Goal: Task Accomplishment & Management: Use online tool/utility

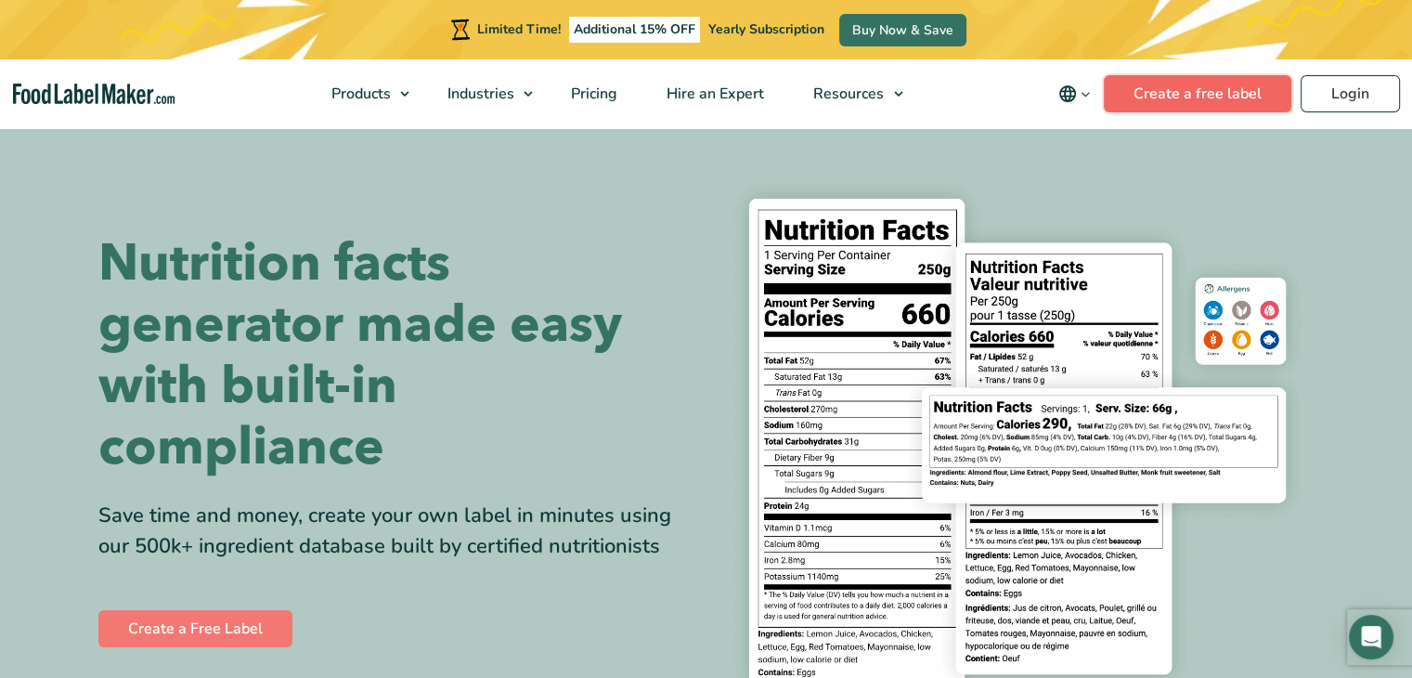
click at [1163, 91] on link "Create a free label" at bounding box center [1198, 93] width 188 height 37
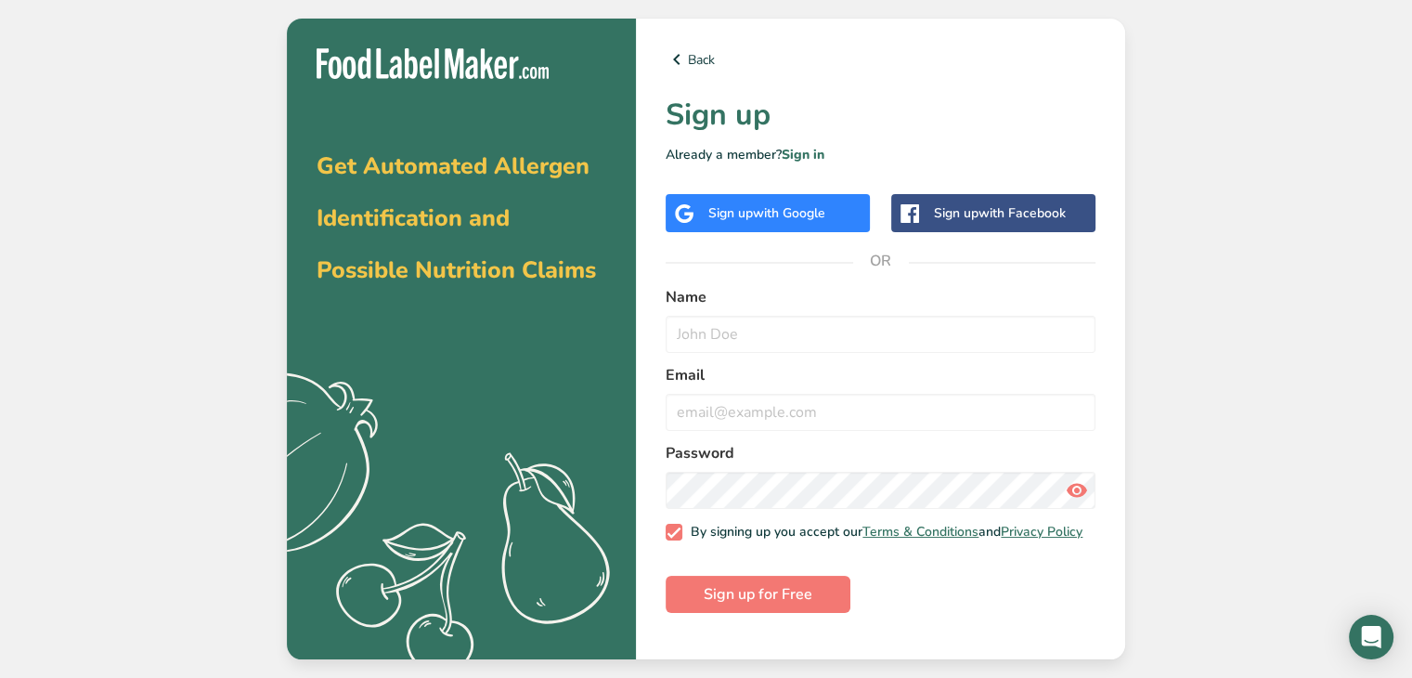
click at [770, 213] on span "with Google" at bounding box center [789, 213] width 72 height 18
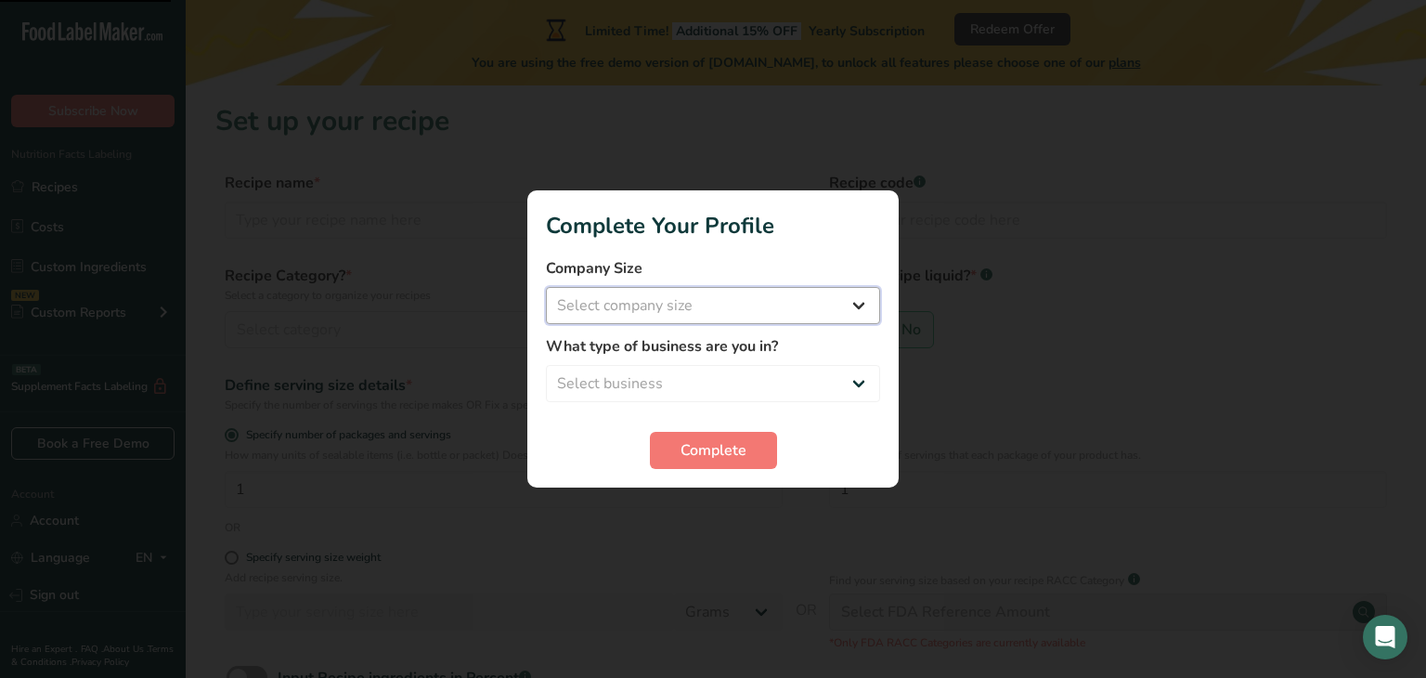
click at [661, 302] on select "Select company size Fewer than 10 Employees 10 to 50 Employees 51 to 500 Employ…" at bounding box center [713, 305] width 334 height 37
select select "1"
click at [546, 287] on select "Select company size Fewer than 10 Employees 10 to 50 Employees 51 to 500 Employ…" at bounding box center [713, 305] width 334 height 37
click at [683, 383] on select "Select business Packaged Food Manufacturer Restaurant & Cafe Bakery Meal Plans …" at bounding box center [713, 383] width 334 height 37
select select "1"
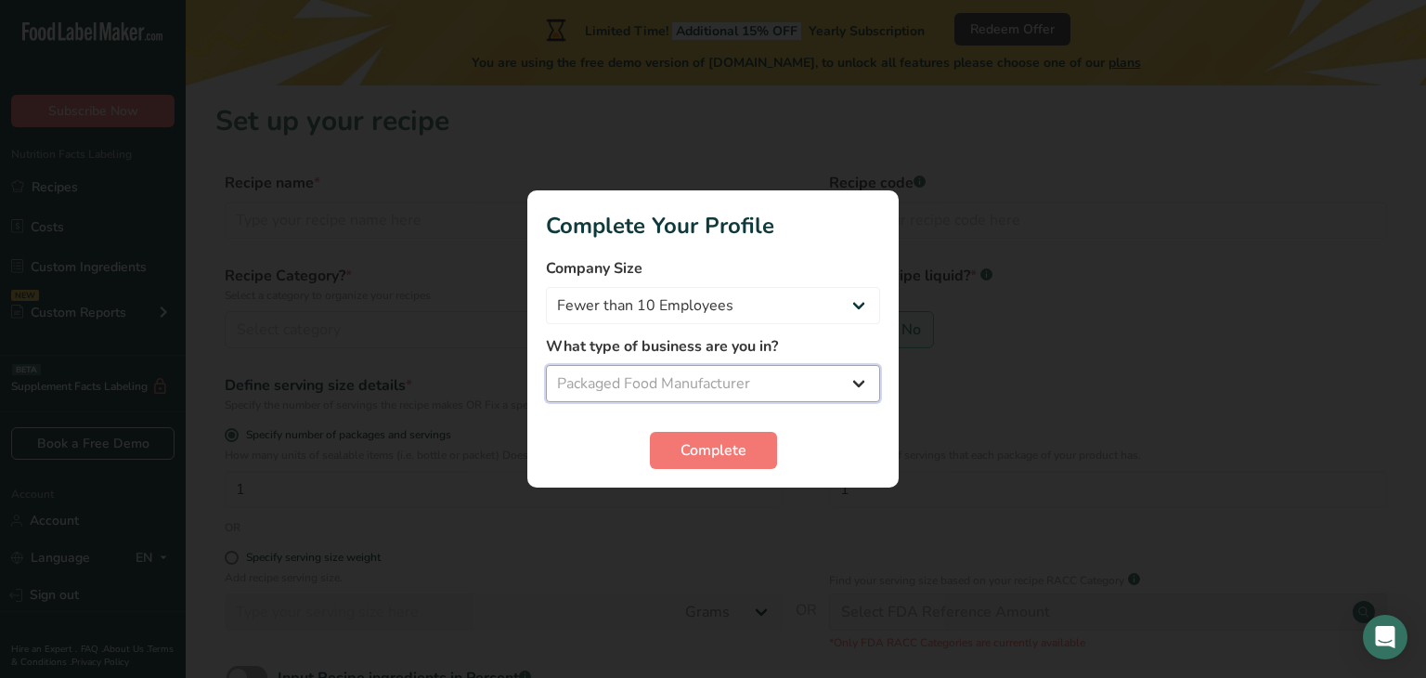
click at [546, 365] on select "Select business Packaged Food Manufacturer Restaurant & Cafe Bakery Meal Plans …" at bounding box center [713, 383] width 334 height 37
click at [716, 454] on span "Complete" at bounding box center [713, 450] width 66 height 22
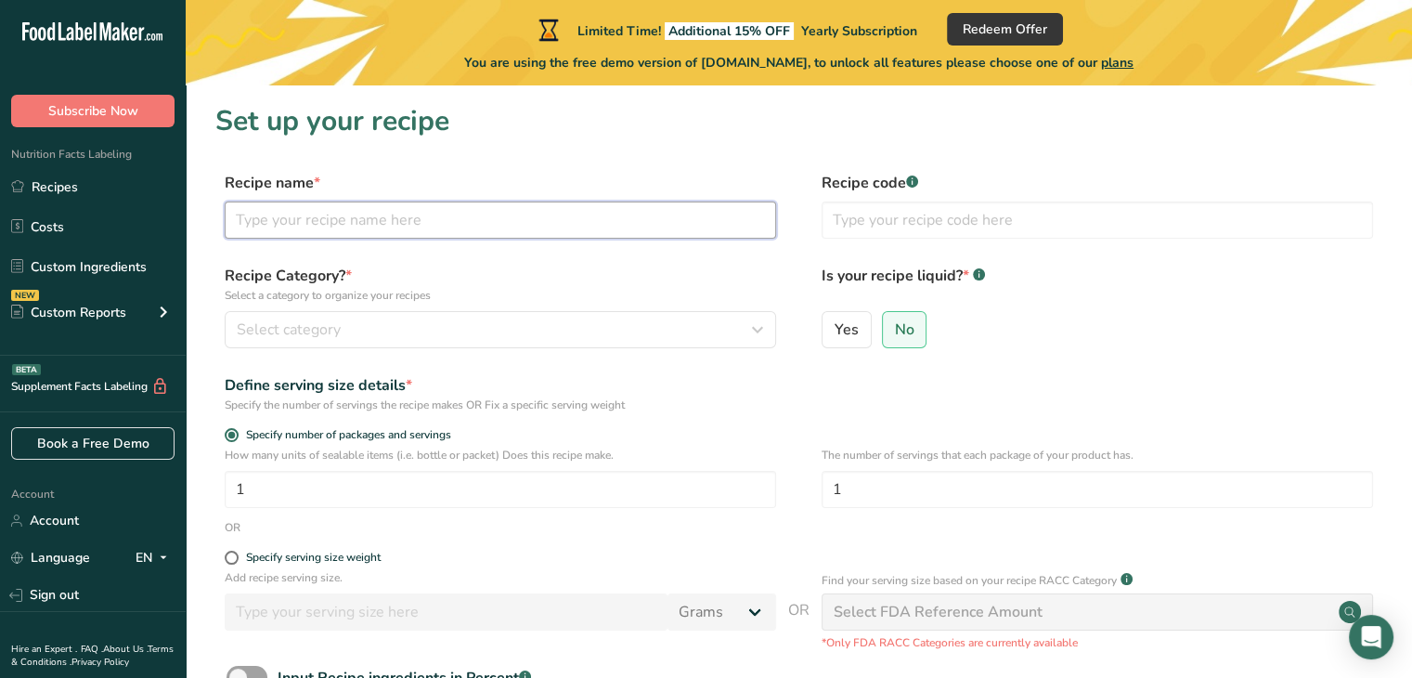
click at [371, 216] on input "text" at bounding box center [500, 219] width 551 height 37
click at [312, 217] on input "text" at bounding box center [500, 219] width 551 height 37
click at [315, 214] on input "text" at bounding box center [500, 219] width 551 height 37
type input "м"
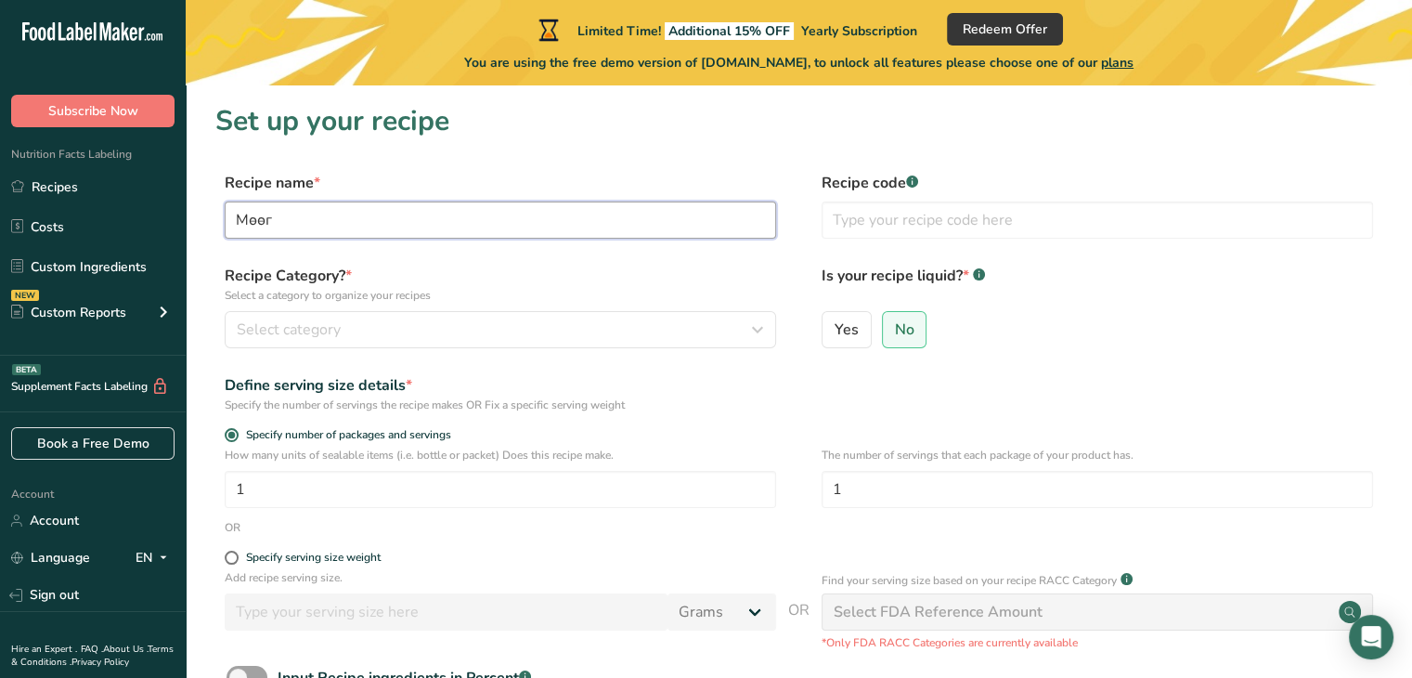
type input "Мөөг"
click at [520, 278] on label "Recipe Category? * Select a category to organize your recipes" at bounding box center [500, 284] width 551 height 39
click at [355, 327] on div "Select category" at bounding box center [495, 329] width 516 height 22
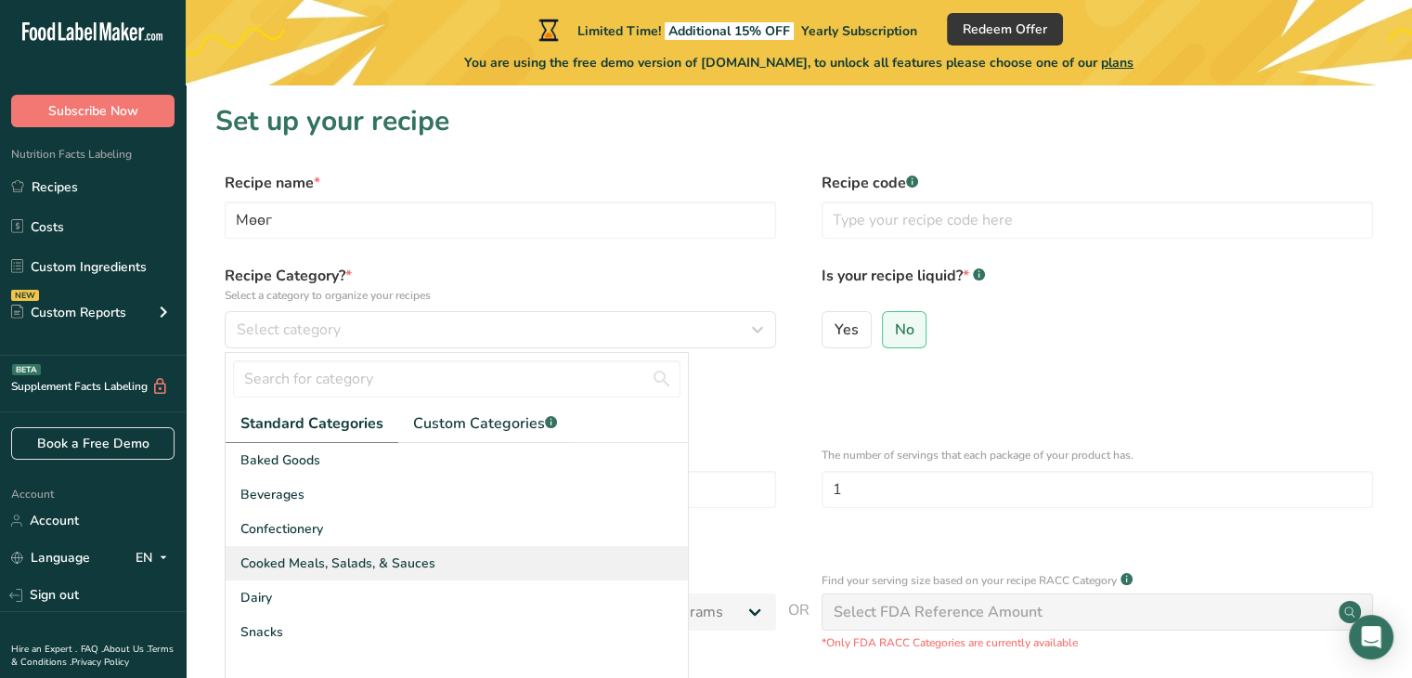
click at [362, 560] on span "Cooked Meals, Salads, & Sauces" at bounding box center [337, 562] width 195 height 19
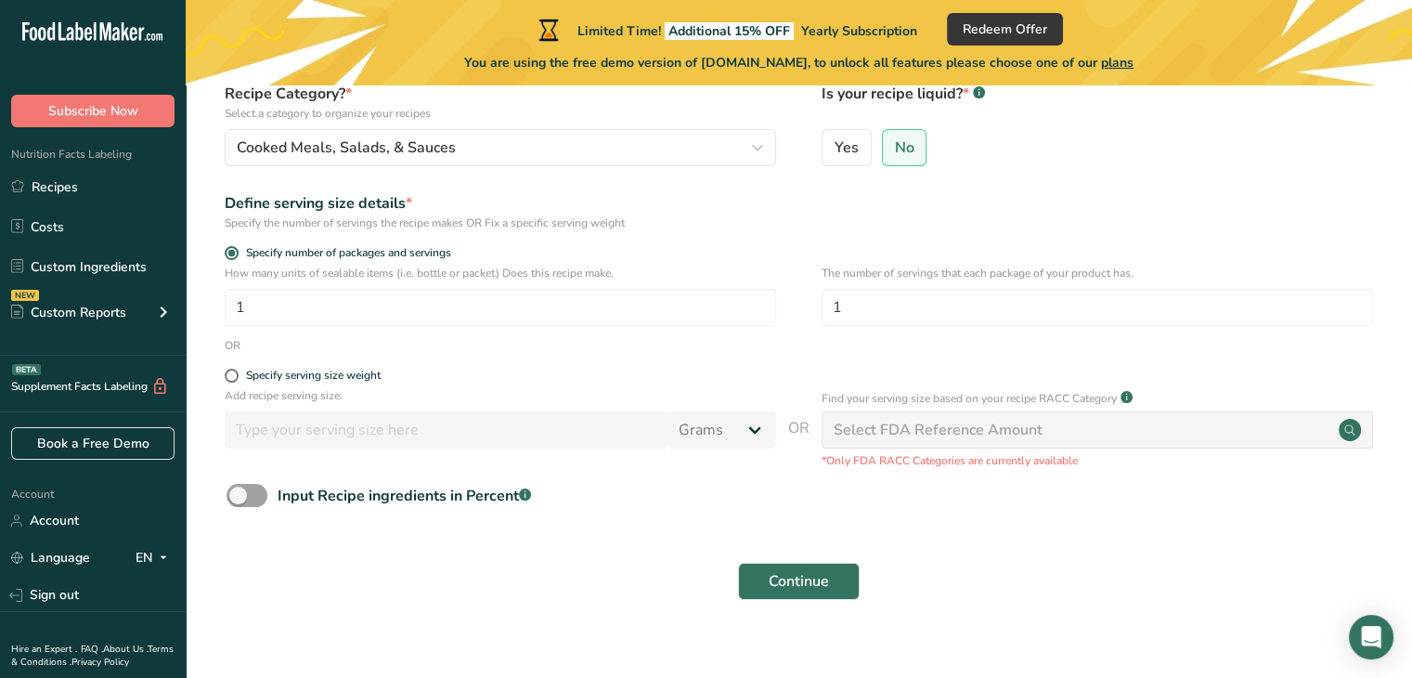
scroll to position [204, 0]
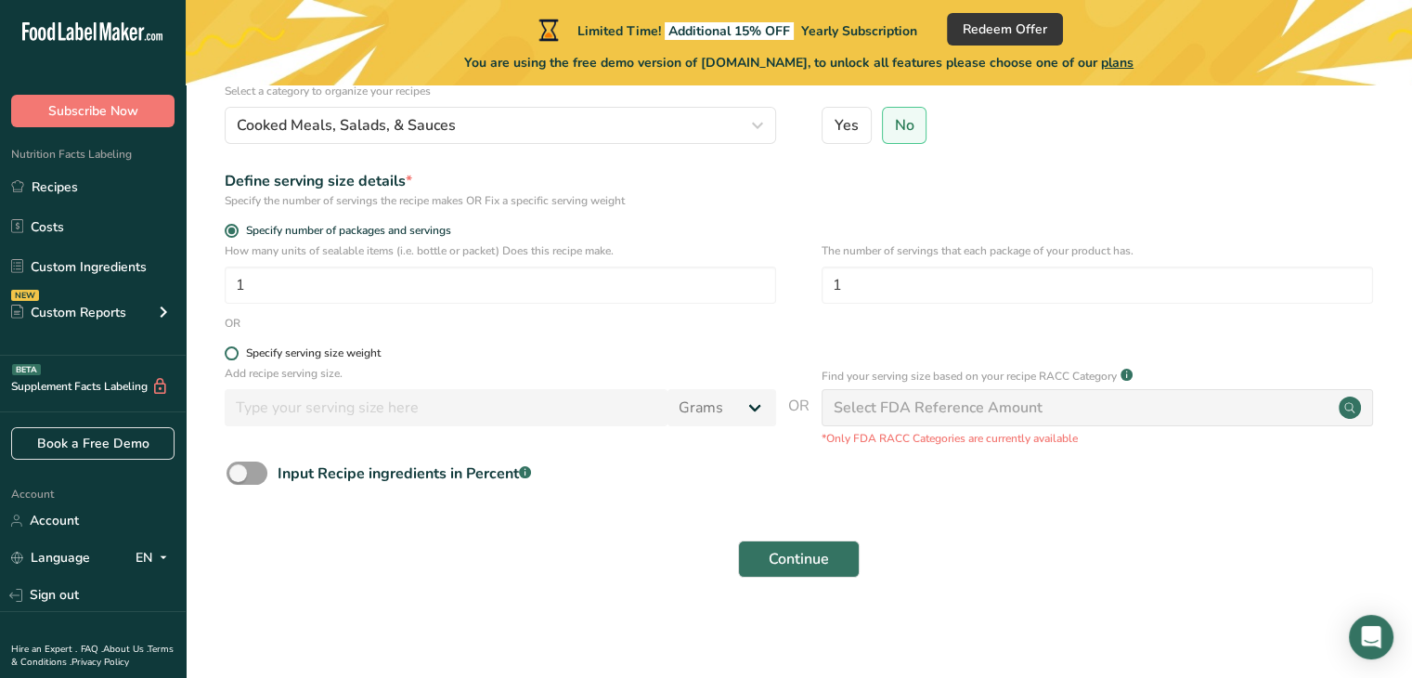
click at [229, 356] on span at bounding box center [232, 353] width 14 height 14
click at [229, 356] on input "Specify serving size weight" at bounding box center [231, 353] width 12 height 12
radio input "true"
radio input "false"
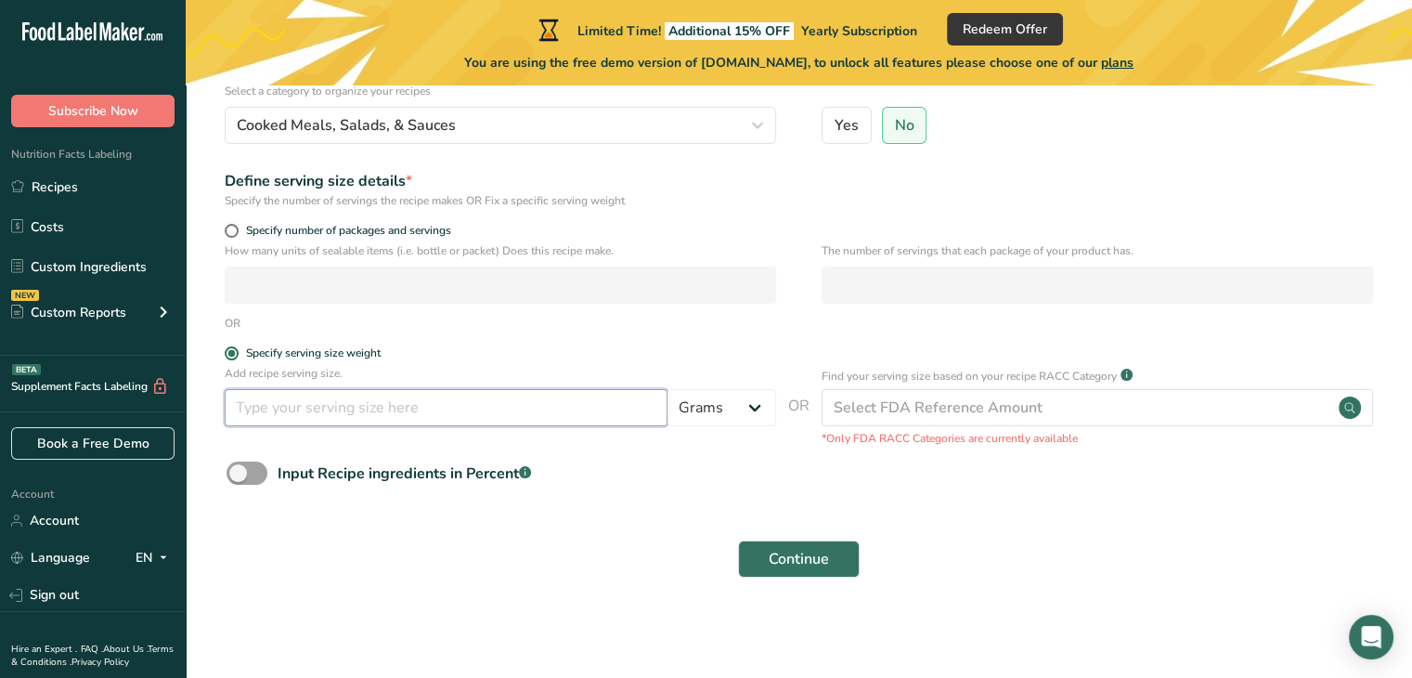
drag, startPoint x: 414, startPoint y: 408, endPoint x: 563, endPoint y: 429, distance: 151.0
click at [418, 408] on input "number" at bounding box center [446, 407] width 443 height 37
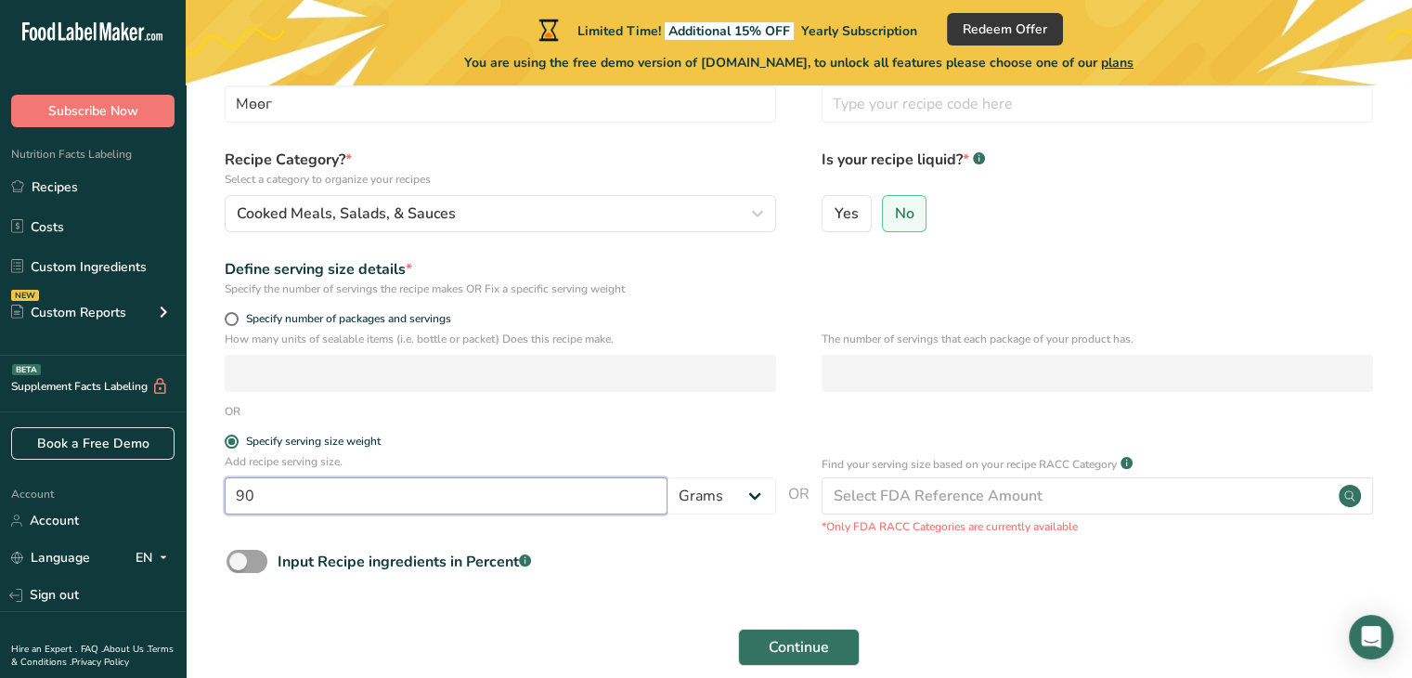
scroll to position [0, 0]
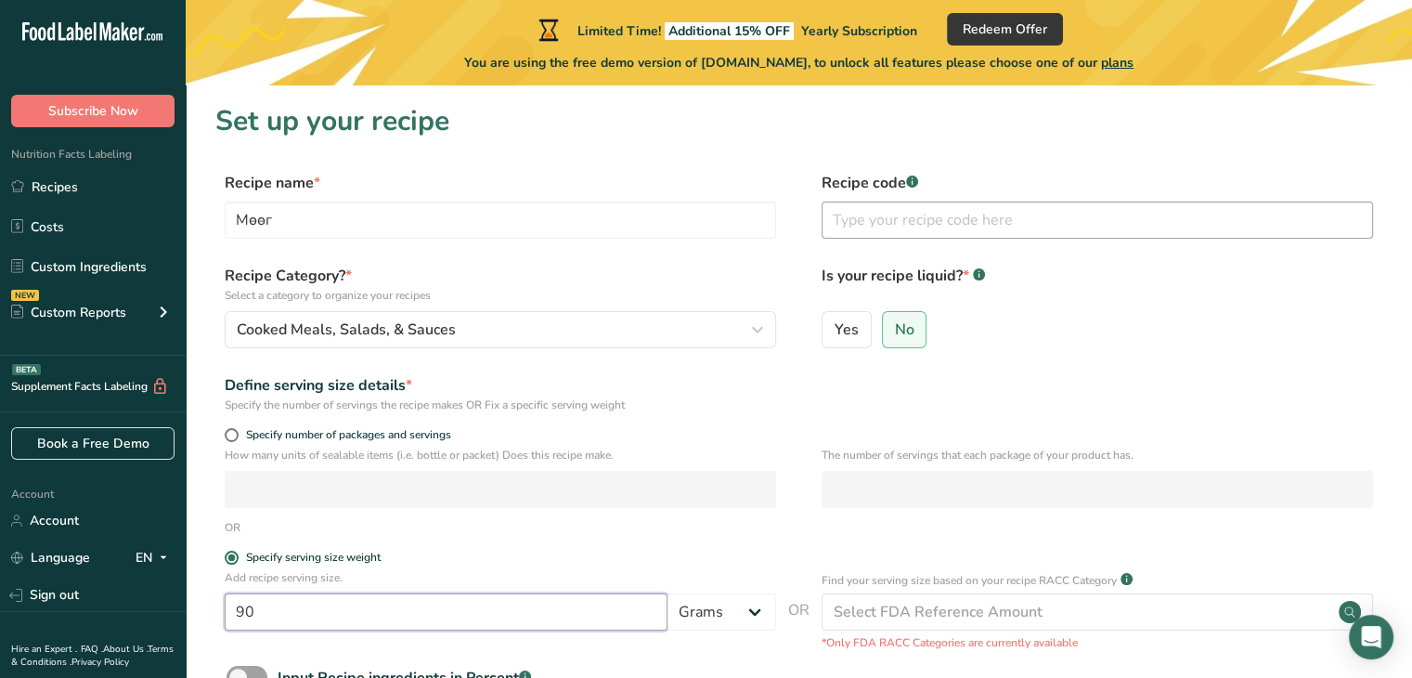
type input "90"
click at [861, 218] on input "text" at bounding box center [1097, 219] width 551 height 37
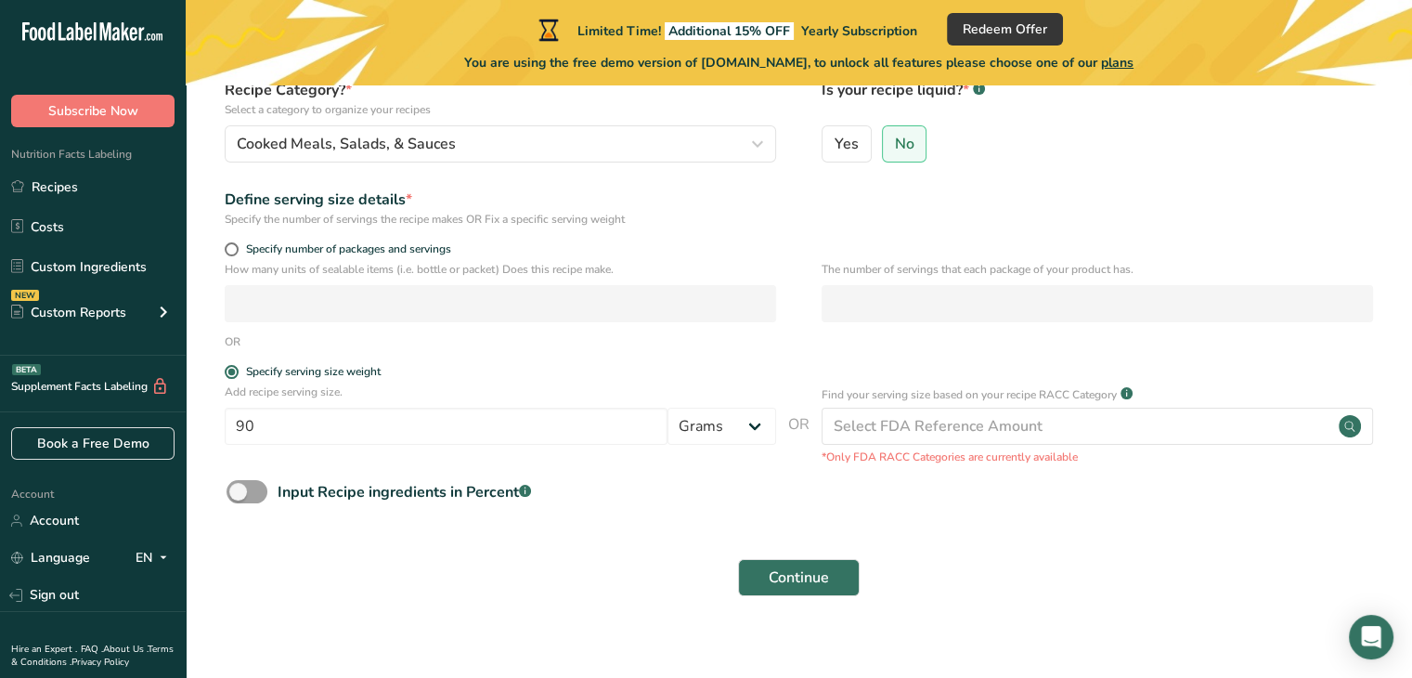
scroll to position [204, 0]
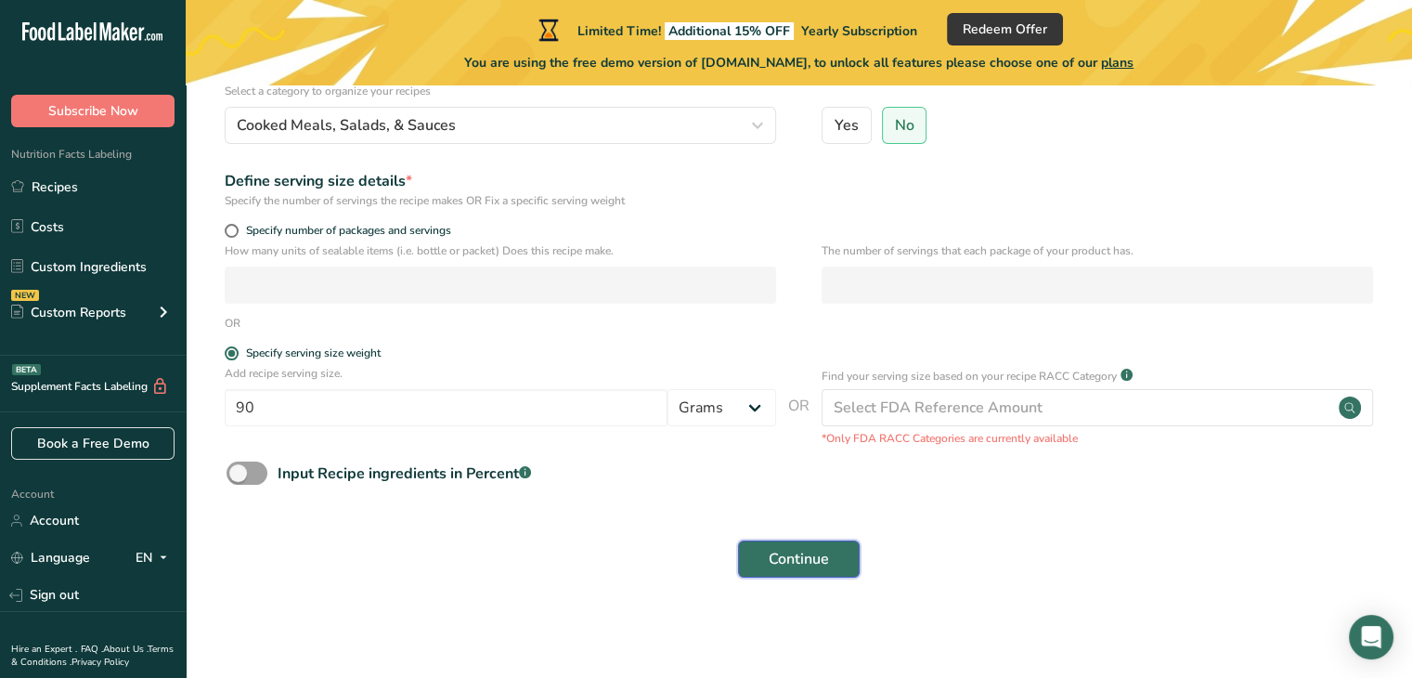
click at [805, 564] on span "Continue" at bounding box center [799, 559] width 60 height 22
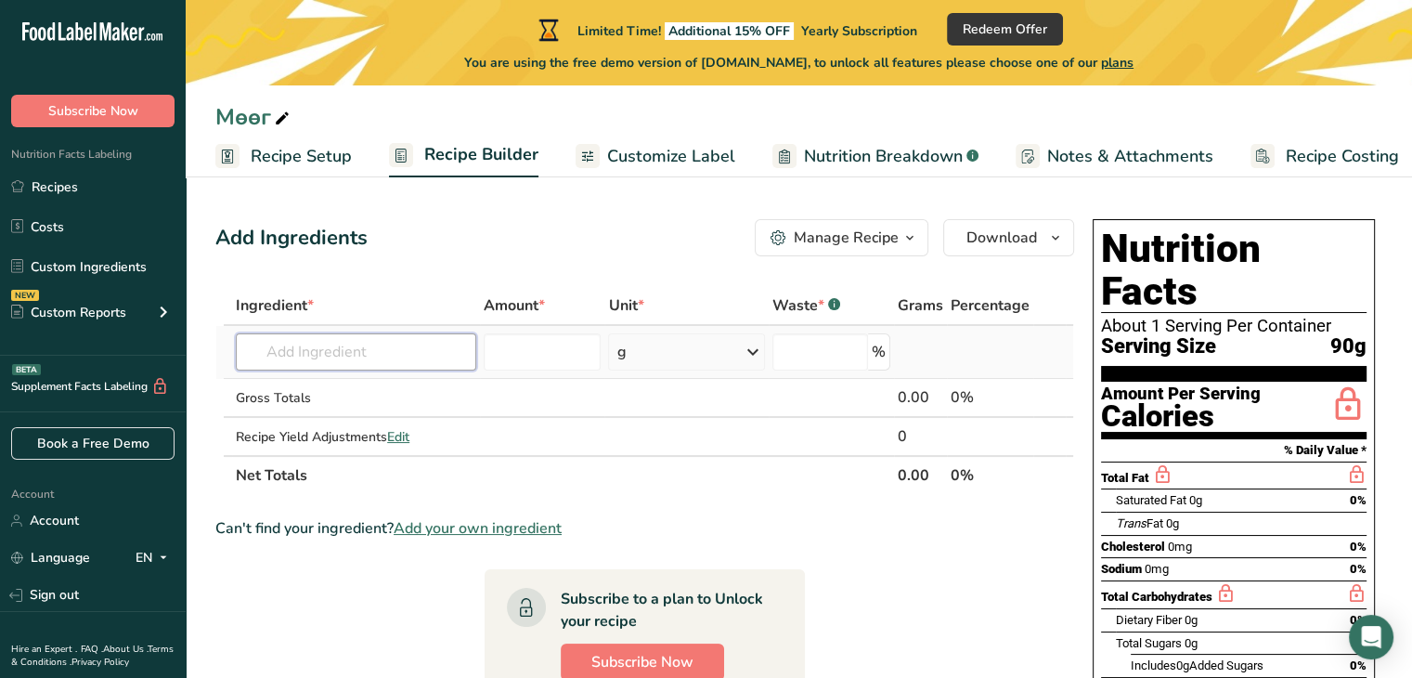
click at [359, 351] on input "text" at bounding box center [356, 351] width 240 height 37
type input "З"
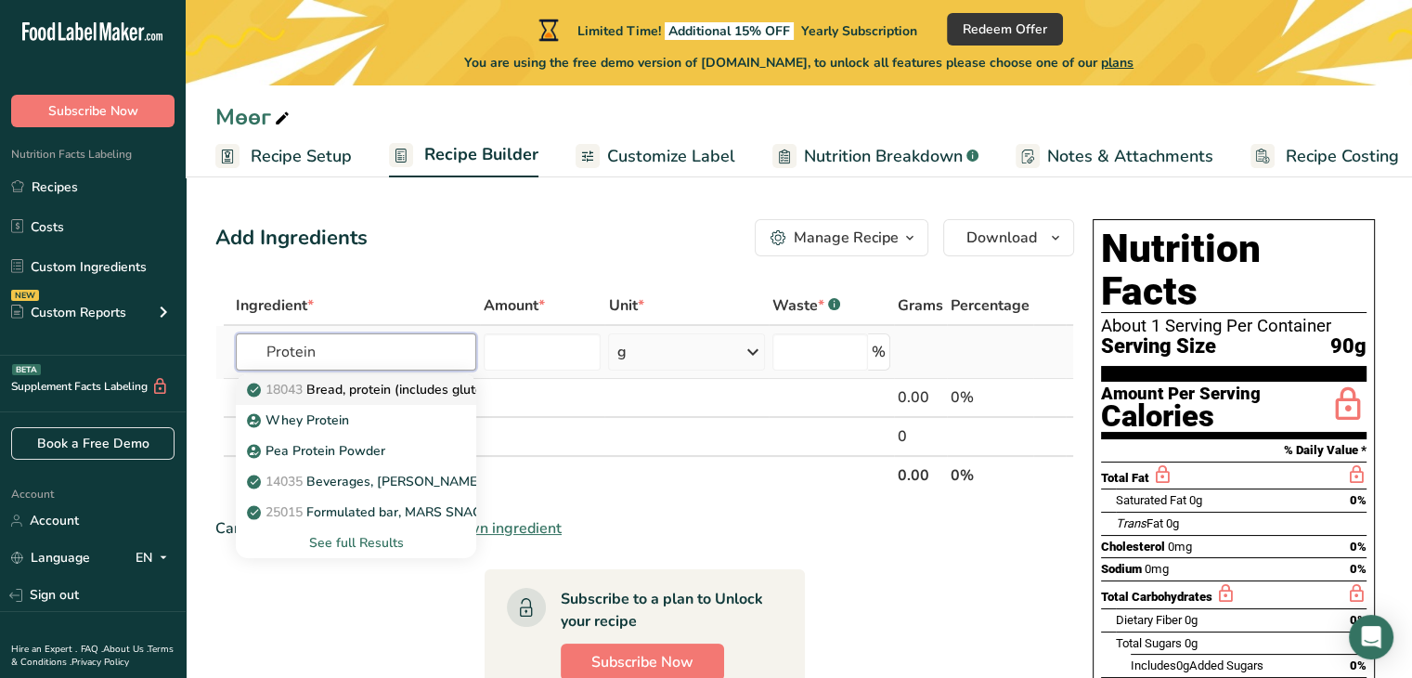
type input "Protein"
click at [371, 387] on p "18043 Bread, protein (includes gluten)" at bounding box center [373, 389] width 244 height 19
type input "Bread, protein (includes gluten)"
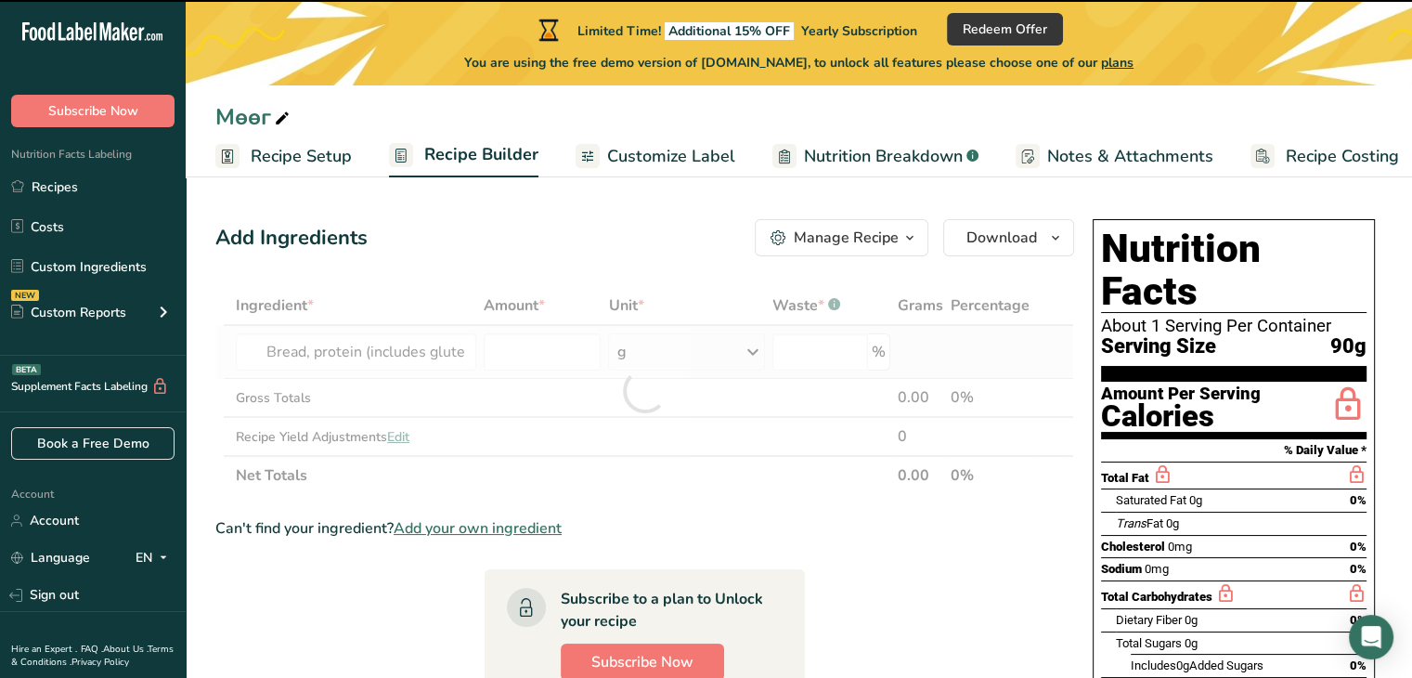
type input "0"
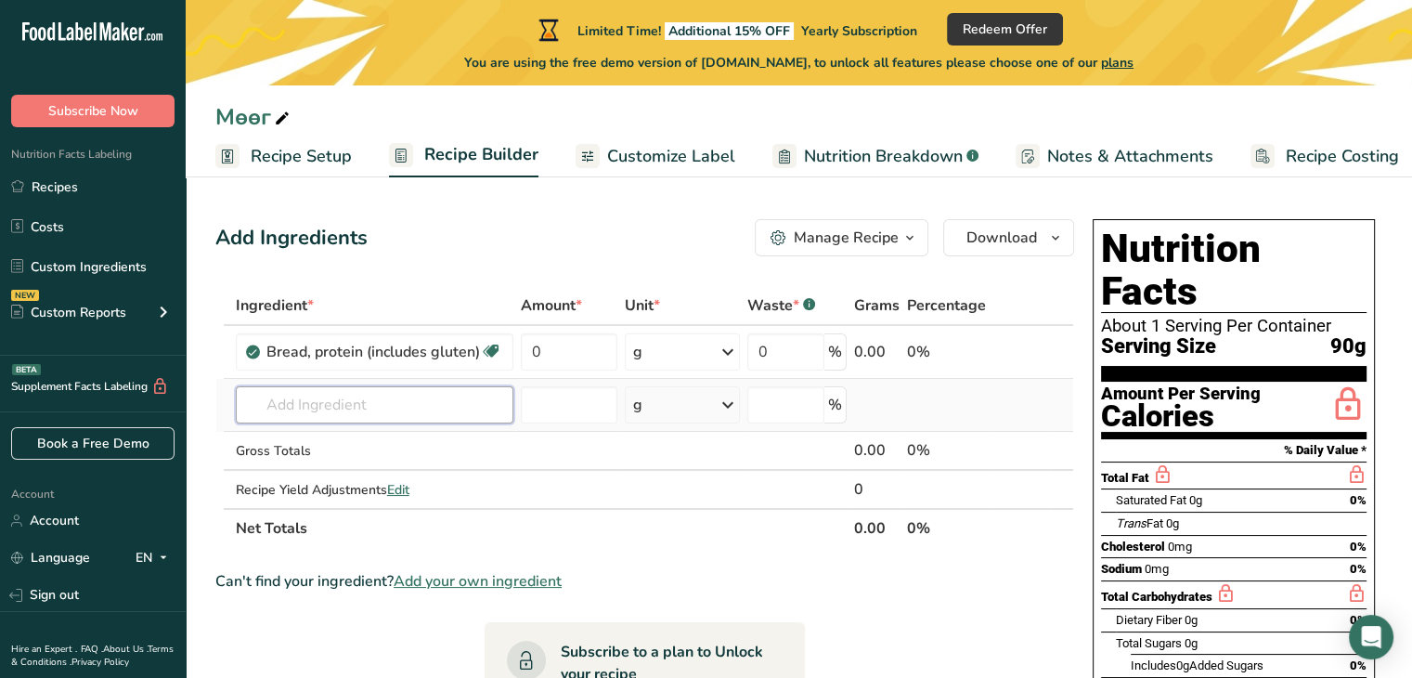
click at [370, 406] on input "text" at bounding box center [375, 404] width 278 height 37
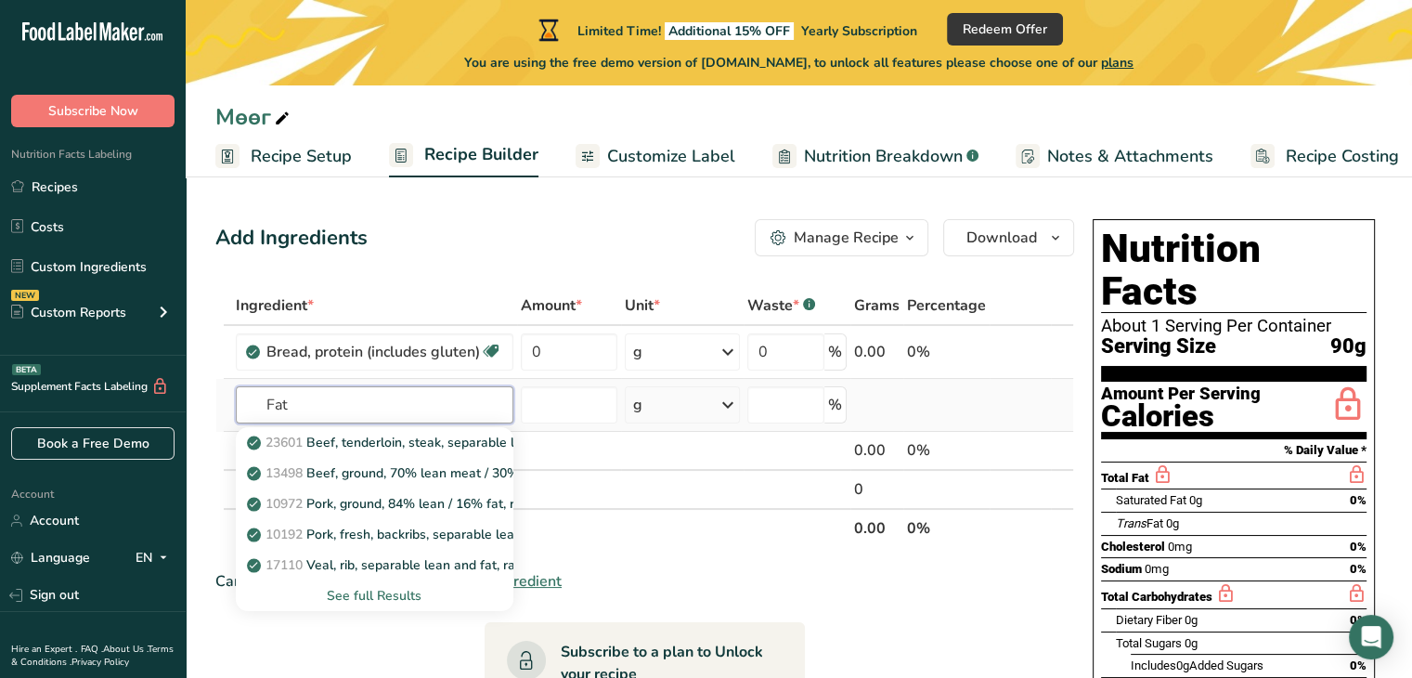
type input "Fat"
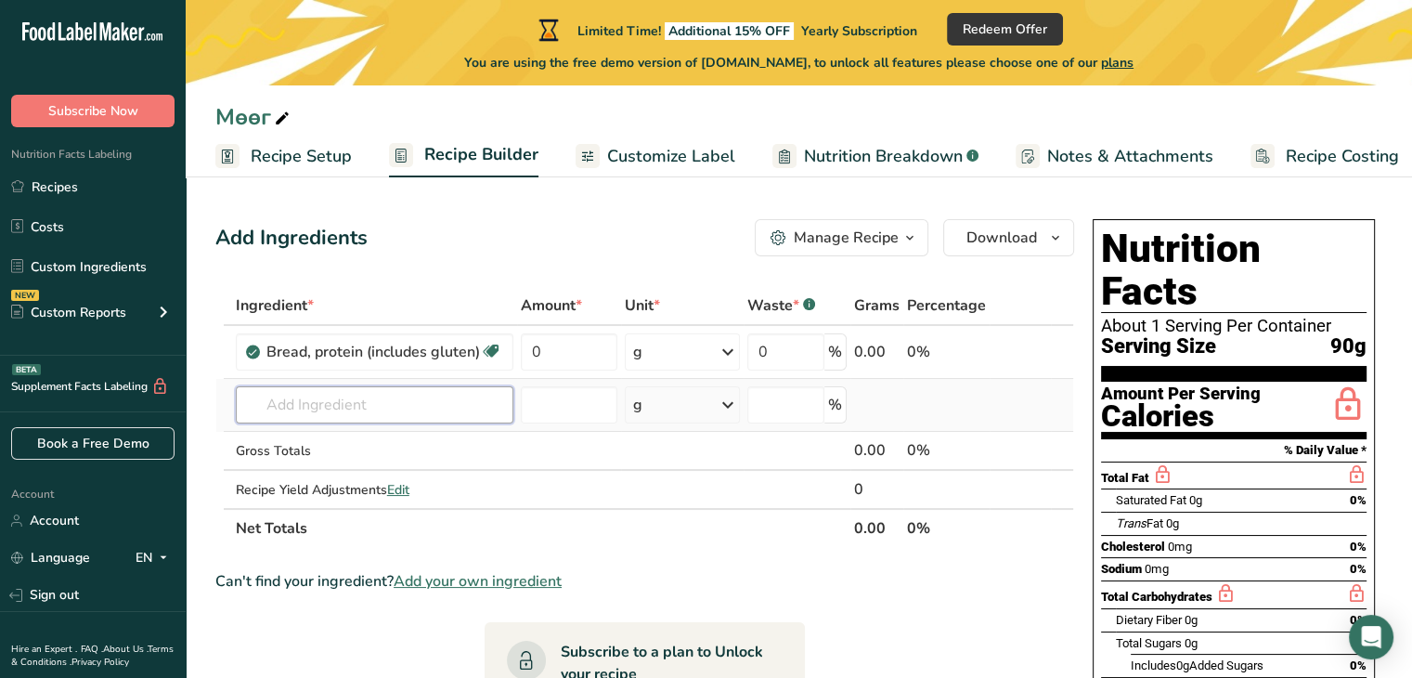
click at [405, 405] on input "text" at bounding box center [375, 404] width 278 height 37
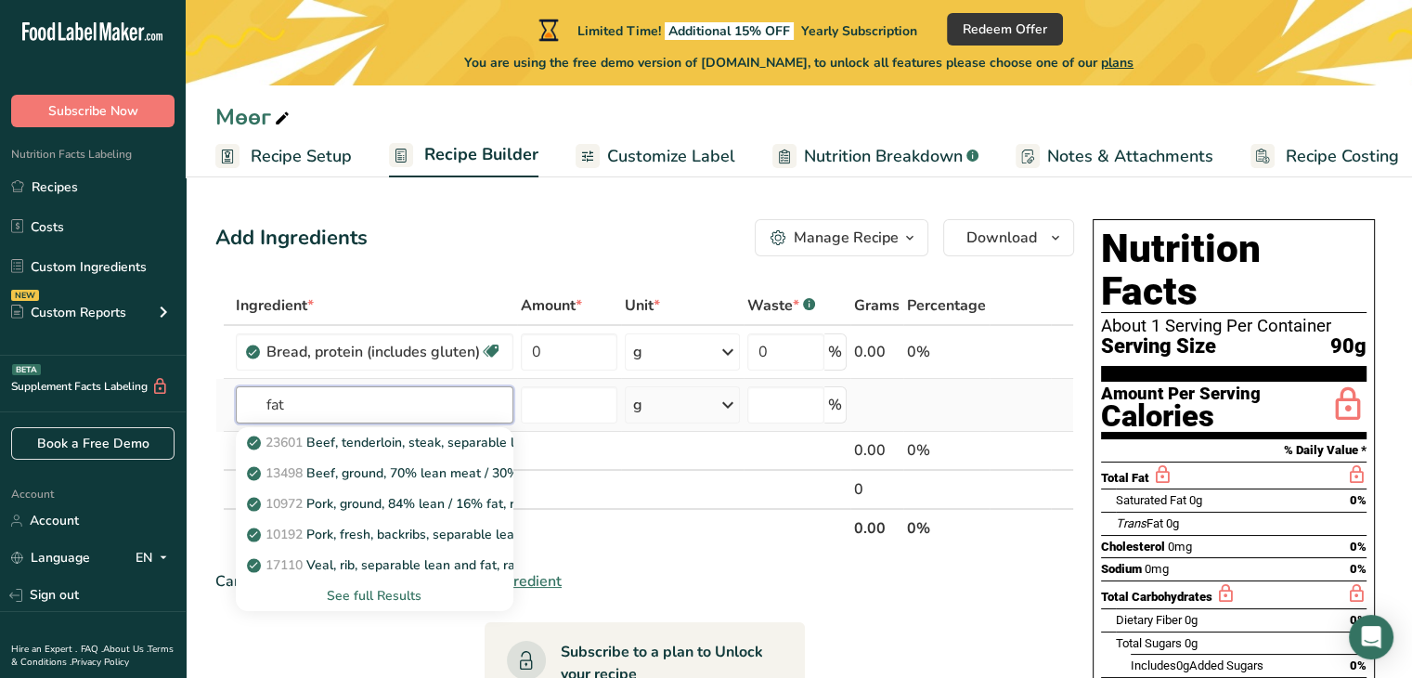
type input "fat"
click at [383, 595] on div "See full Results" at bounding box center [375, 595] width 248 height 19
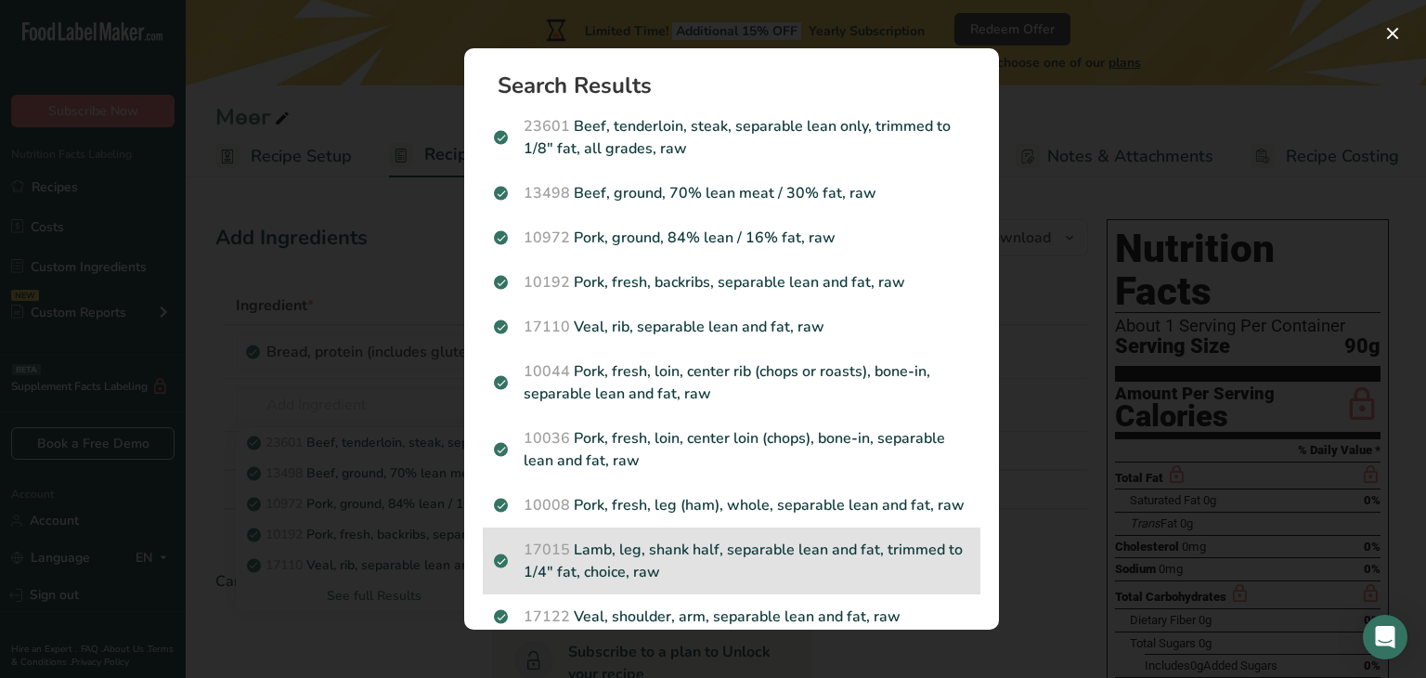
click at [725, 582] on p "17015 [PERSON_NAME], leg, [PERSON_NAME] half, separable lean and fat, trimmed t…" at bounding box center [731, 560] width 475 height 45
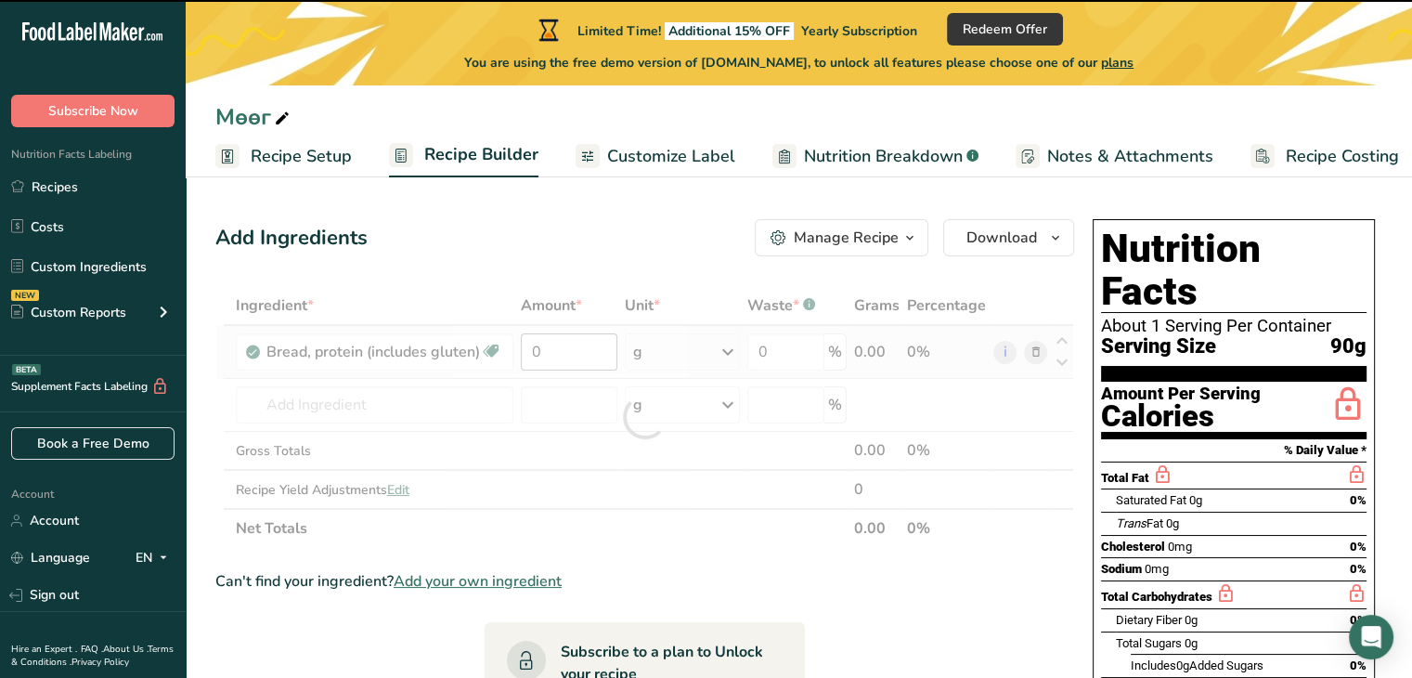
type input "0"
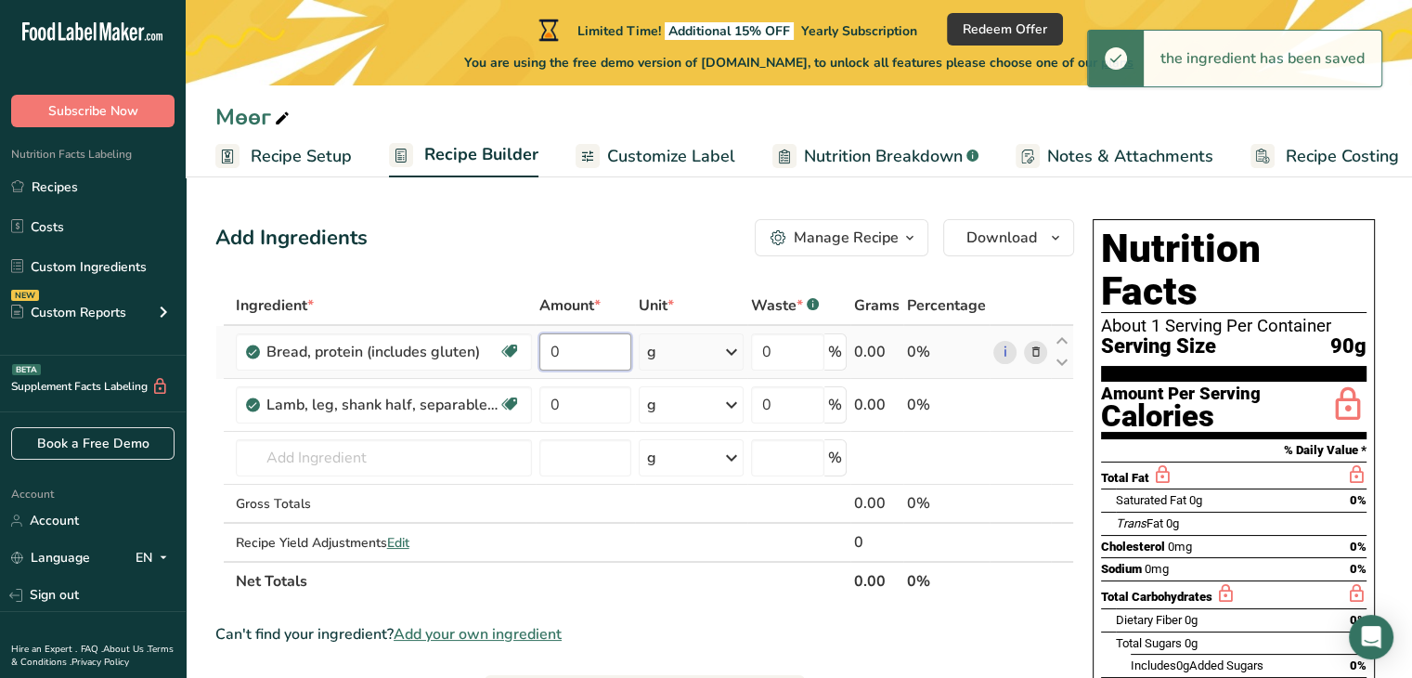
click at [601, 350] on input "0" at bounding box center [585, 351] width 93 height 37
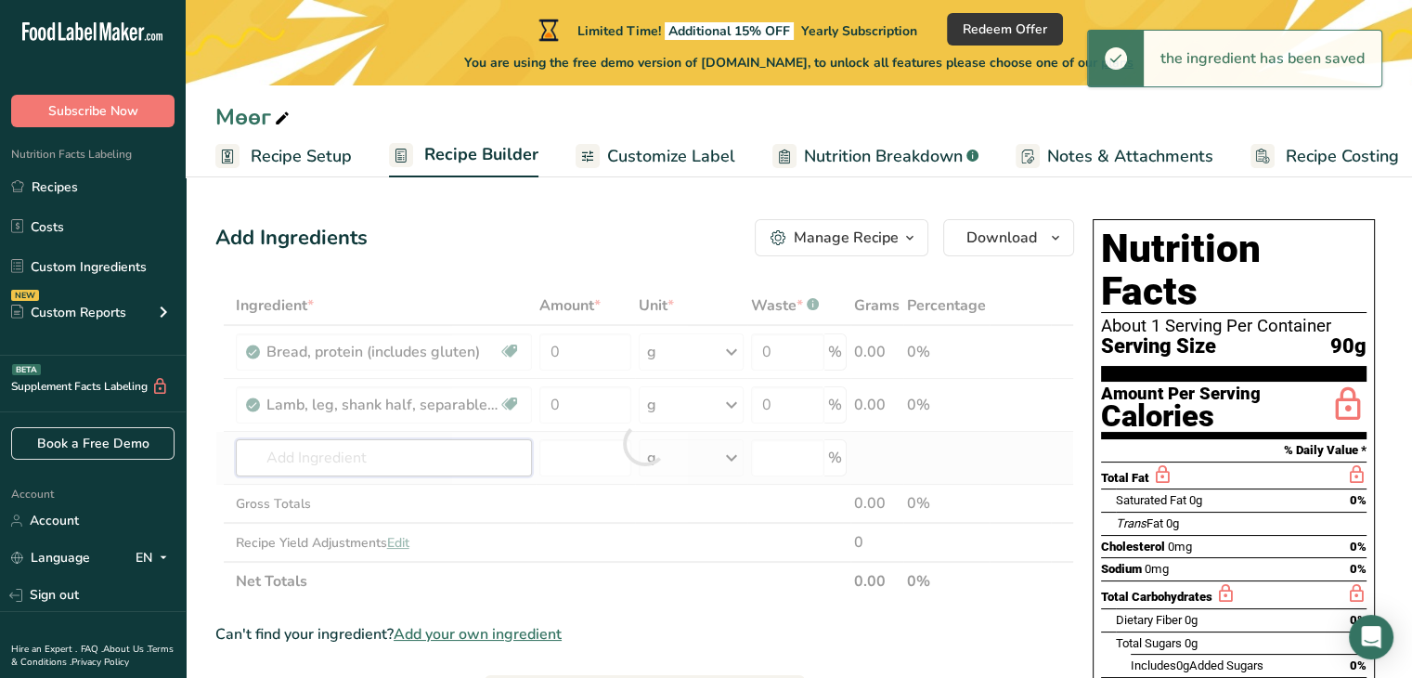
click at [383, 443] on div "Ingredient * Amount * Unit * Waste * .a-a{fill:#347362;}.b-a{fill:#fff;} Grams …" at bounding box center [644, 443] width 859 height 315
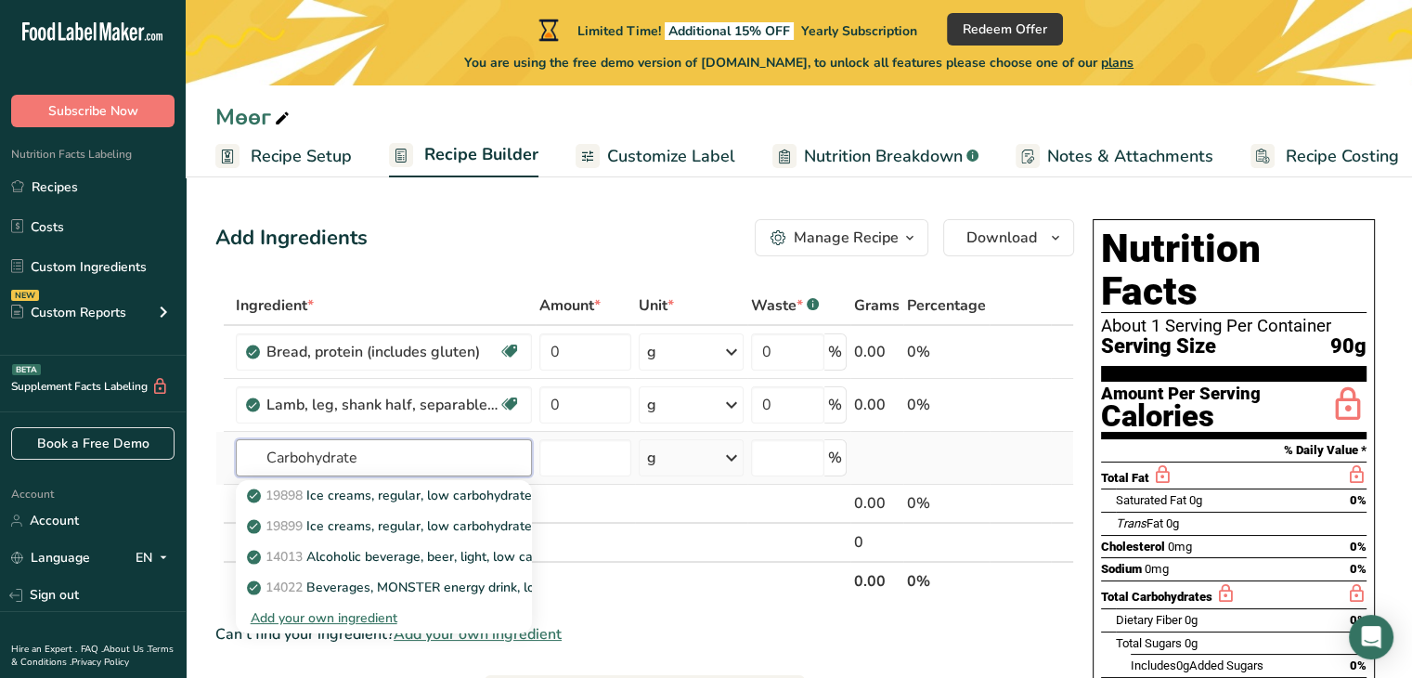
type input "Carbohydrate"
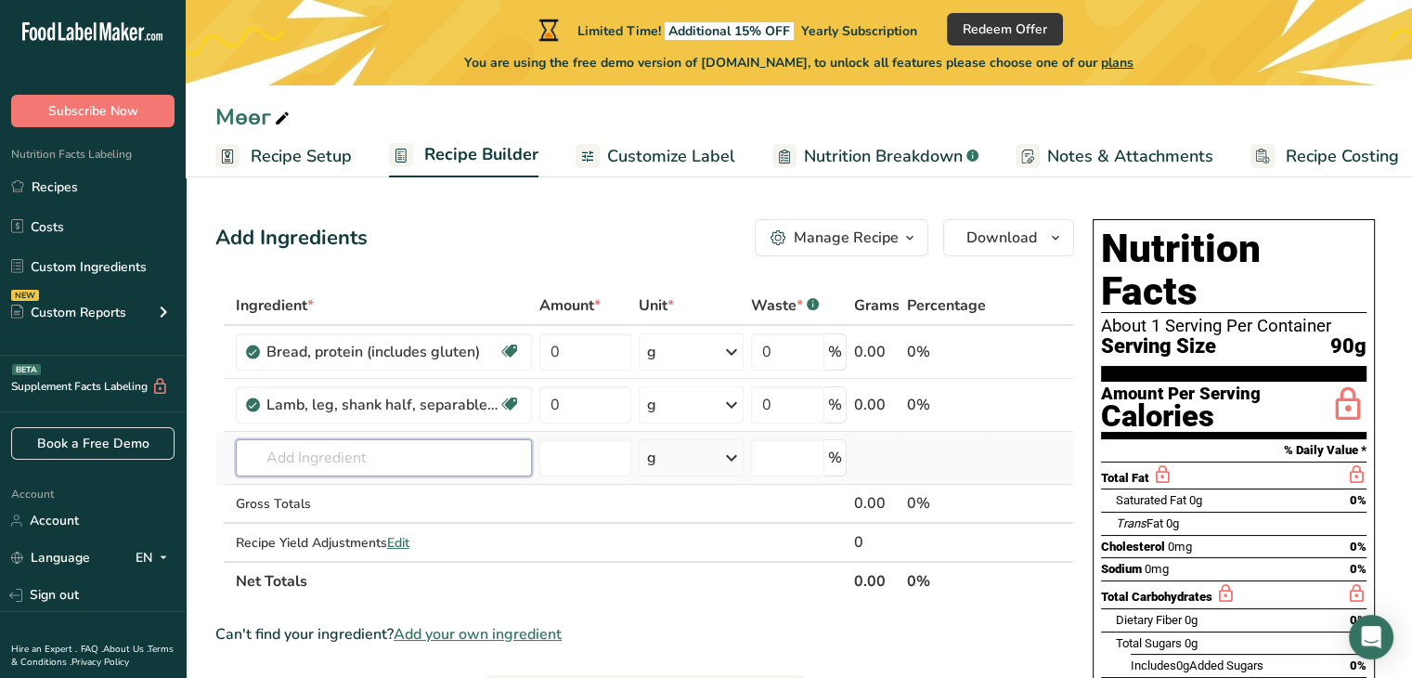
click at [382, 452] on input "text" at bounding box center [384, 457] width 296 height 37
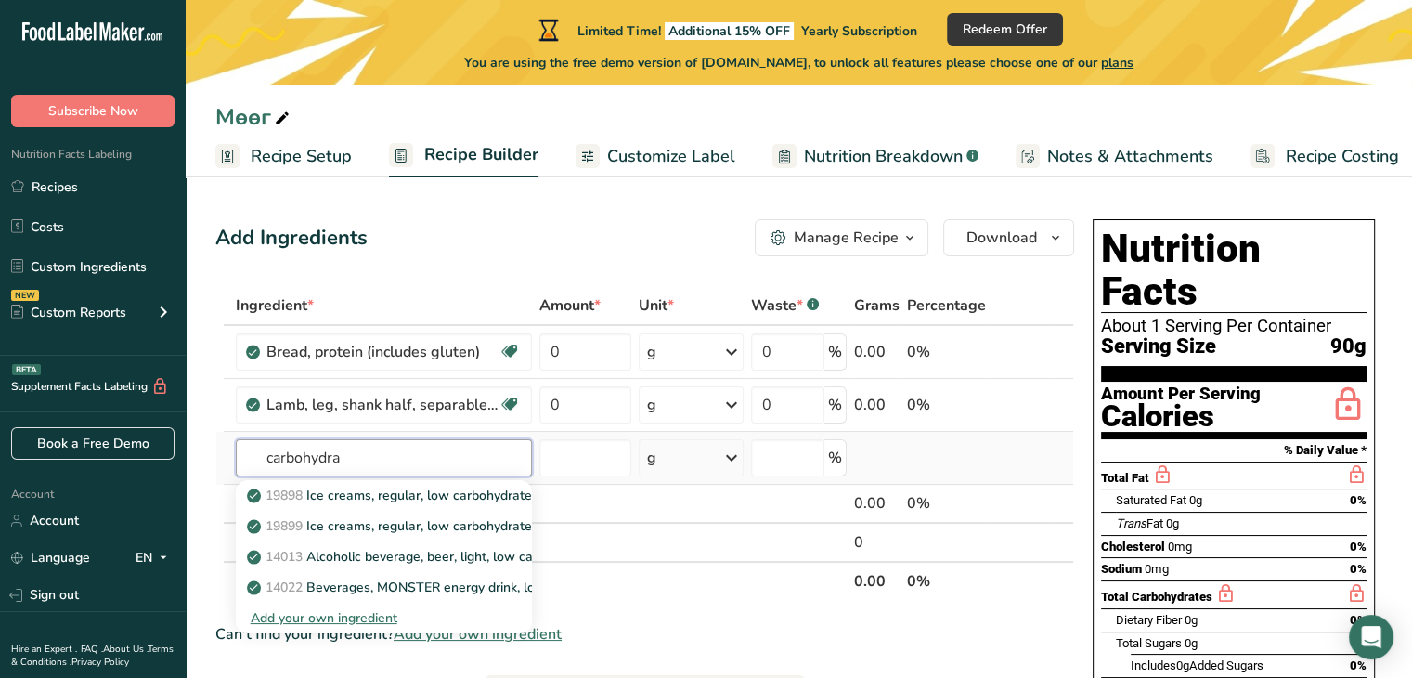
type input "carbohydra"
click at [362, 618] on div "Add your own ingredient" at bounding box center [384, 617] width 266 height 19
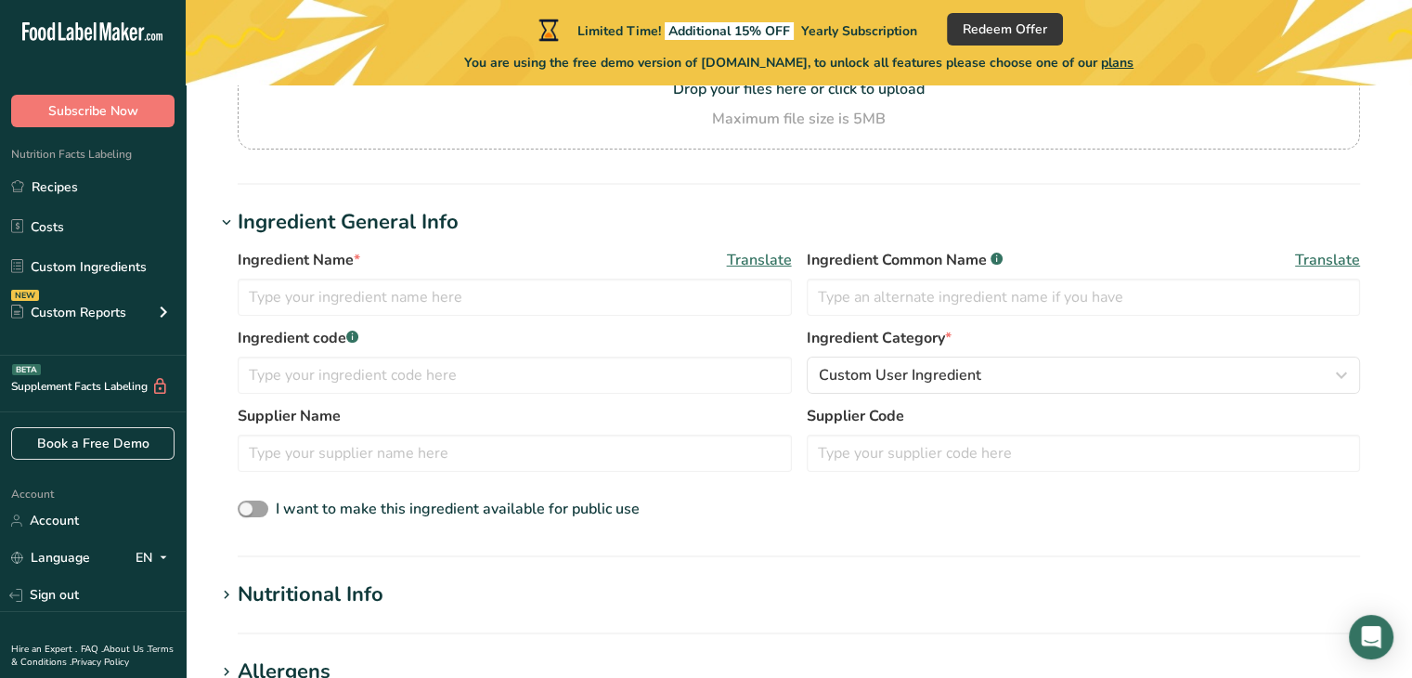
scroll to position [278, 0]
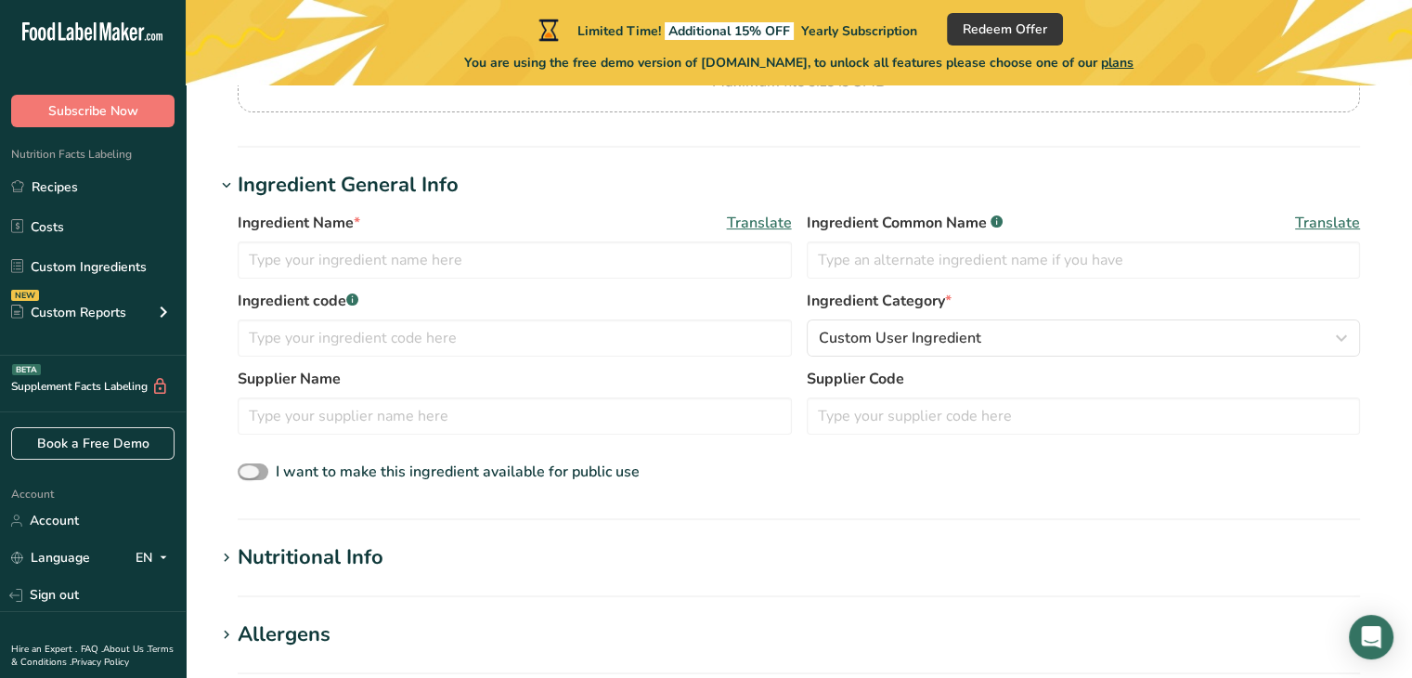
click at [254, 475] on span at bounding box center [253, 472] width 31 height 18
click at [250, 475] on input "I want to make this ingredient available for public use" at bounding box center [244, 472] width 12 height 12
checkbox input "true"
click at [307, 263] on input "text" at bounding box center [515, 259] width 554 height 37
type input "carbohydrate"
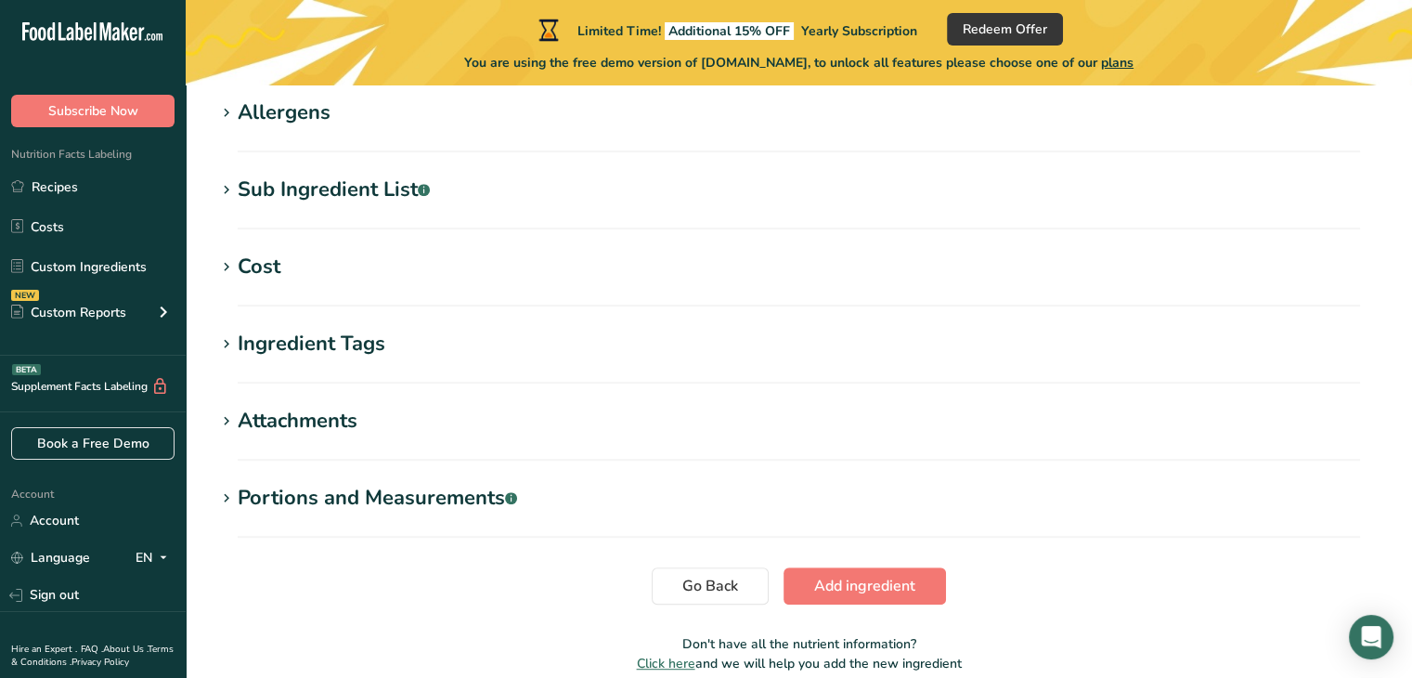
scroll to position [885, 0]
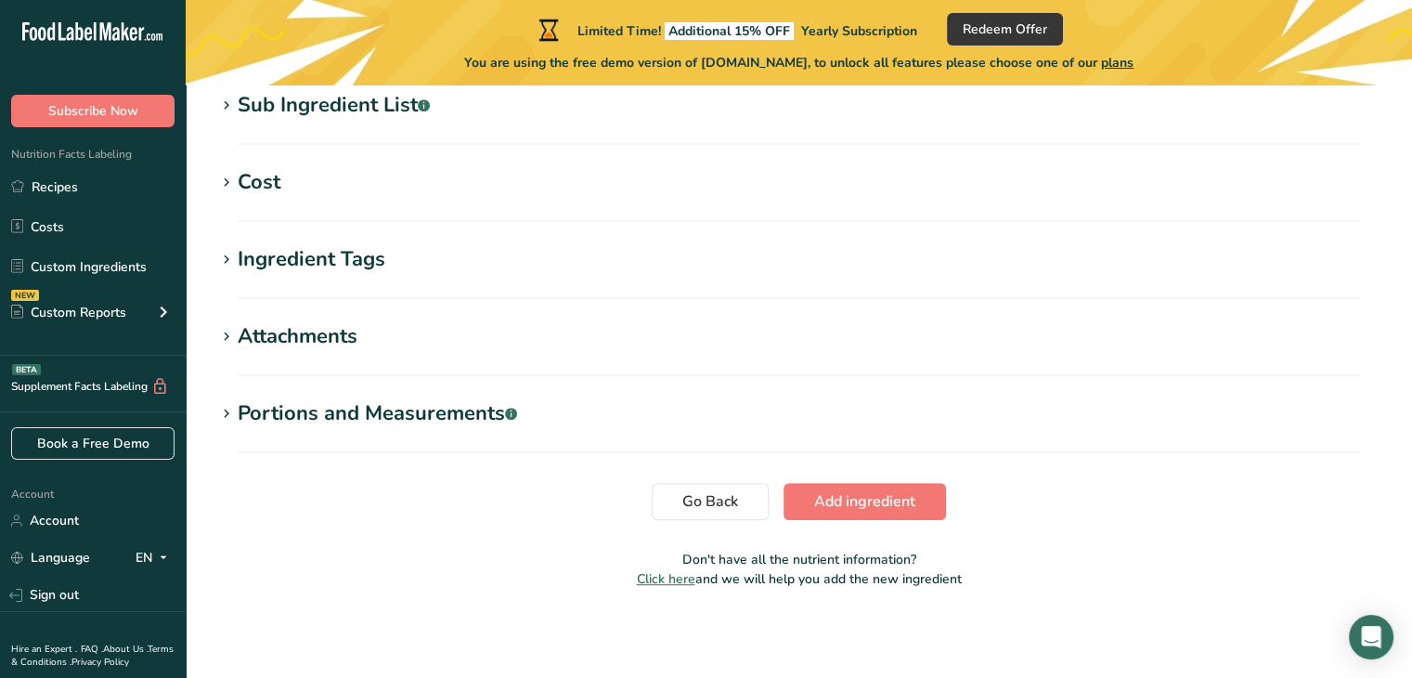
drag, startPoint x: 423, startPoint y: 295, endPoint x: 394, endPoint y: 298, distance: 29.8
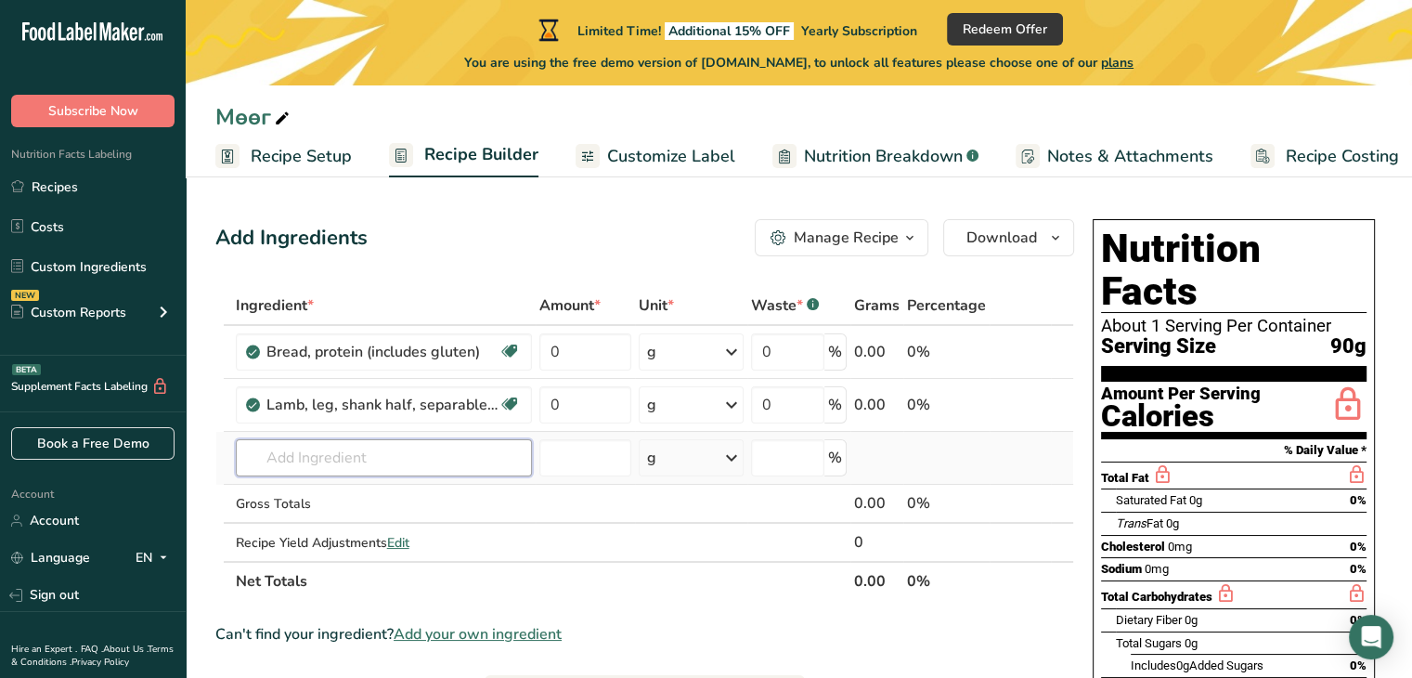
click at [375, 460] on input "text" at bounding box center [384, 457] width 296 height 37
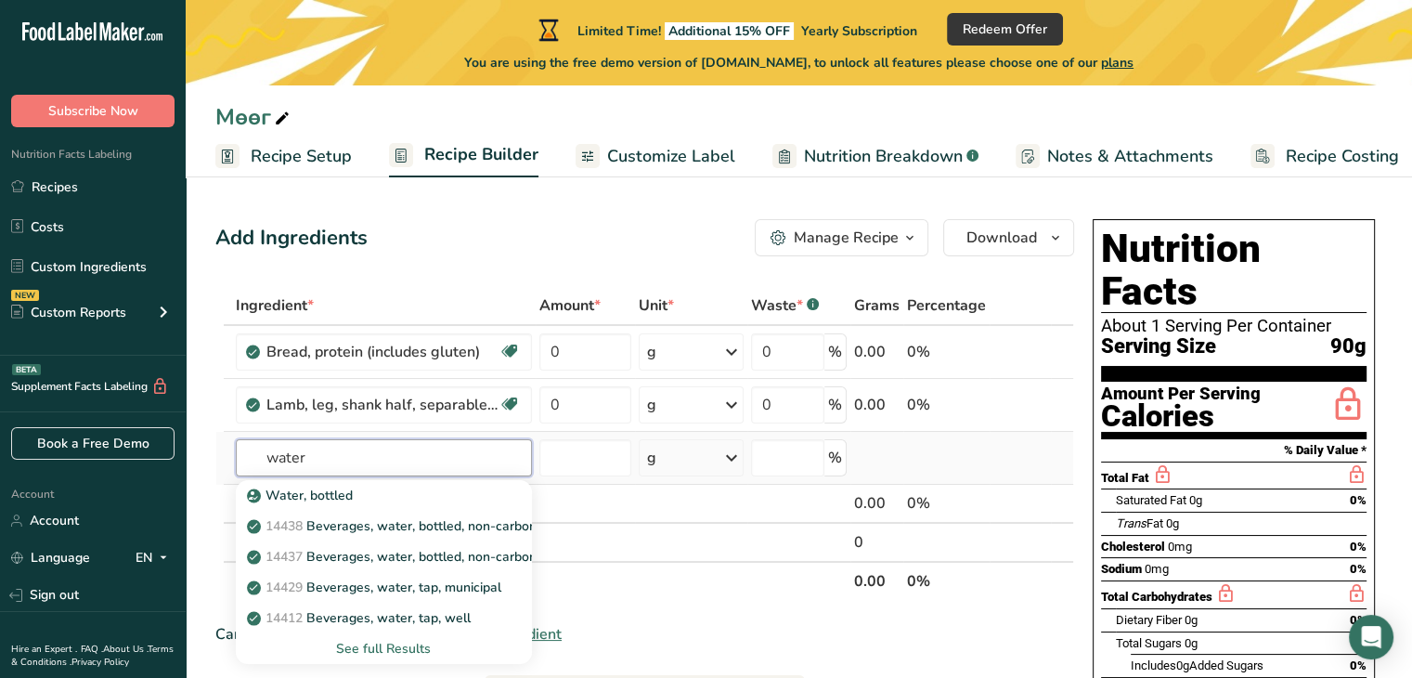
type input "water"
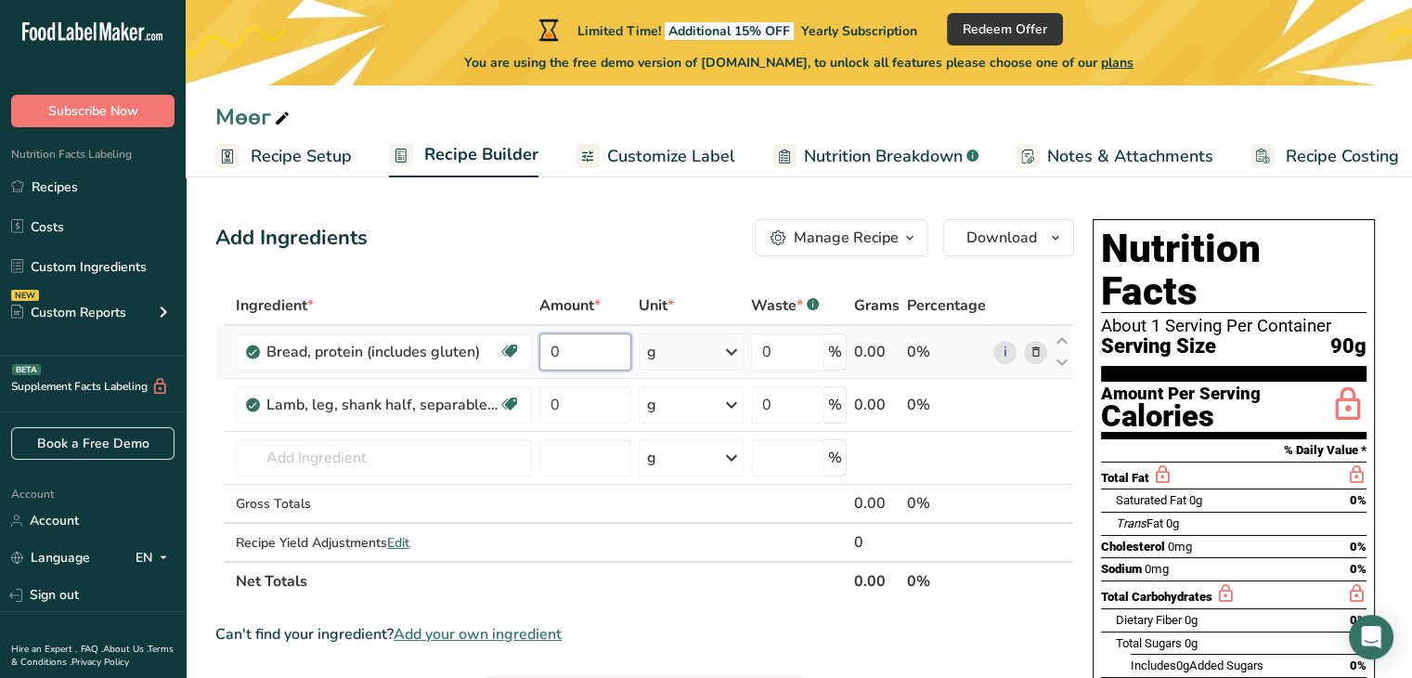
click at [576, 343] on input "0" at bounding box center [585, 351] width 93 height 37
drag, startPoint x: 581, startPoint y: 349, endPoint x: 548, endPoint y: 353, distance: 33.6
click at [548, 353] on input "0" at bounding box center [585, 351] width 93 height 37
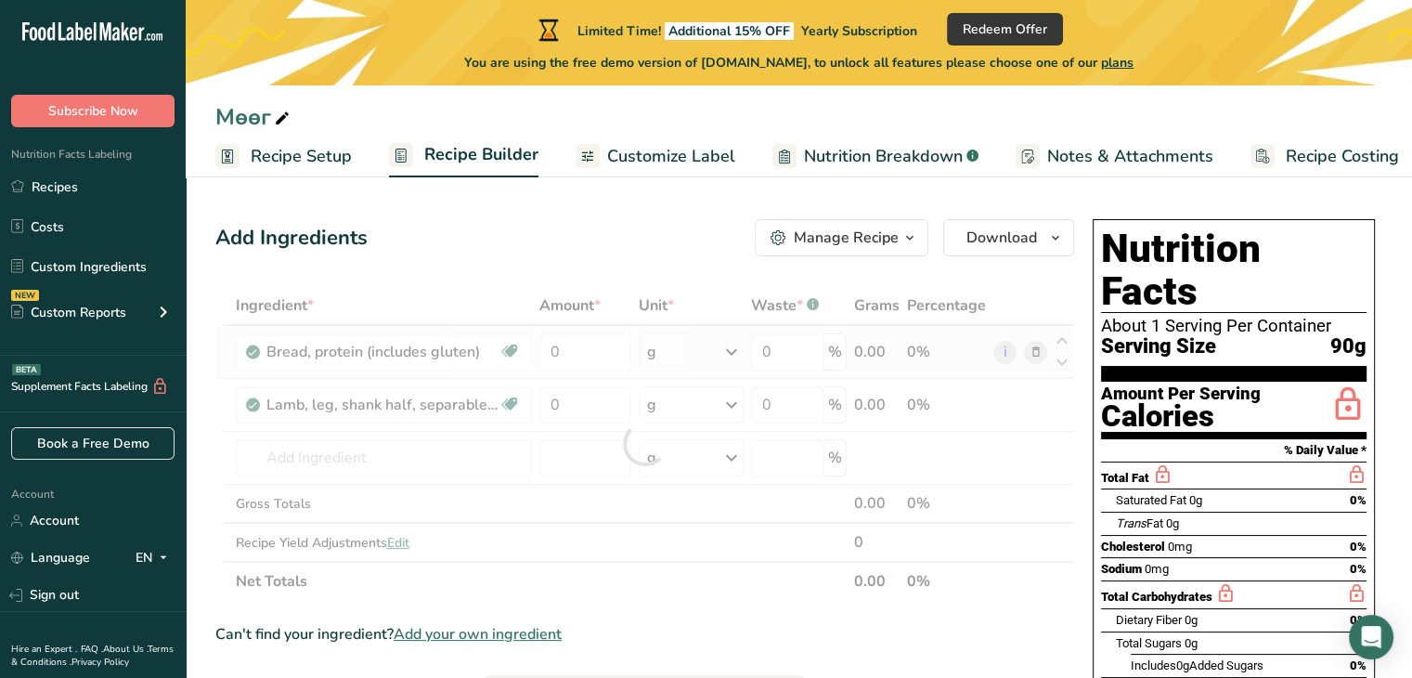
click at [730, 355] on div "Ingredient * Amount * Unit * Waste * .a-a{fill:#347362;}.b-a{fill:#fff;} Grams …" at bounding box center [644, 443] width 859 height 315
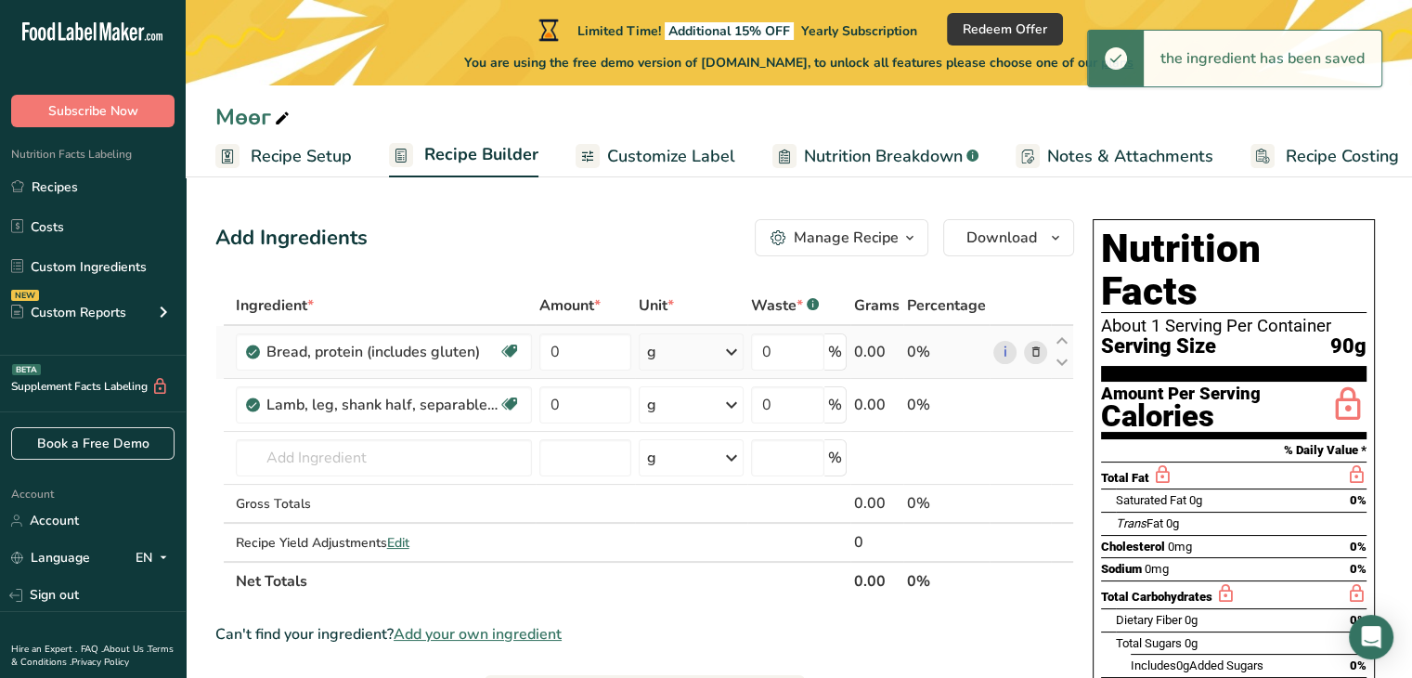
click at [736, 350] on icon at bounding box center [731, 351] width 22 height 33
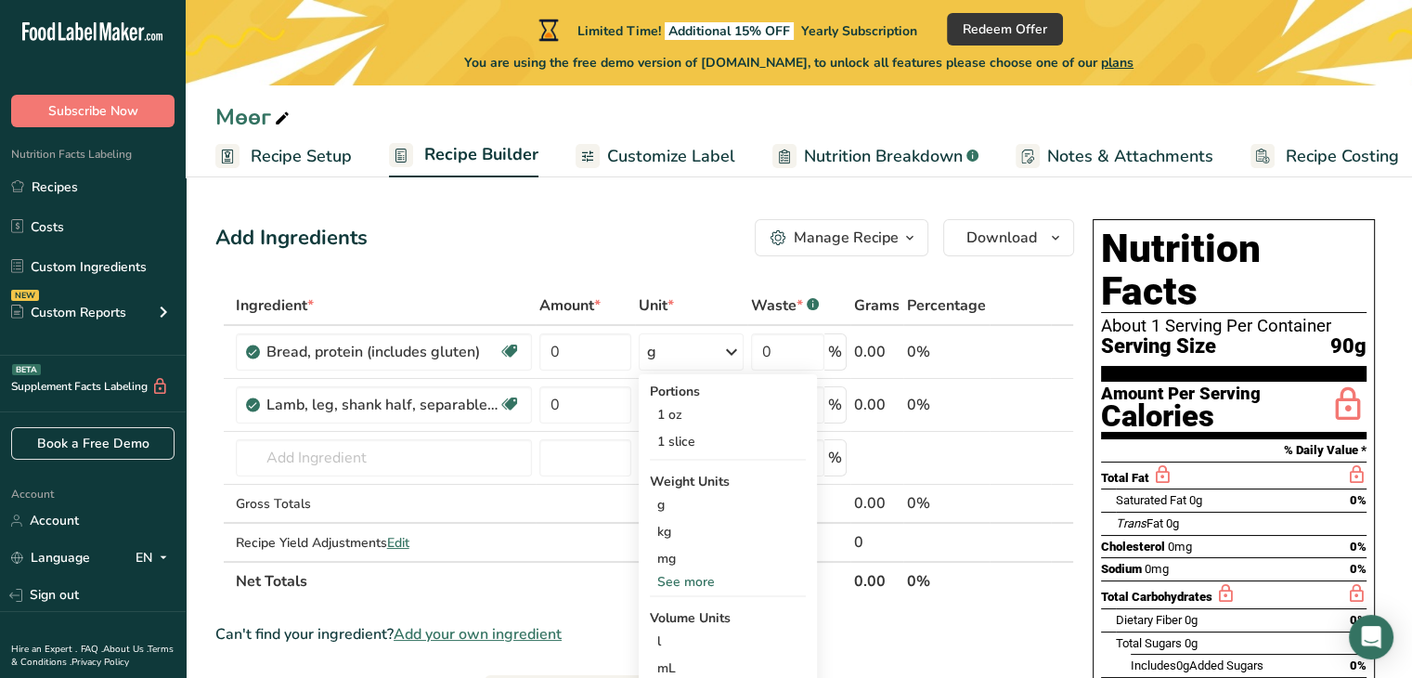
click at [869, 624] on div "Can't find your ingredient? Add your own ingredient" at bounding box center [644, 634] width 859 height 22
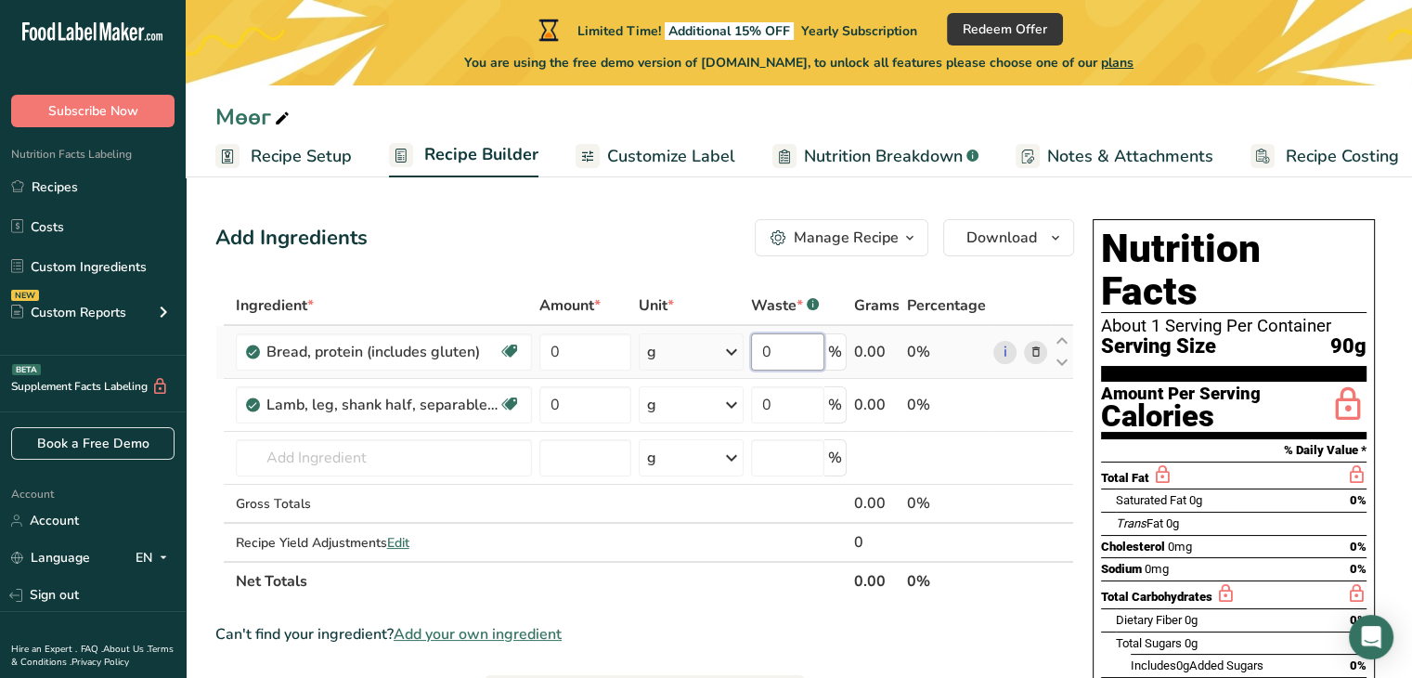
click at [791, 354] on input "0" at bounding box center [787, 351] width 73 height 37
type input "3.3"
click at [806, 409] on div "Ingredient * Amount * Unit * Waste * .a-a{fill:#347362;}.b-a{fill:#fff;} Grams …" at bounding box center [644, 443] width 859 height 315
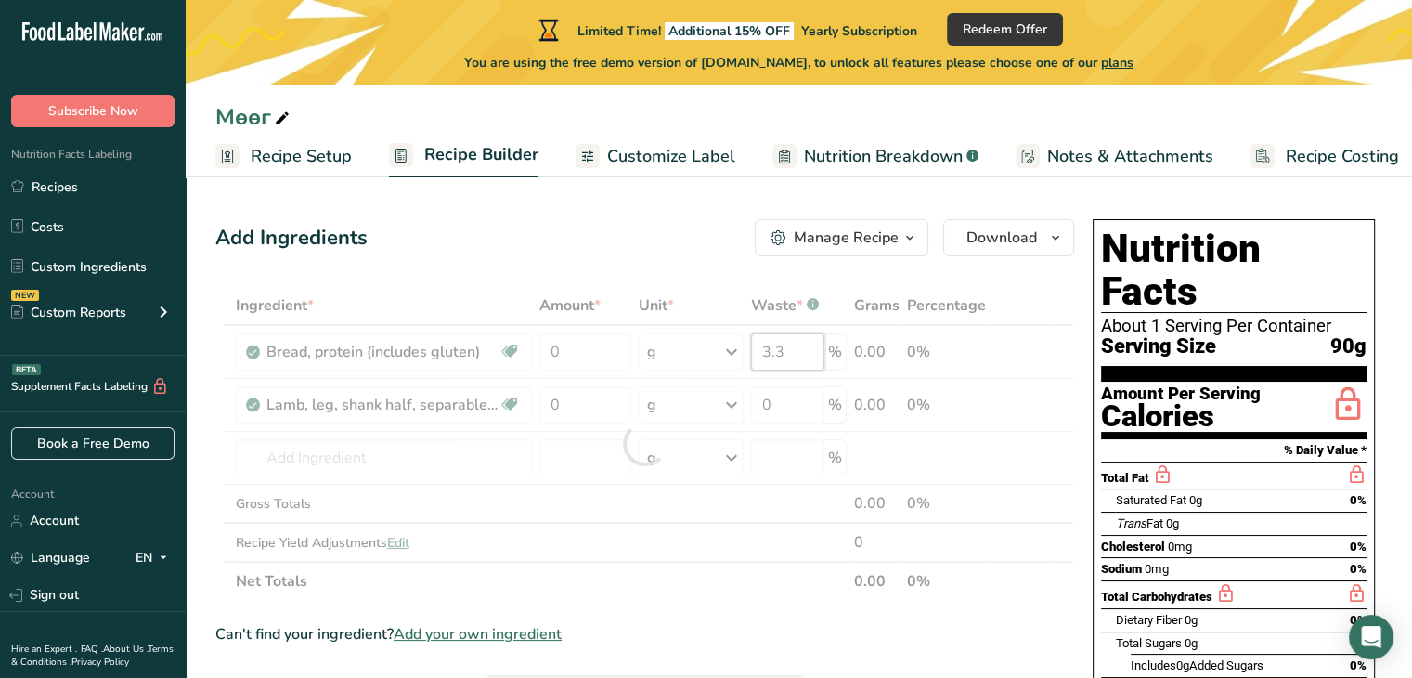
drag, startPoint x: 800, startPoint y: 346, endPoint x: 781, endPoint y: 389, distance: 46.9
click at [748, 358] on div "Ingredient * Amount * Unit * Waste * .a-a{fill:#347362;}.b-a{fill:#fff;} Grams …" at bounding box center [644, 443] width 859 height 315
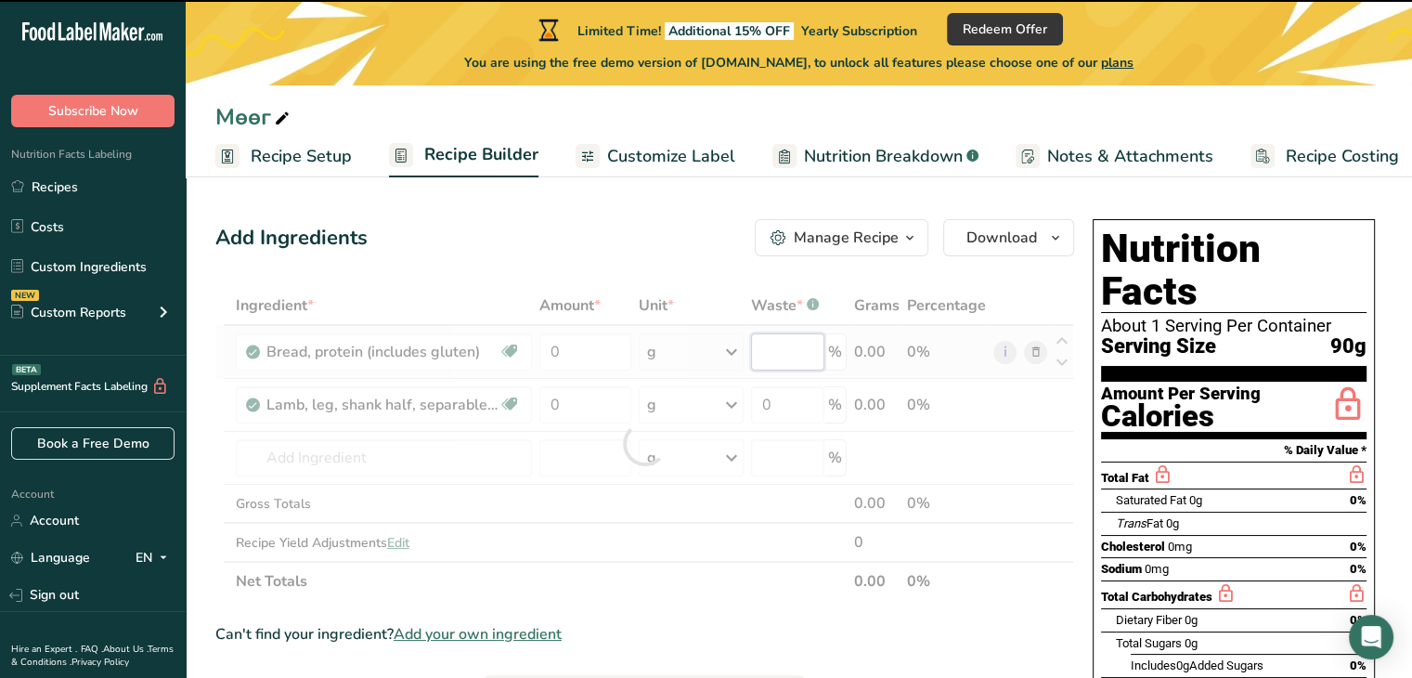
type input "3.3"
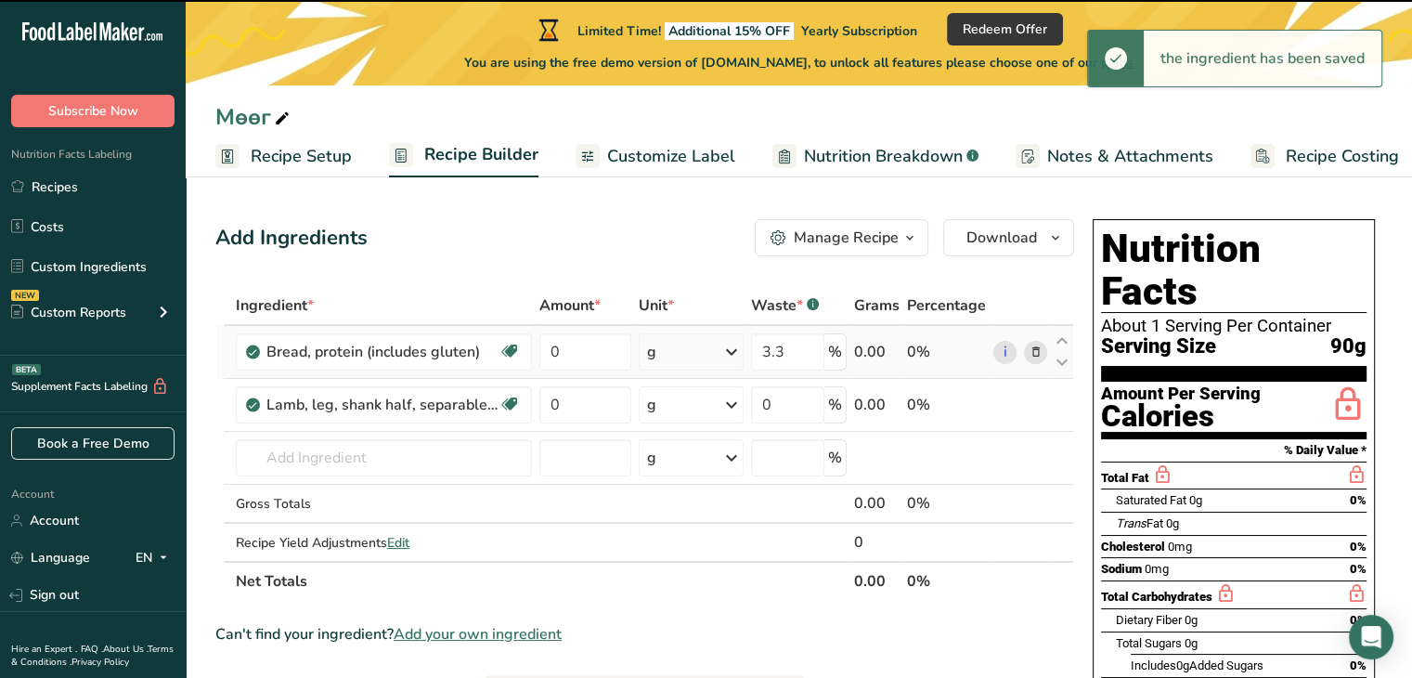
click at [865, 352] on div "Ingredient * Amount * Unit * Waste * .a-a{fill:#347362;}.b-a{fill:#fff;} Grams …" at bounding box center [644, 443] width 859 height 315
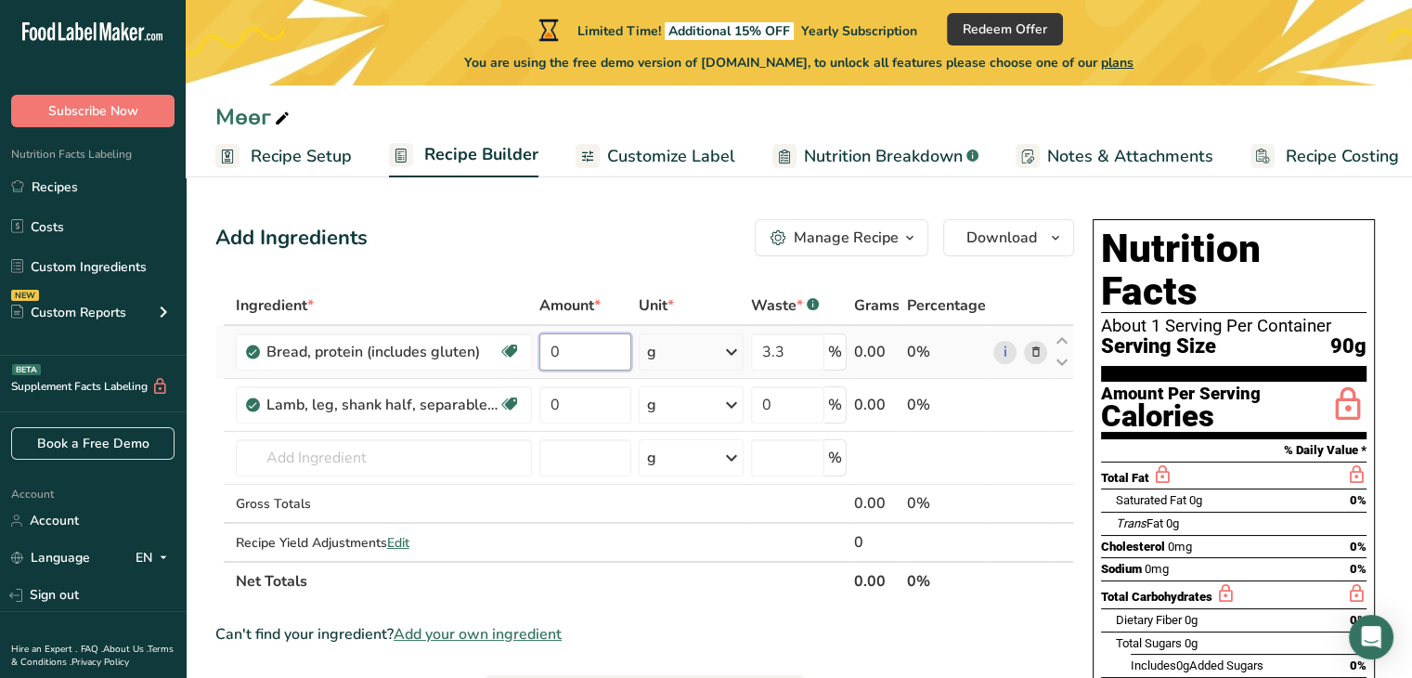
click at [598, 354] on input "0" at bounding box center [585, 351] width 93 height 37
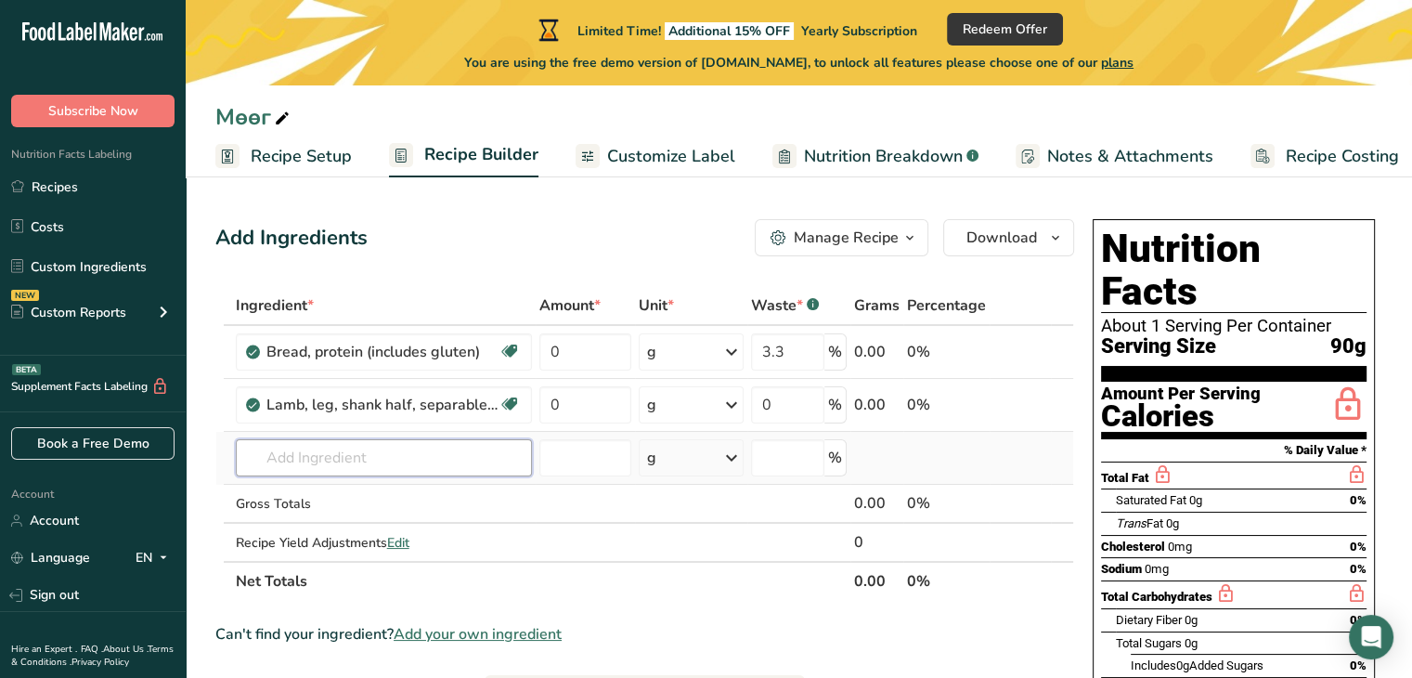
click at [298, 454] on div "Ingredient * Amount * Unit * Waste * .a-a{fill:#347362;}.b-a{fill:#fff;} Grams …" at bounding box center [644, 443] width 859 height 315
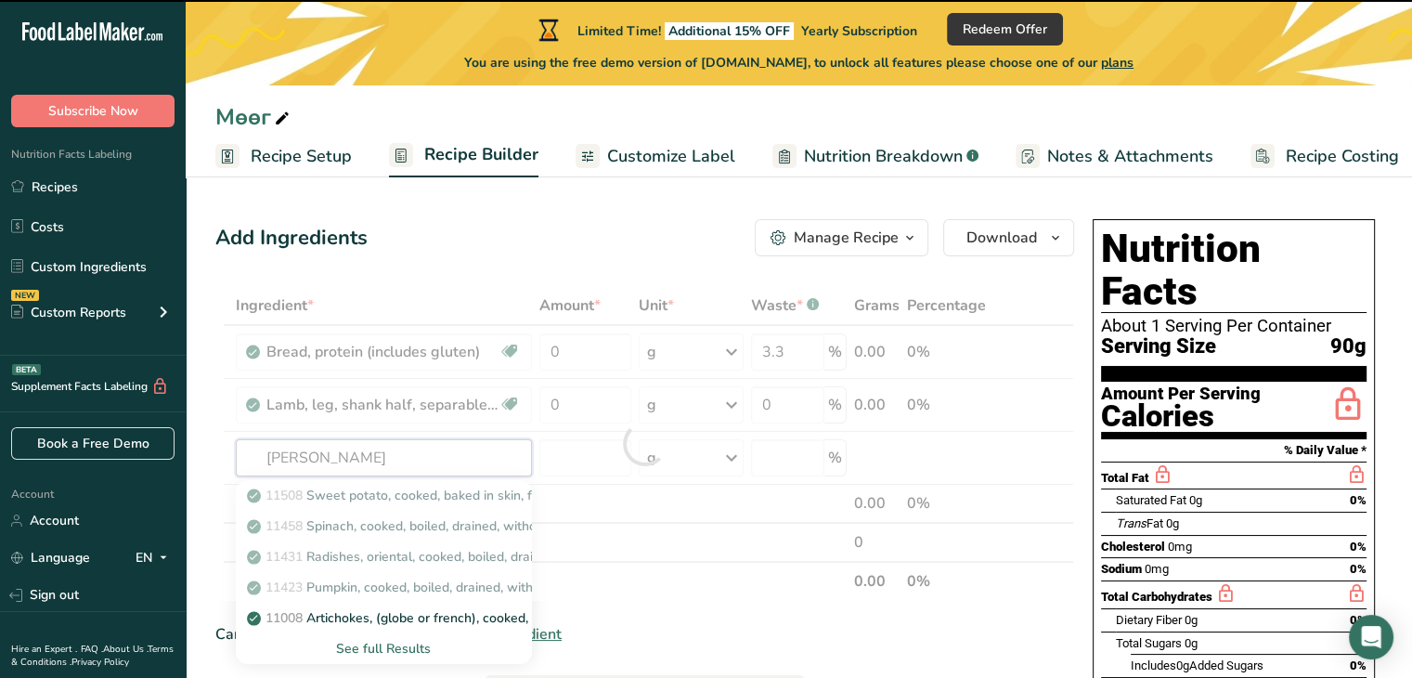
type input "salt"
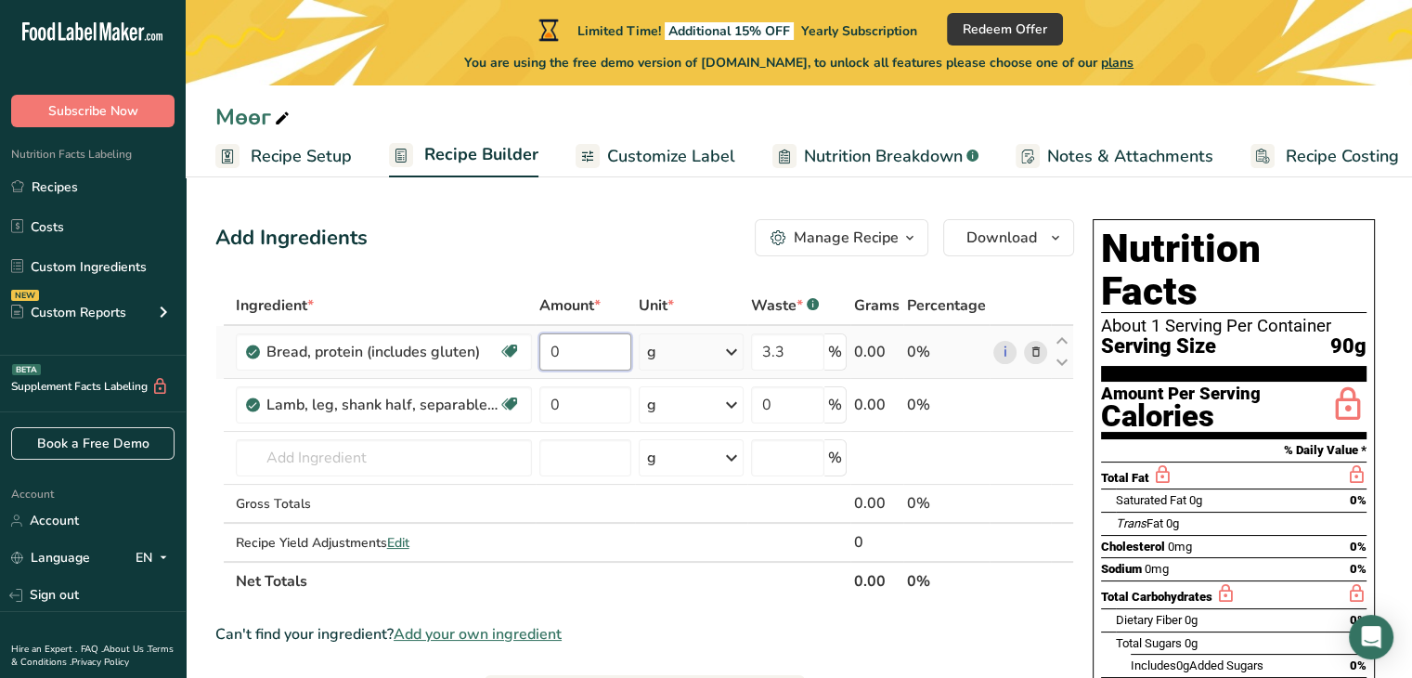
click at [579, 344] on input "0" at bounding box center [585, 351] width 93 height 37
type input "3.3"
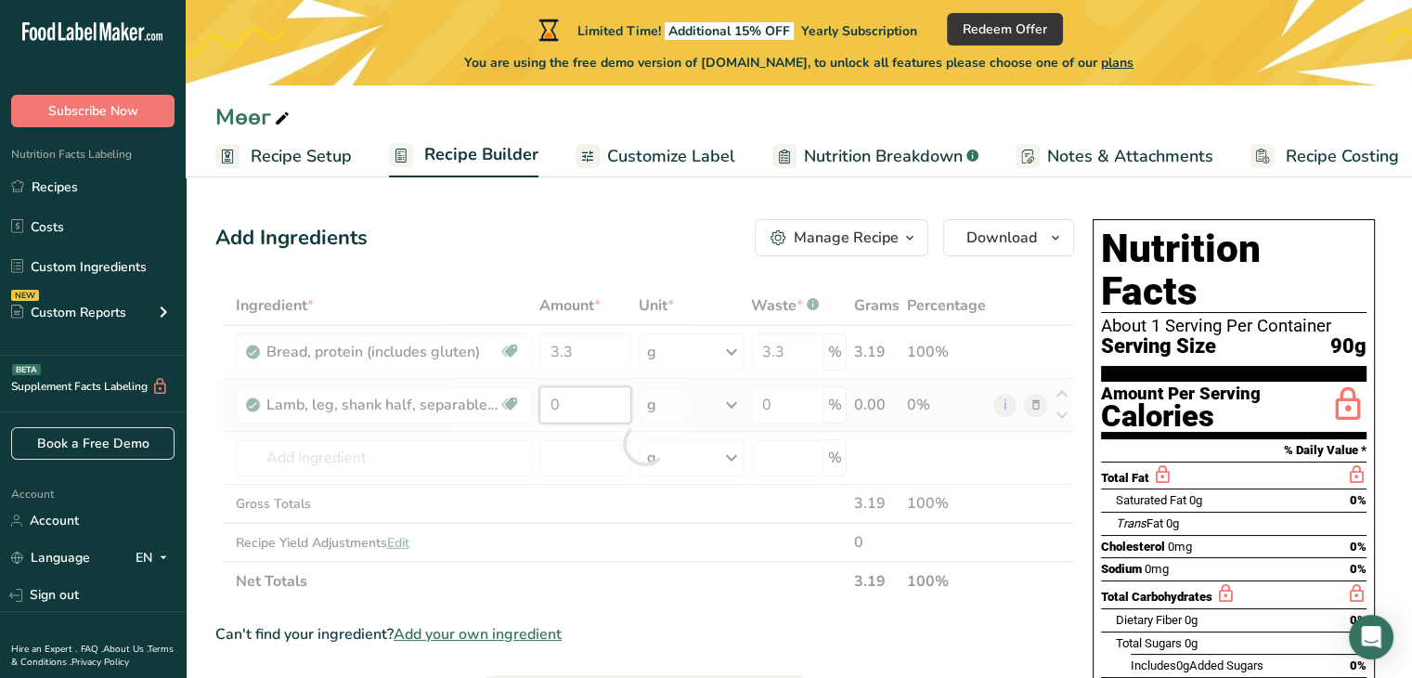
click at [586, 402] on div "Ingredient * Amount * Unit * Waste * .a-a{fill:#347362;}.b-a{fill:#fff;} Grams …" at bounding box center [644, 443] width 859 height 315
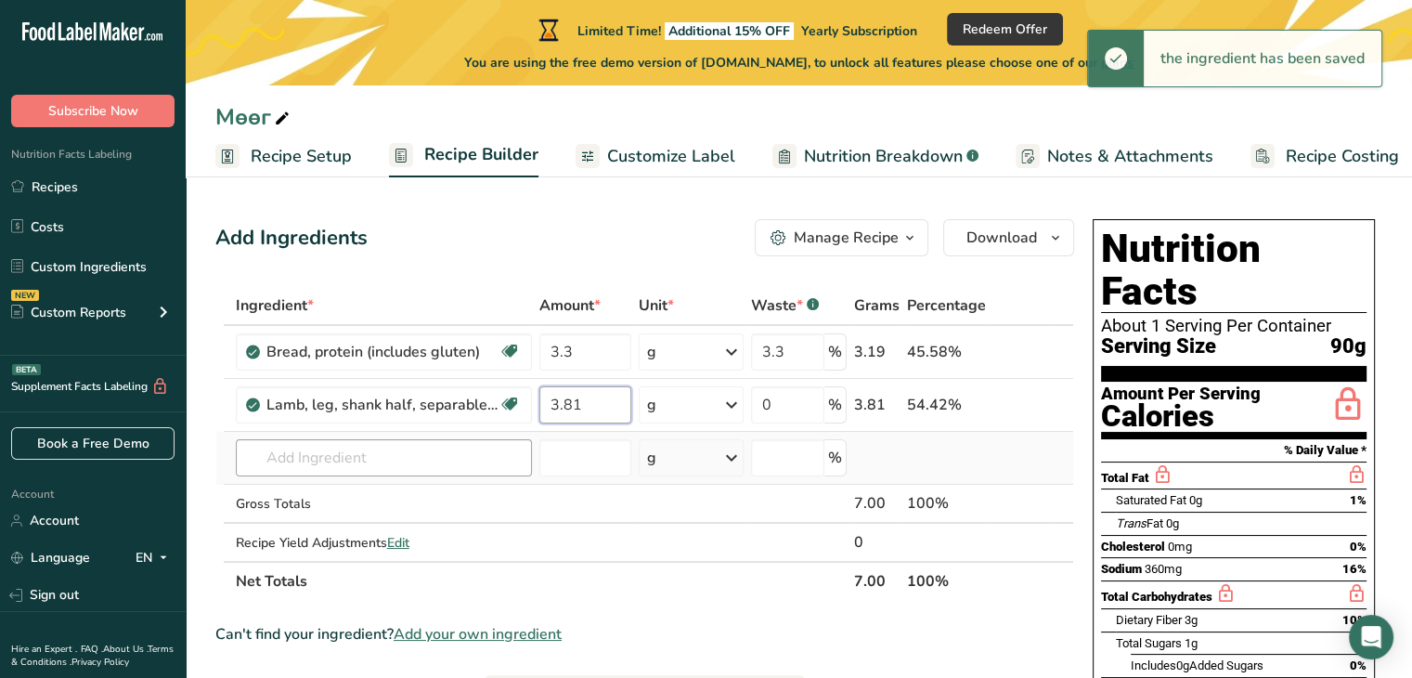
type input "3.81"
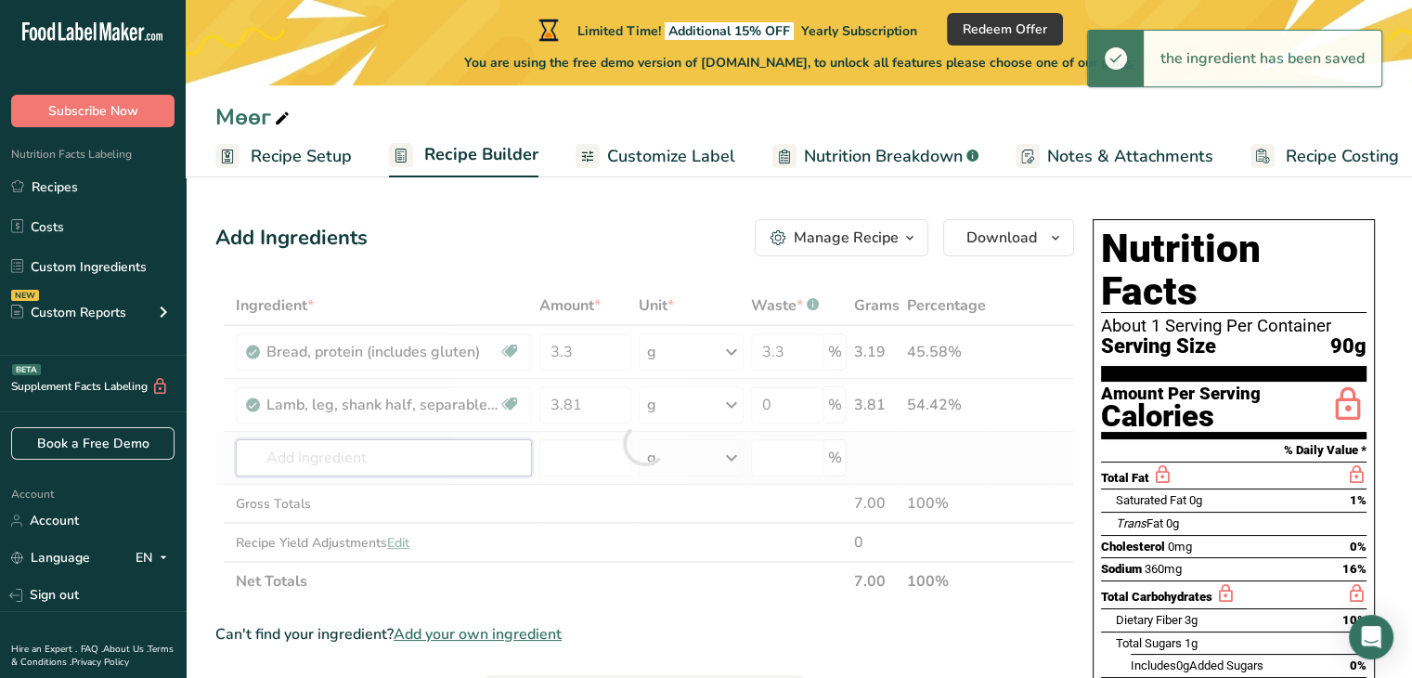
click at [408, 458] on div "Ingredient * Amount * Unit * Waste * .a-a{fill:#347362;}.b-a{fill:#fff;} Grams …" at bounding box center [644, 443] width 859 height 315
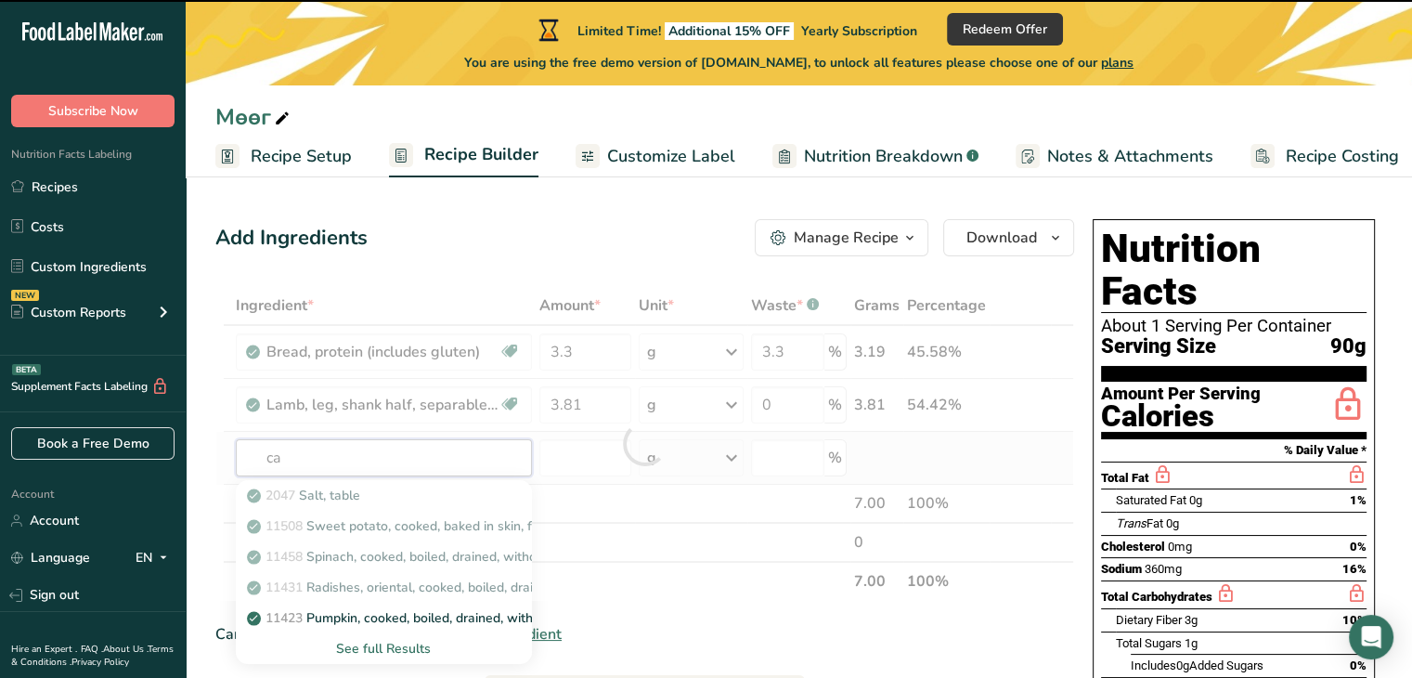
type input "car"
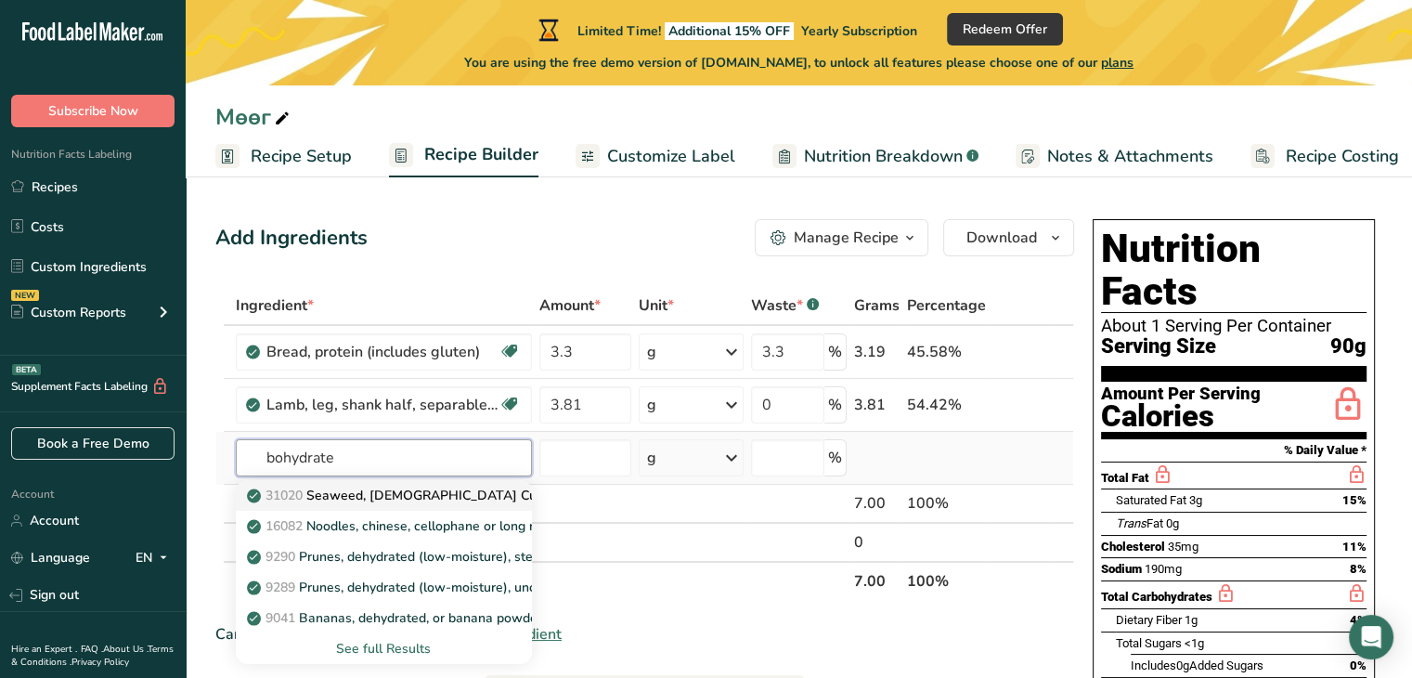
type input "bohydrate"
click at [413, 491] on p "31020 Seaweed, [DEMOGRAPHIC_DATA] Cultivated EMI-TSUNOMATA, rehydrated" at bounding box center [508, 494] width 514 height 19
type input "Seaweed, [DEMOGRAPHIC_DATA] Cultivated EMI-TSUNOMATA, rehydrated"
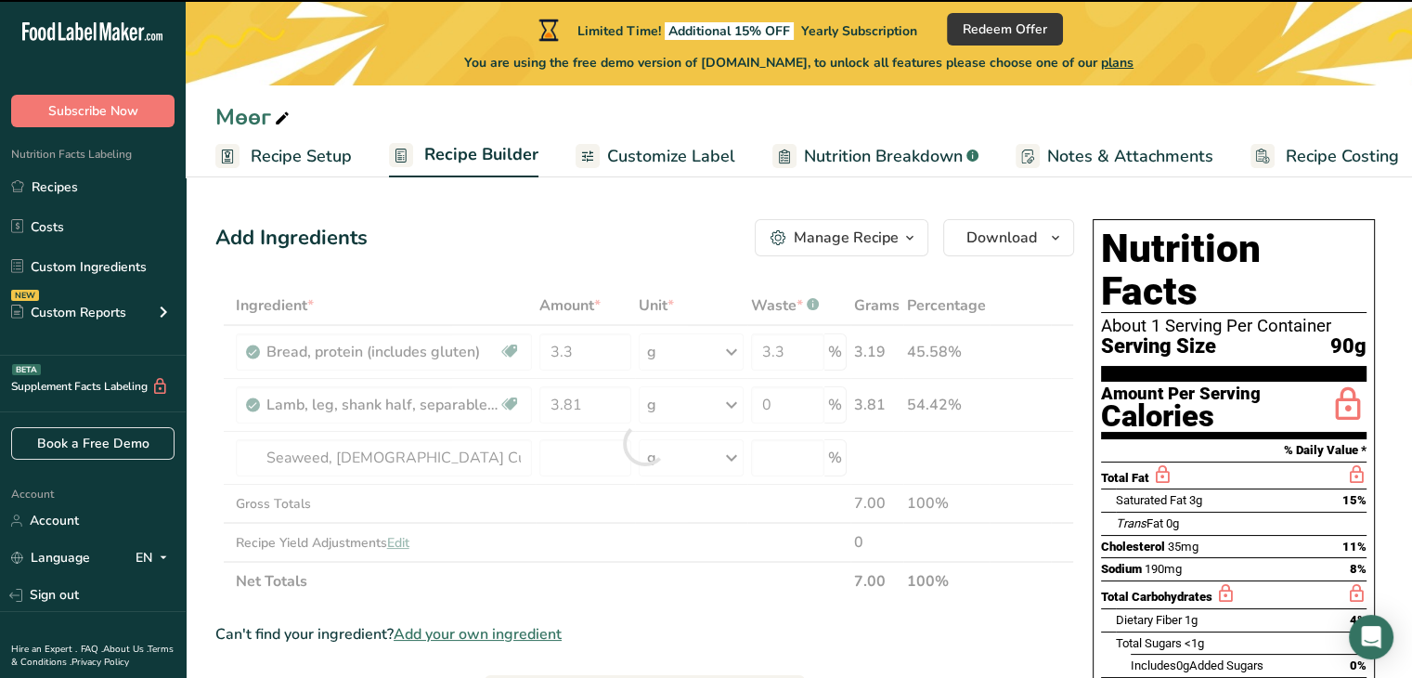
type input "0"
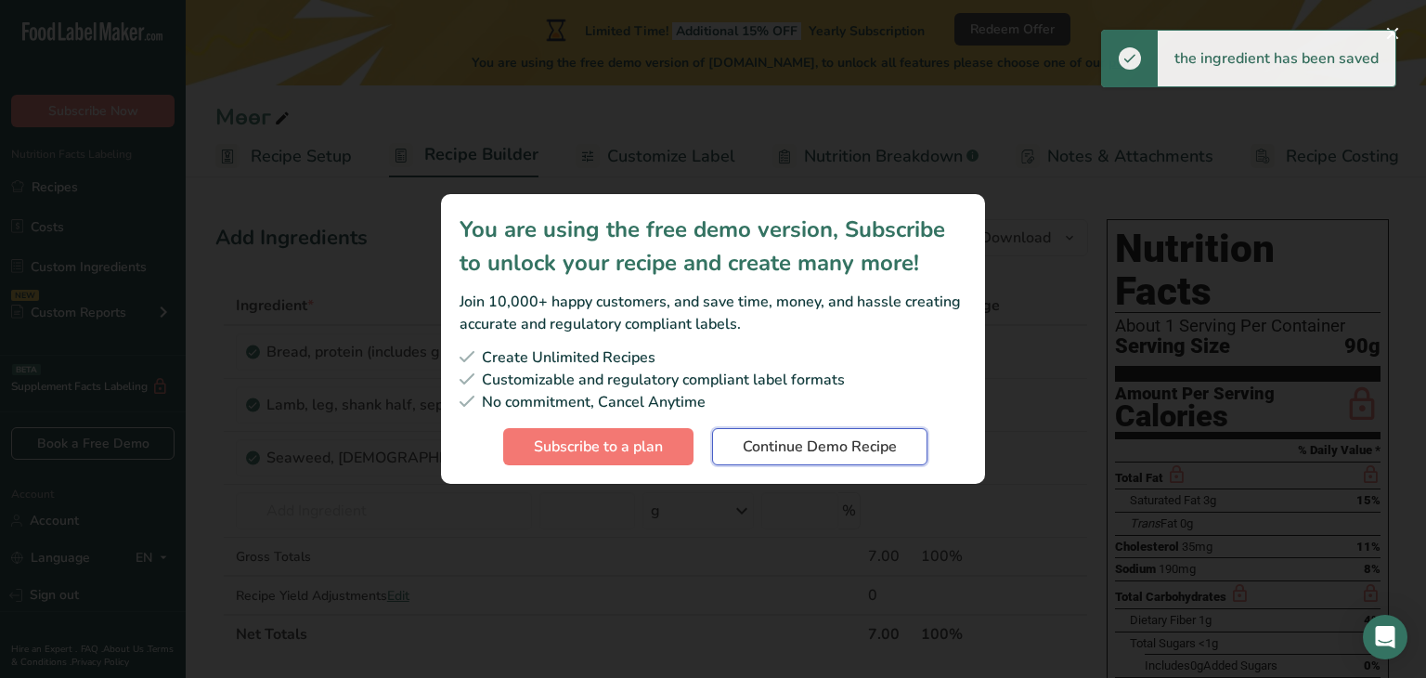
click at [809, 447] on span "Continue Demo Recipe" at bounding box center [820, 446] width 154 height 22
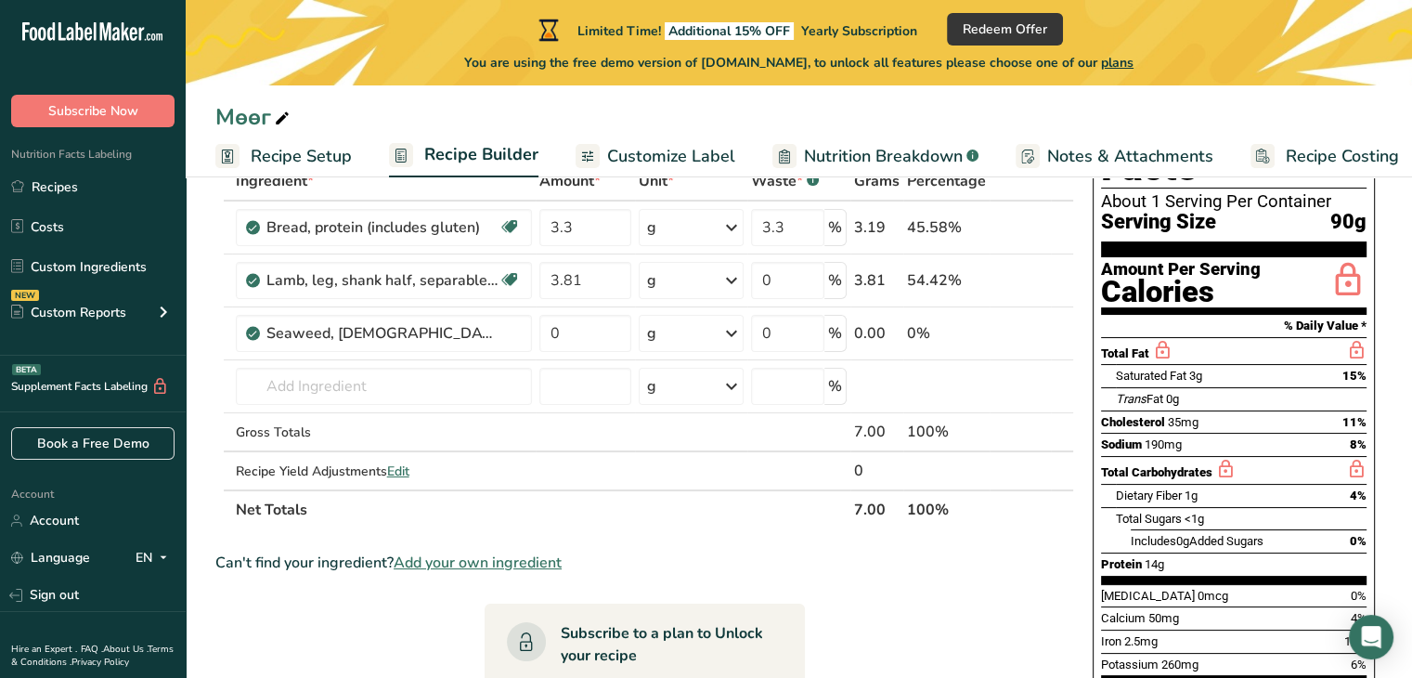
scroll to position [93, 0]
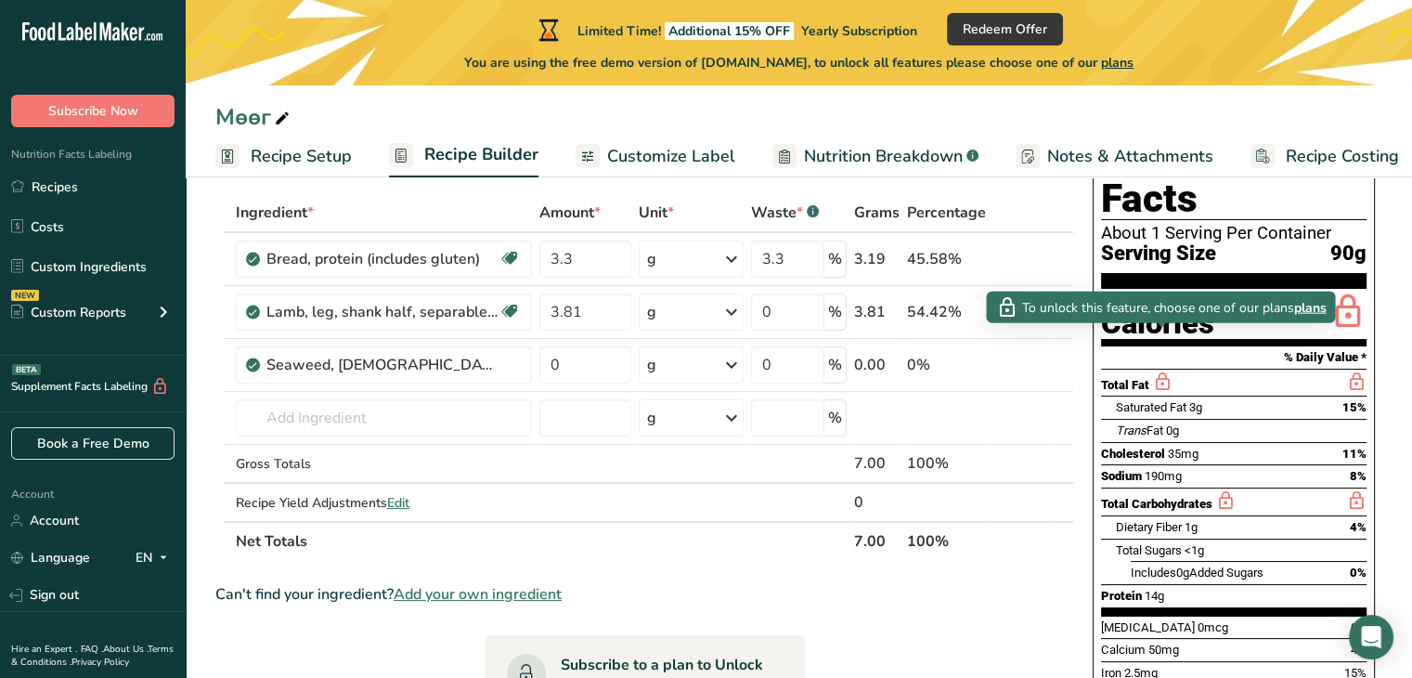
click at [1163, 370] on icon at bounding box center [1162, 381] width 20 height 23
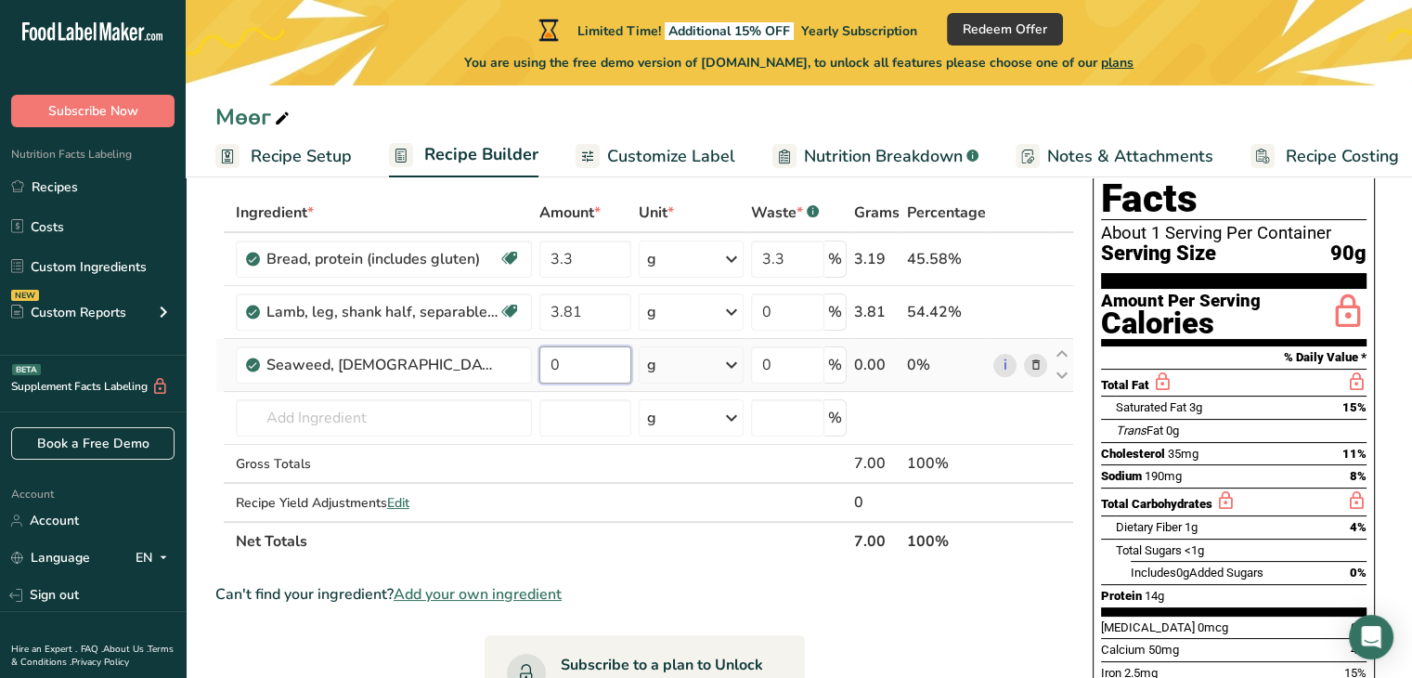
click at [596, 360] on input "0" at bounding box center [585, 364] width 93 height 37
type input "4.68"
click at [403, 428] on div "Ingredient * Amount * Unit * Waste * .a-a{fill:#347362;}.b-a{fill:#fff;} Grams …" at bounding box center [644, 377] width 859 height 368
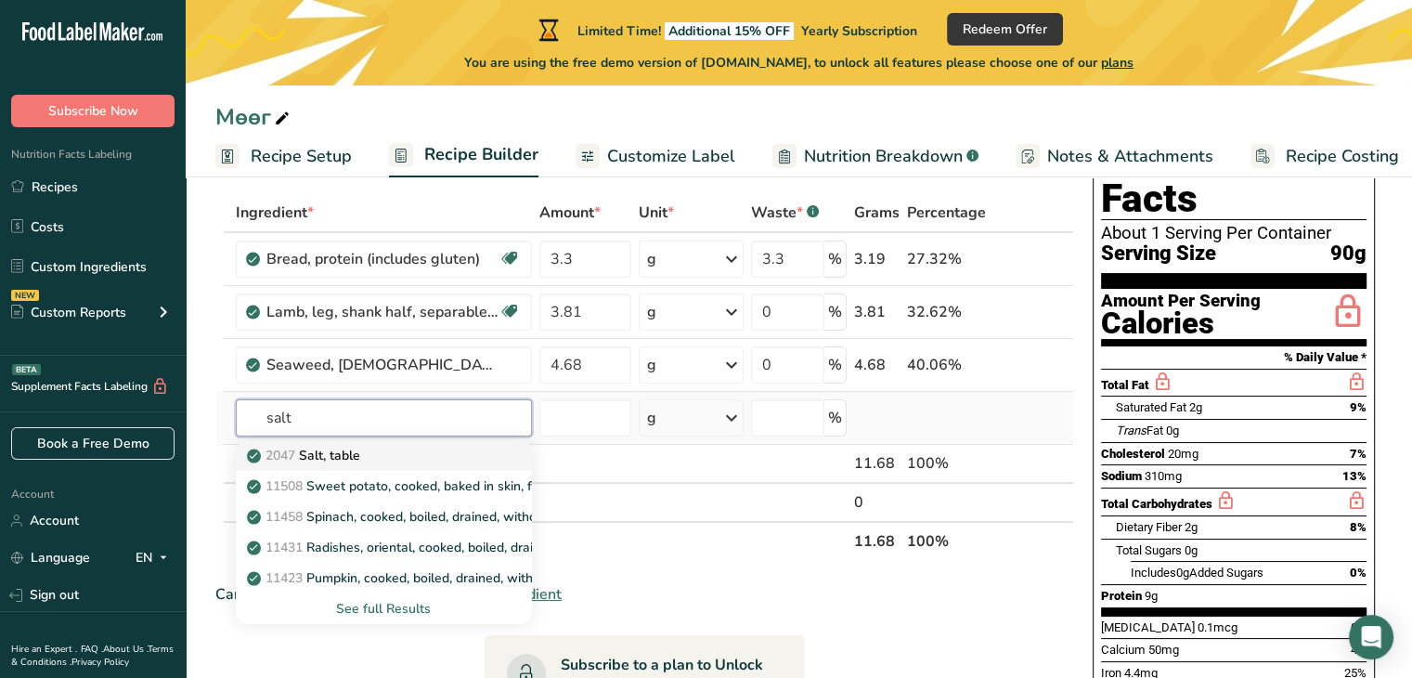
type input "salt"
click at [355, 461] on p "2047 Salt, table" at bounding box center [306, 455] width 110 height 19
type input "Salt, table"
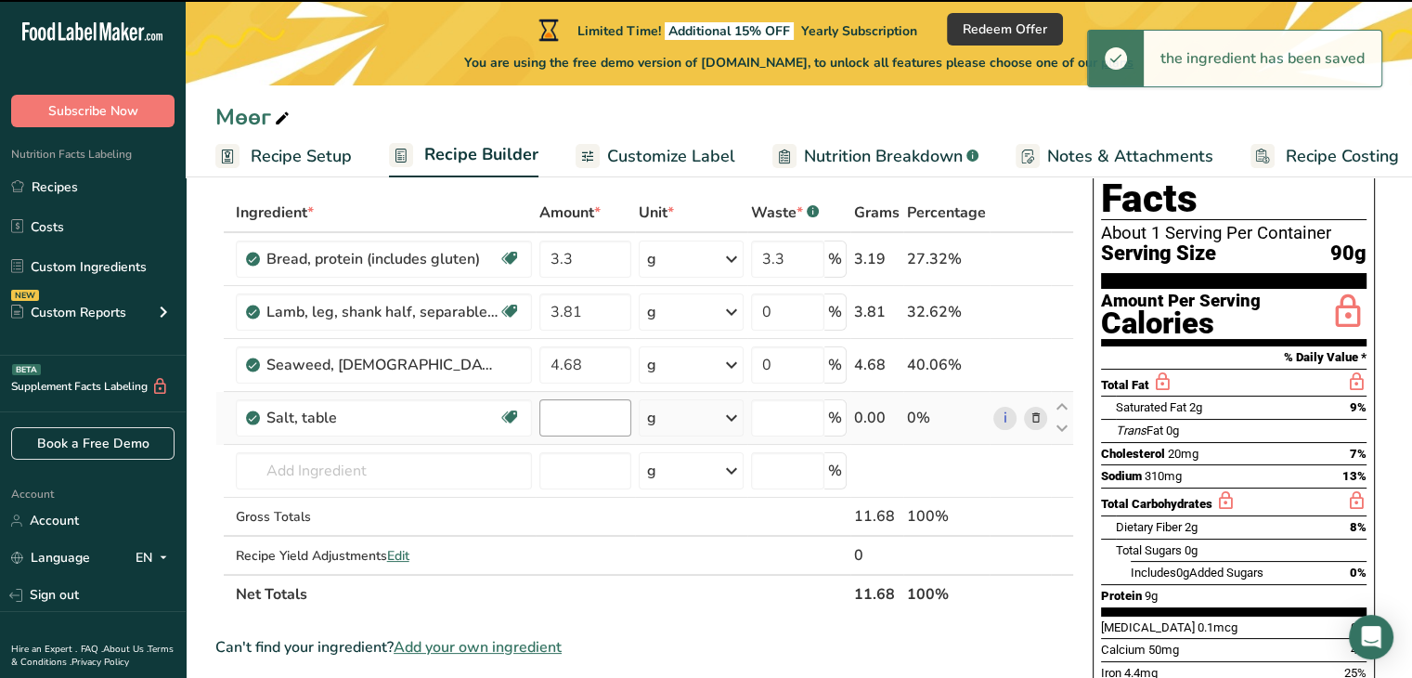
type input "0"
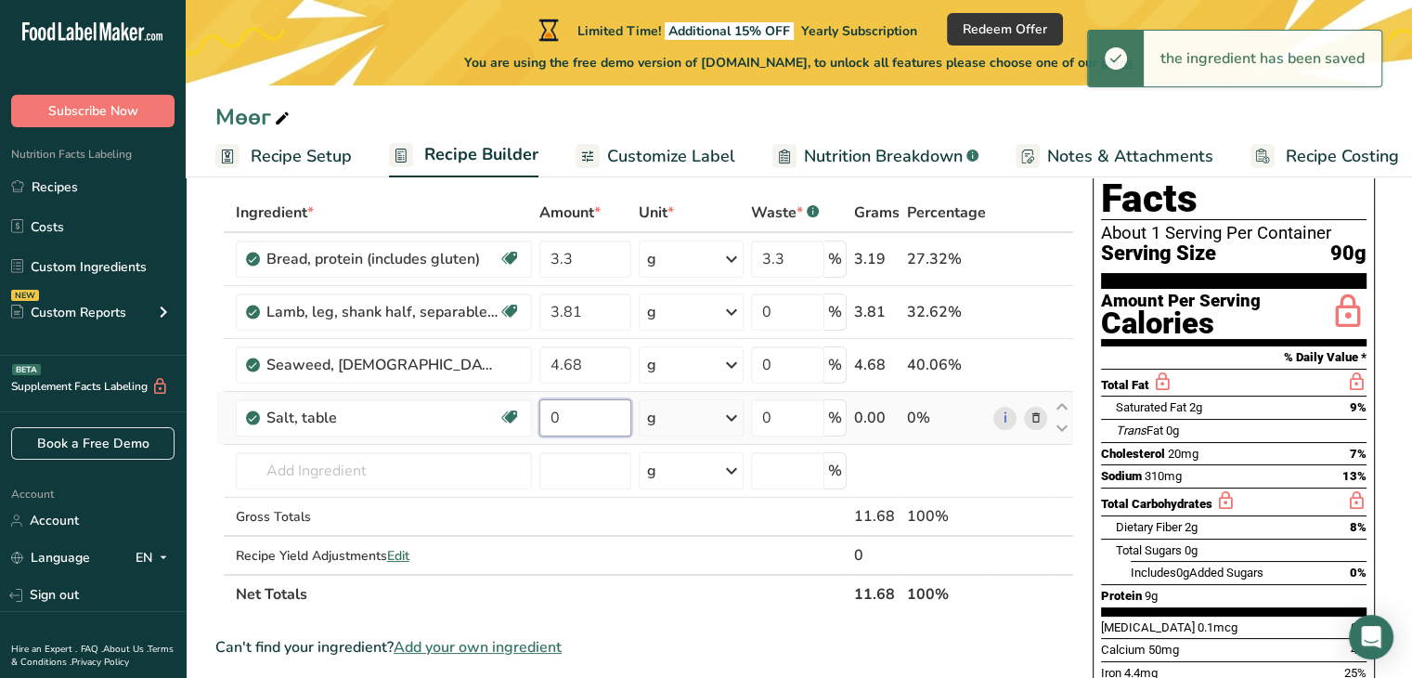
click at [577, 418] on input "0" at bounding box center [585, 417] width 93 height 37
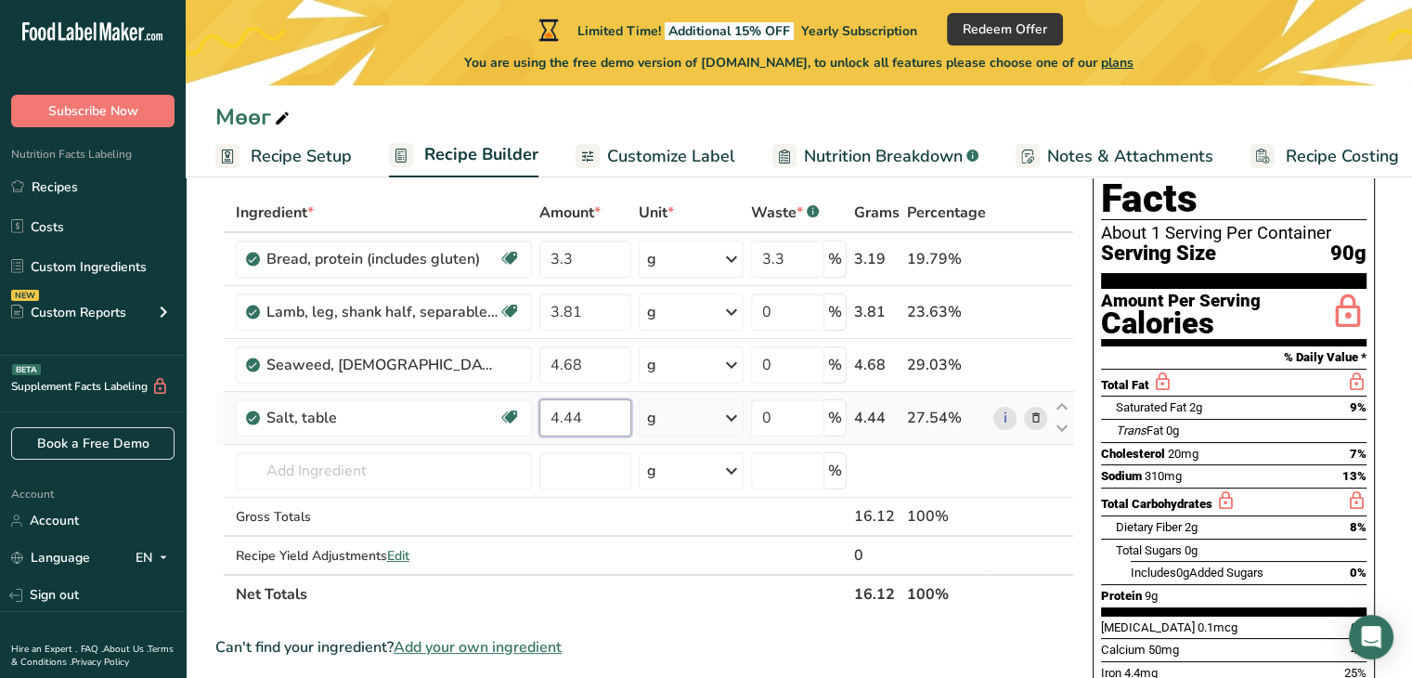
type input "4.44"
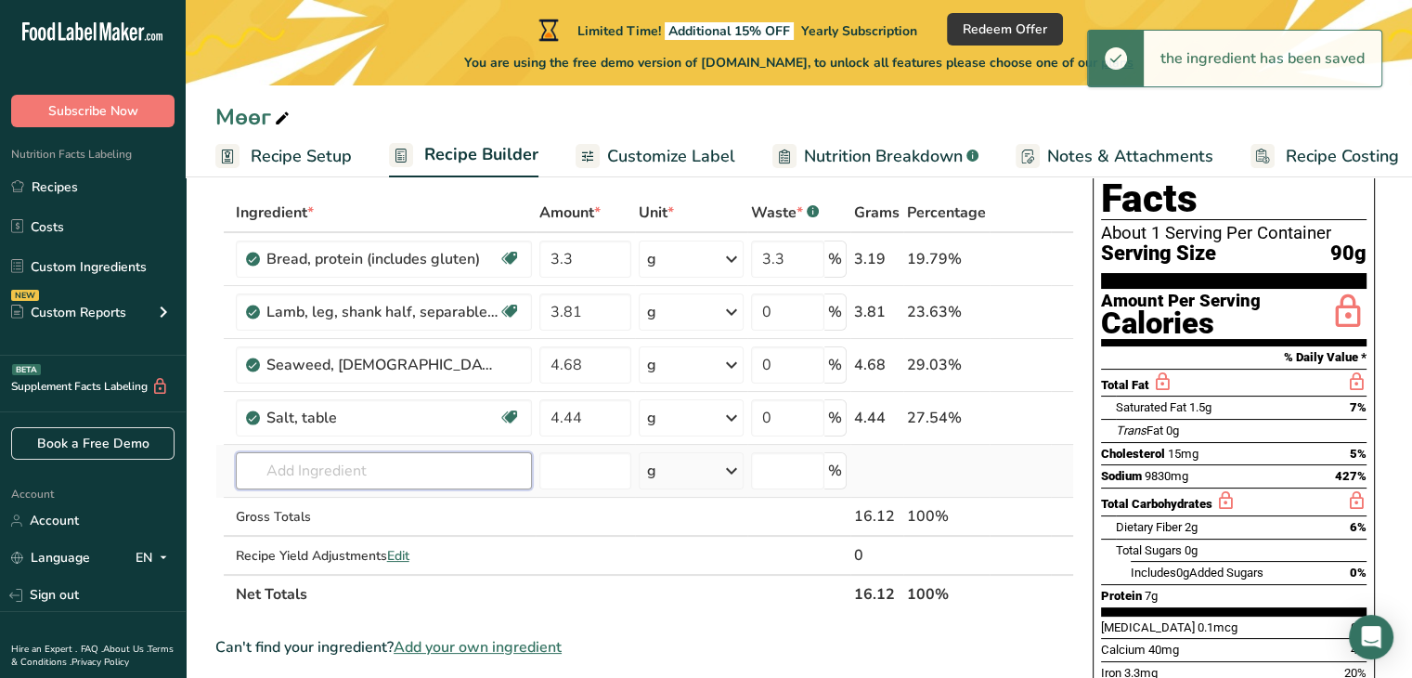
click at [343, 466] on input "text" at bounding box center [384, 470] width 296 height 37
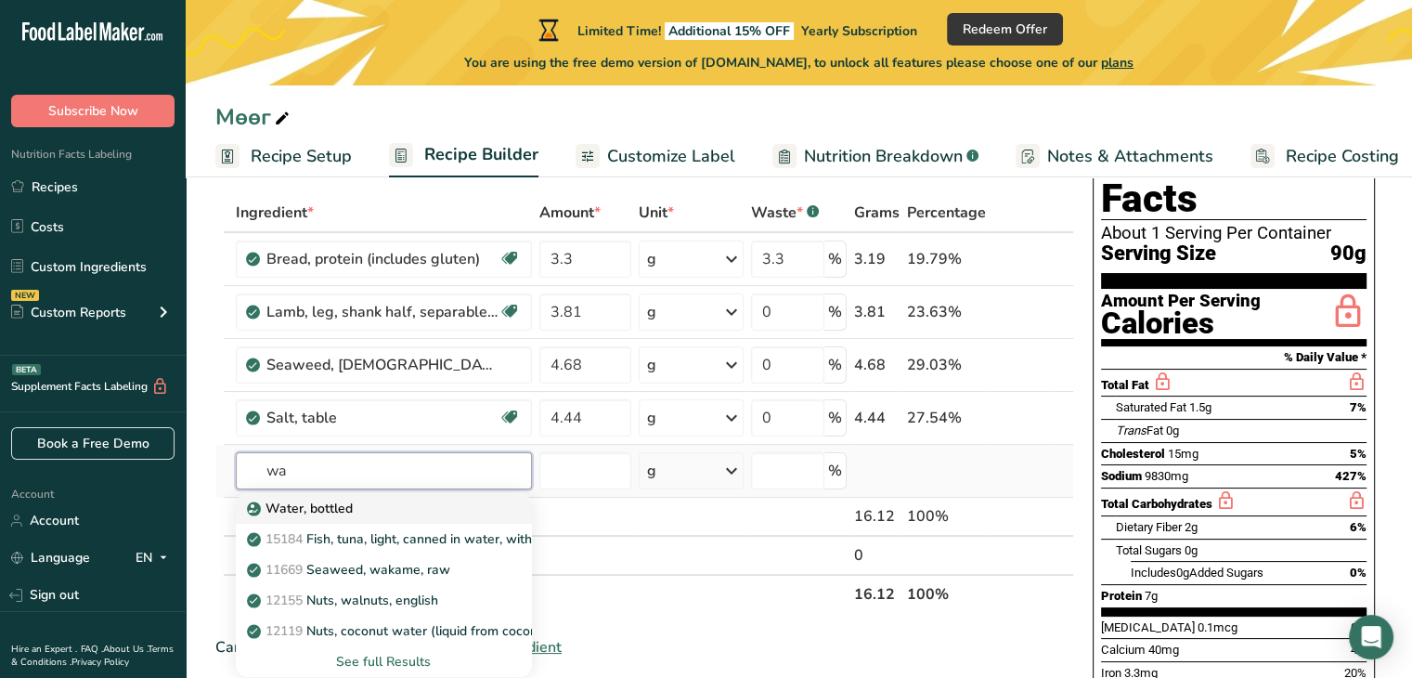
type input "wa"
click at [340, 509] on p "Water, bottled" at bounding box center [302, 507] width 102 height 19
type input "Water, bottled"
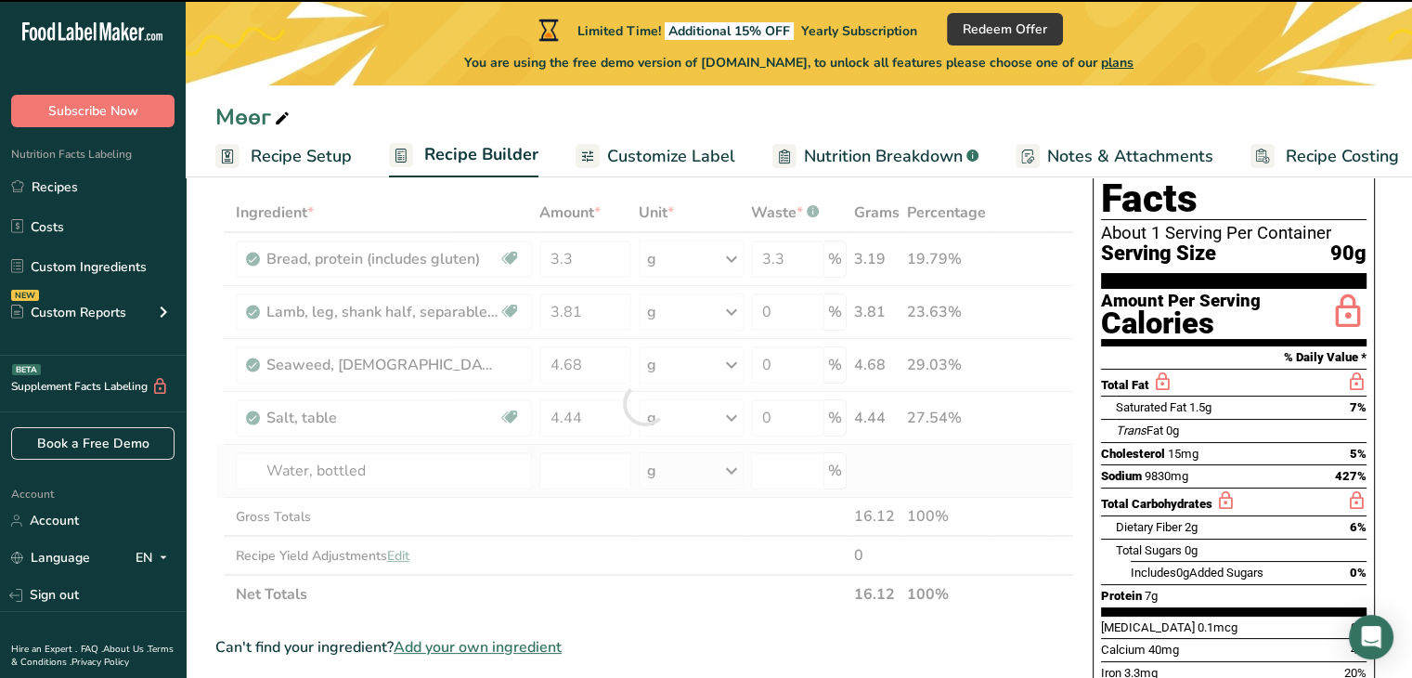
type input "0"
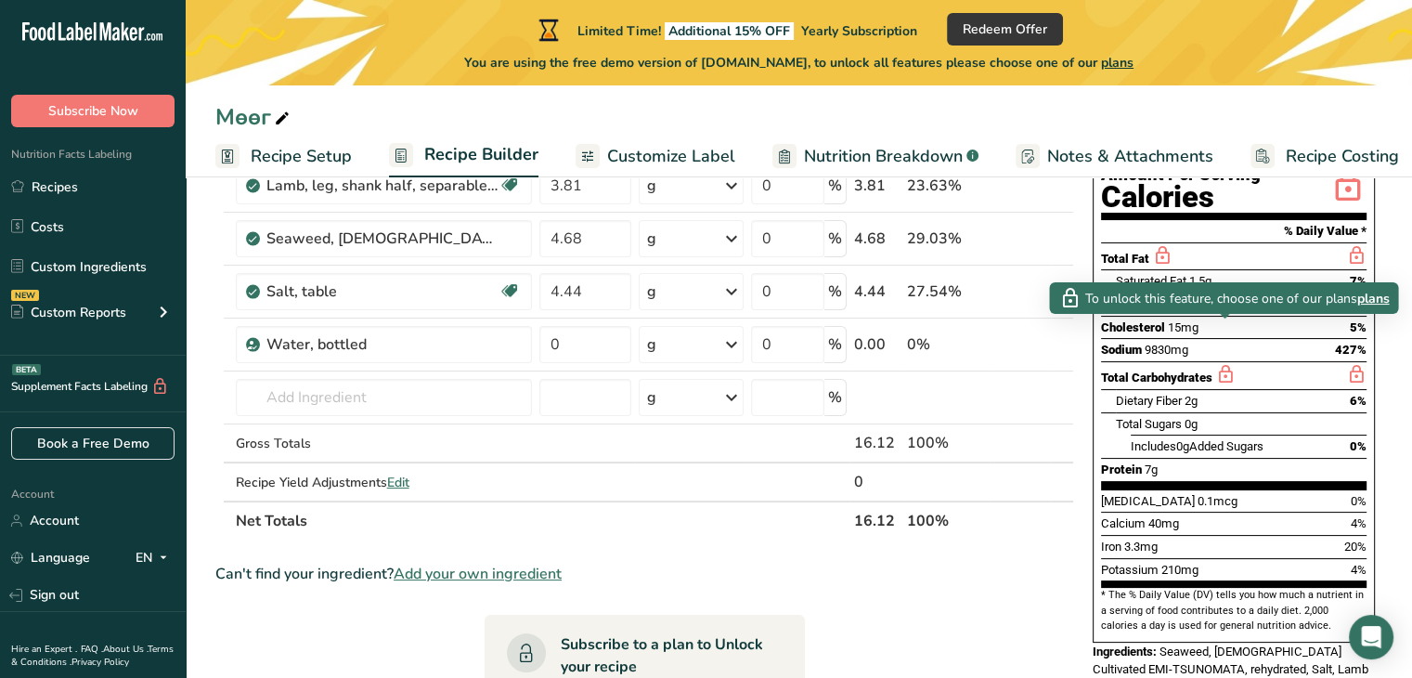
scroll to position [278, 0]
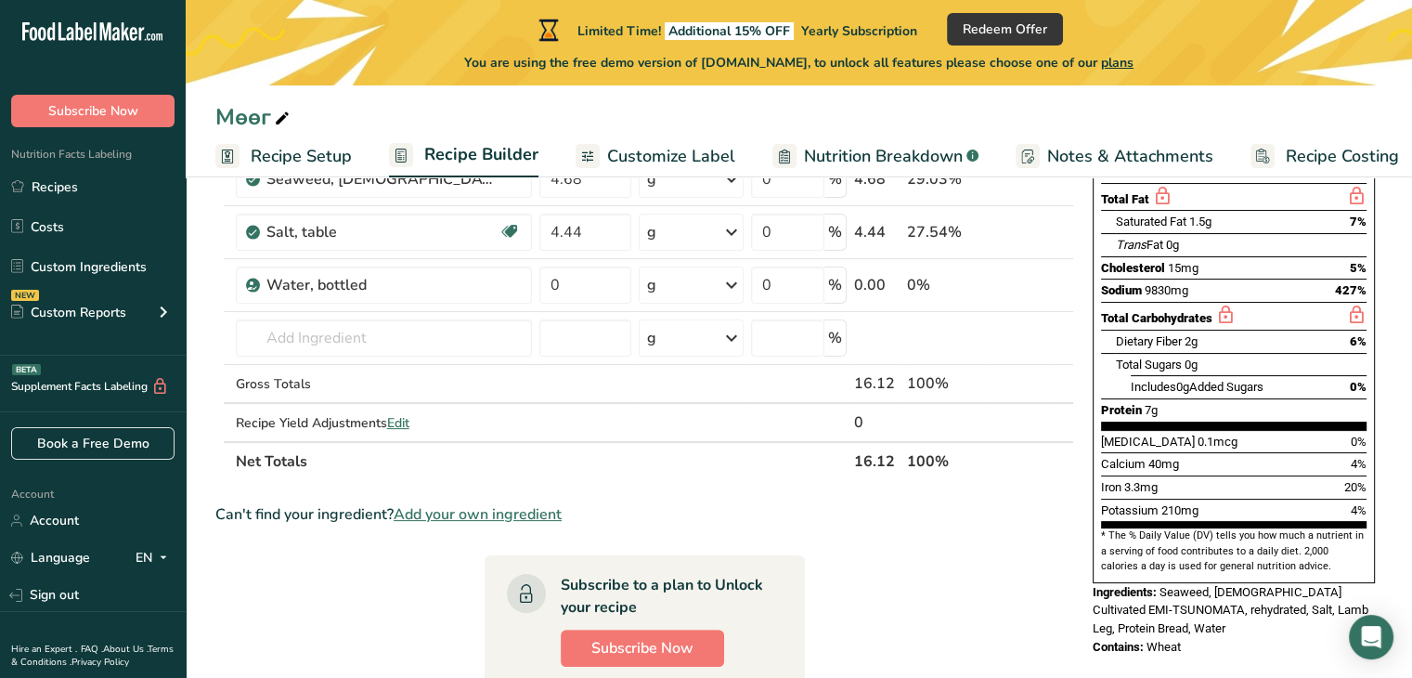
drag, startPoint x: 1190, startPoint y: 592, endPoint x: 1150, endPoint y: 595, distance: 40.0
click at [1150, 638] on div "Contains: Wheat" at bounding box center [1234, 647] width 282 height 19
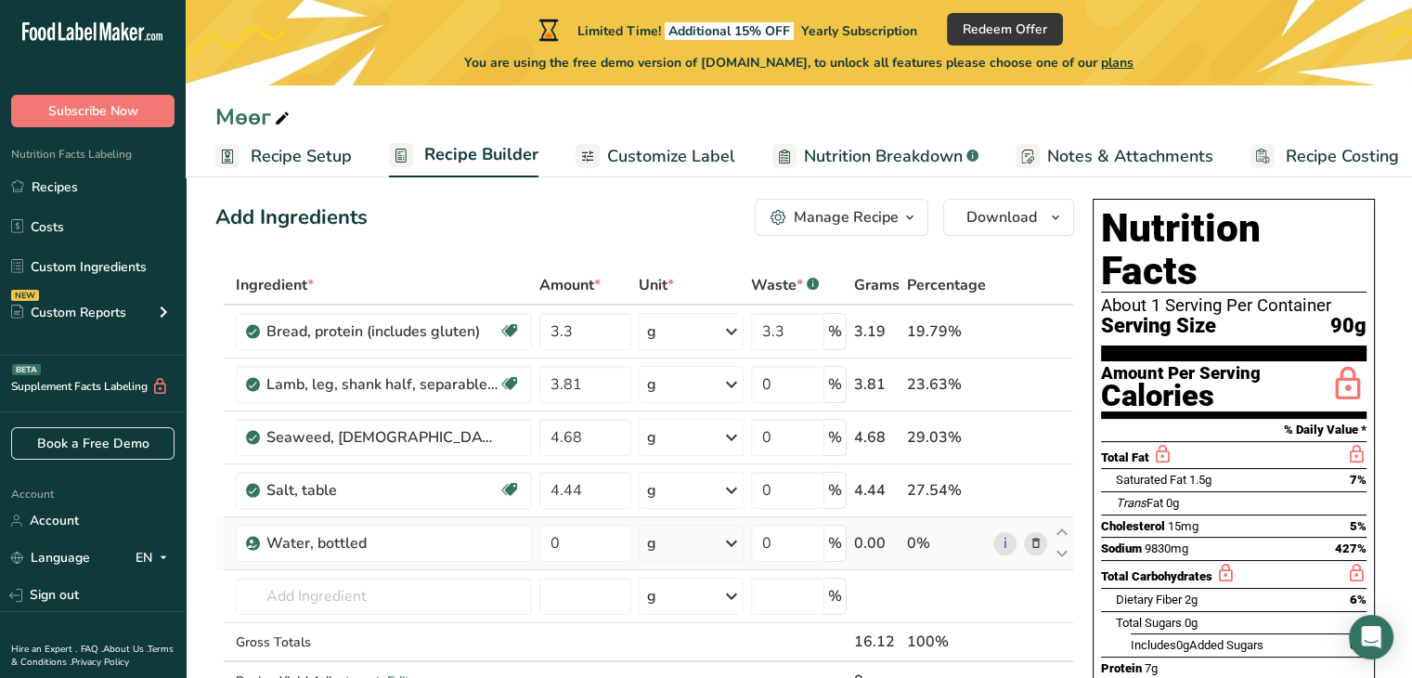
scroll to position [0, 0]
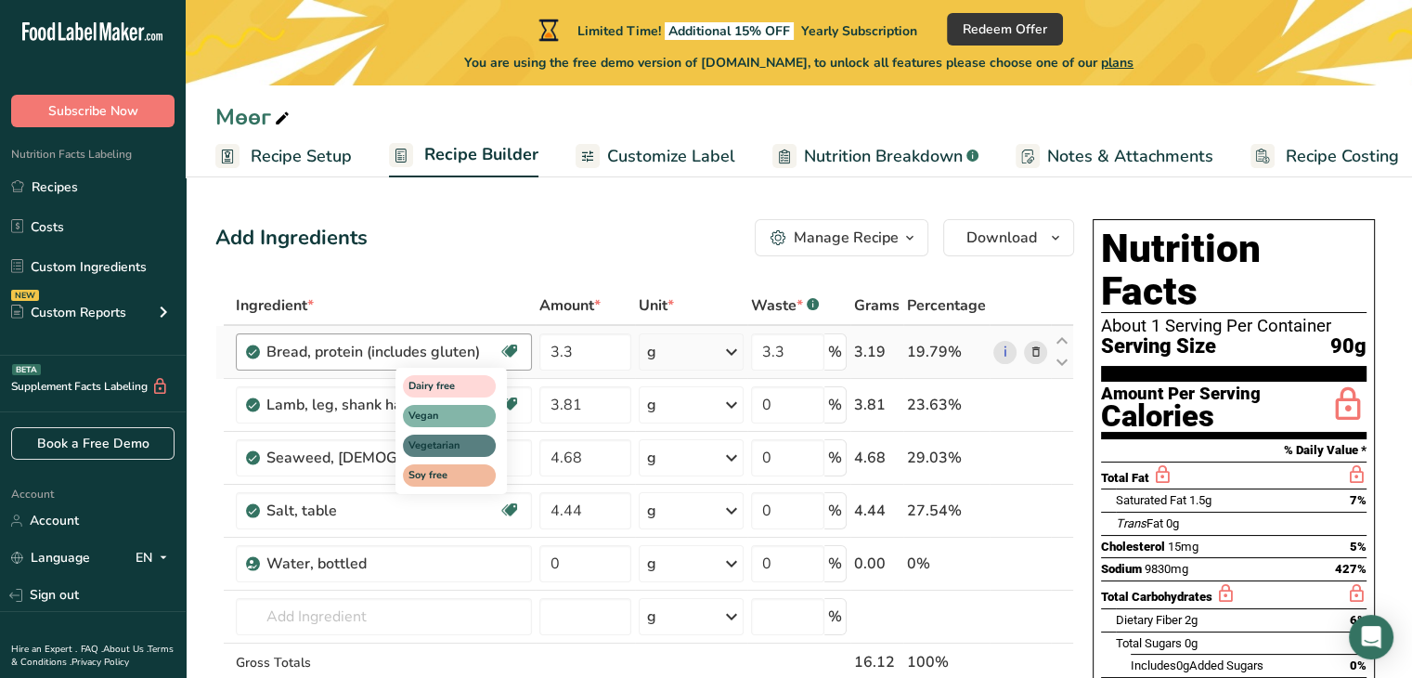
click at [511, 353] on icon at bounding box center [509, 351] width 19 height 29
click at [454, 443] on span "Vegetarian" at bounding box center [440, 446] width 65 height 16
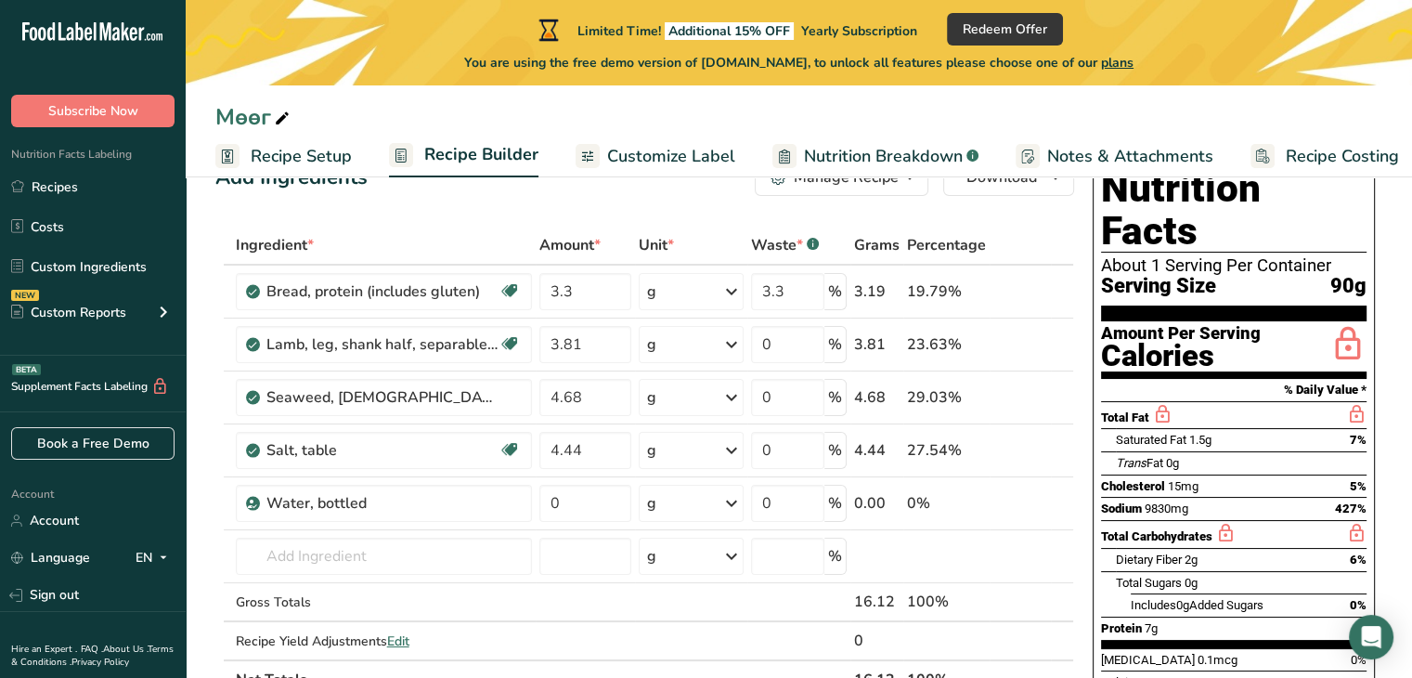
scroll to position [93, 0]
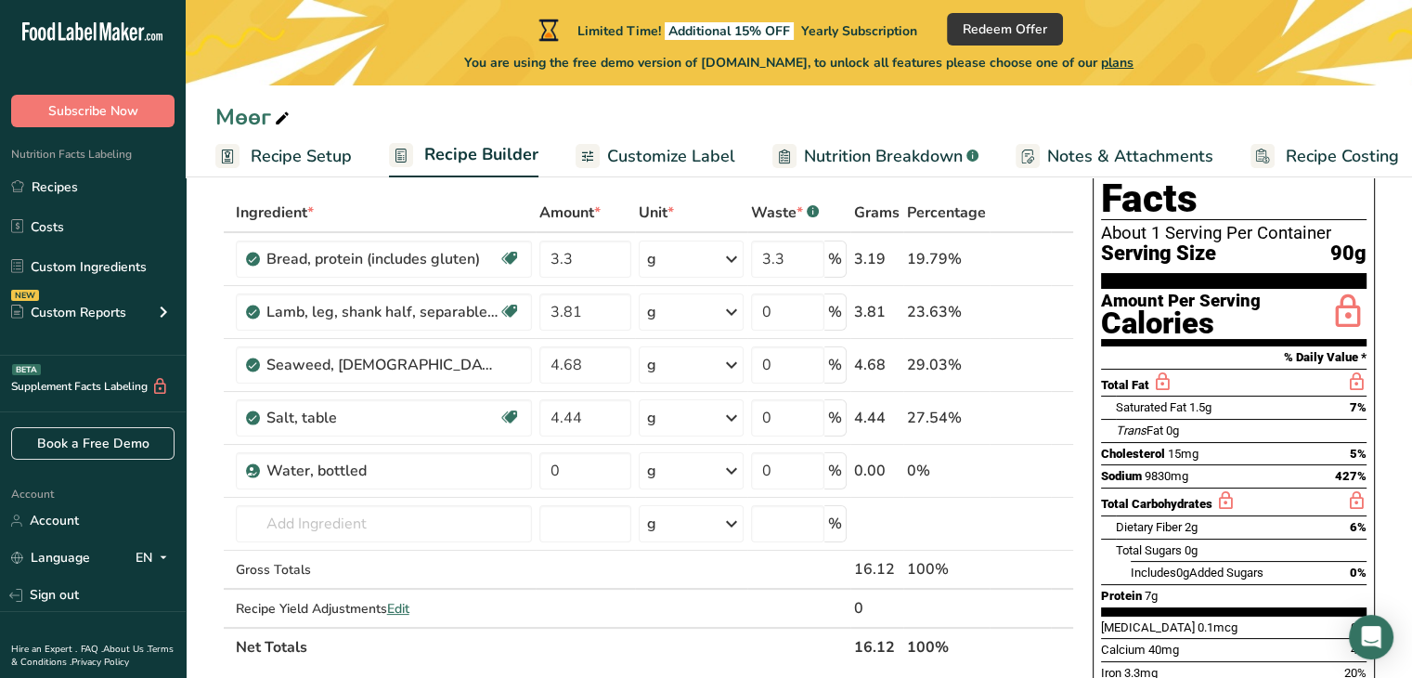
drag, startPoint x: 1200, startPoint y: 479, endPoint x: 1114, endPoint y: 479, distance: 86.3
click at [1114, 515] on div "Dietary Fiber 2g 6%" at bounding box center [1233, 526] width 265 height 23
click at [1205, 538] on div "Total Sugars 0g" at bounding box center [1241, 549] width 251 height 23
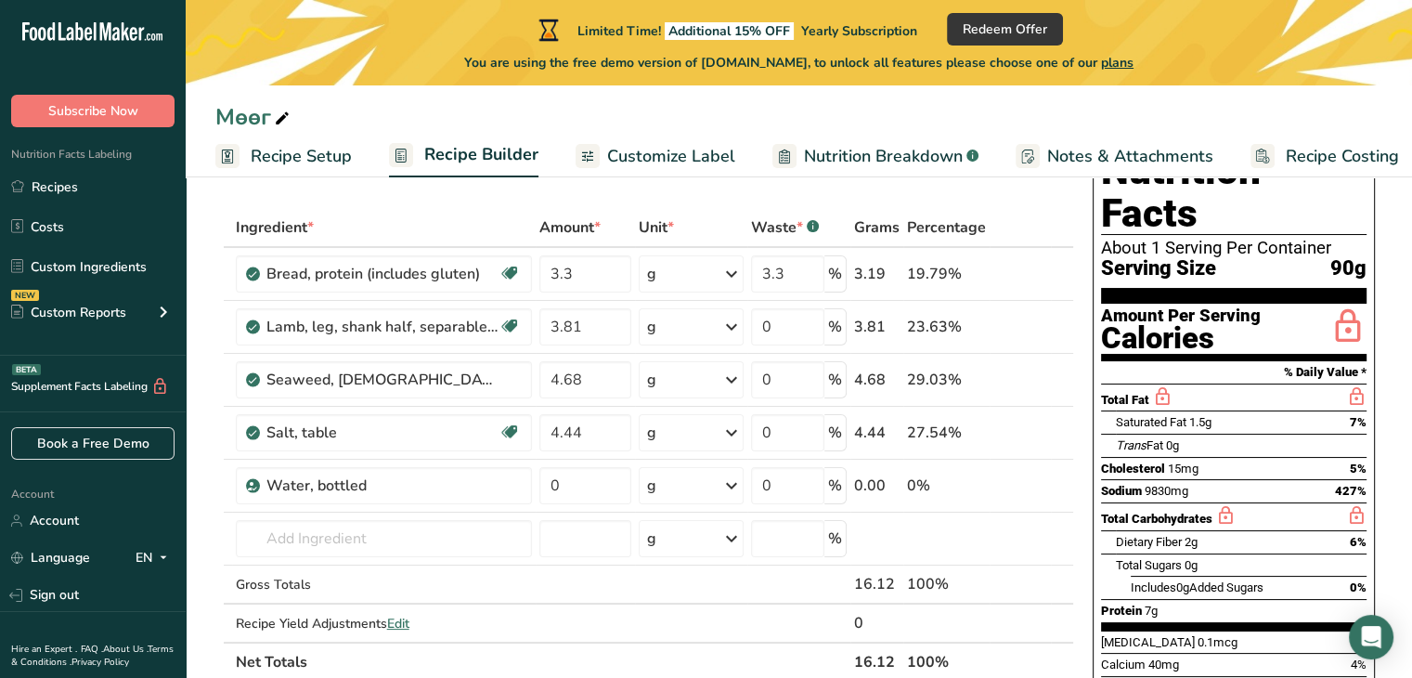
scroll to position [0, 0]
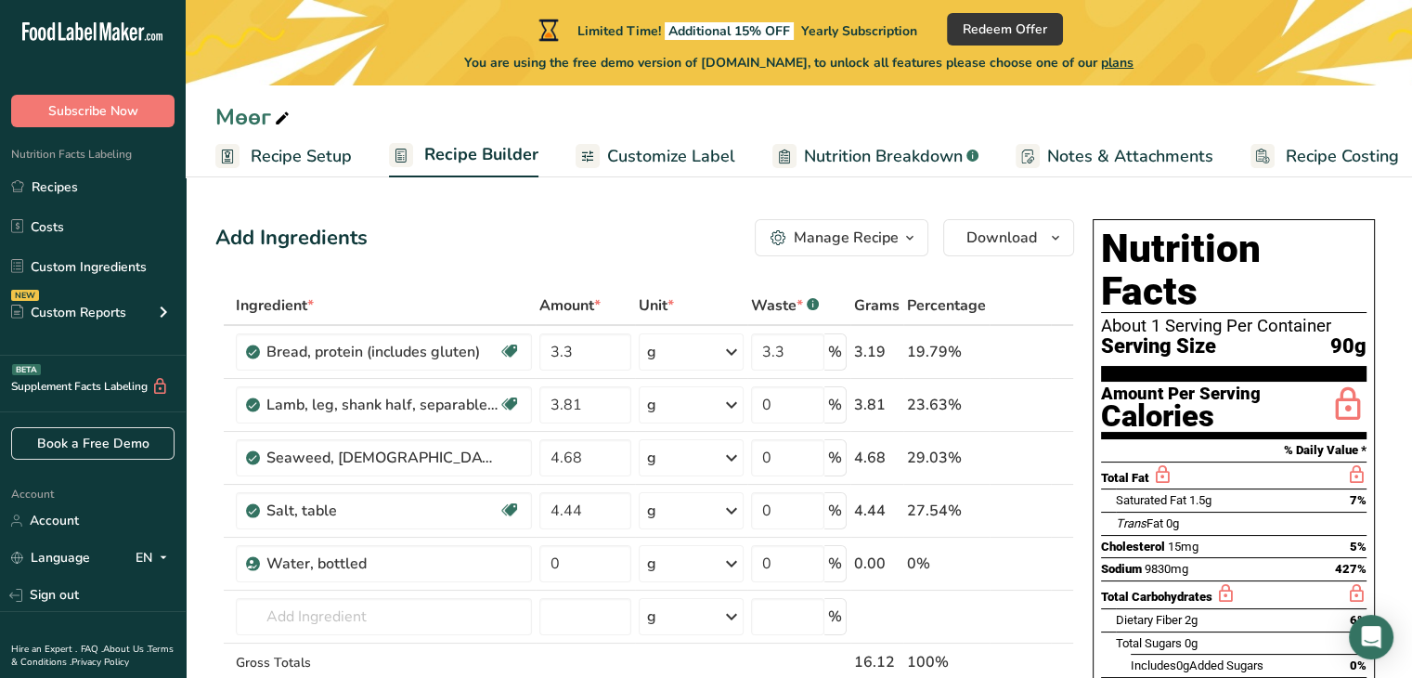
click at [910, 237] on icon "button" at bounding box center [909, 238] width 15 height 23
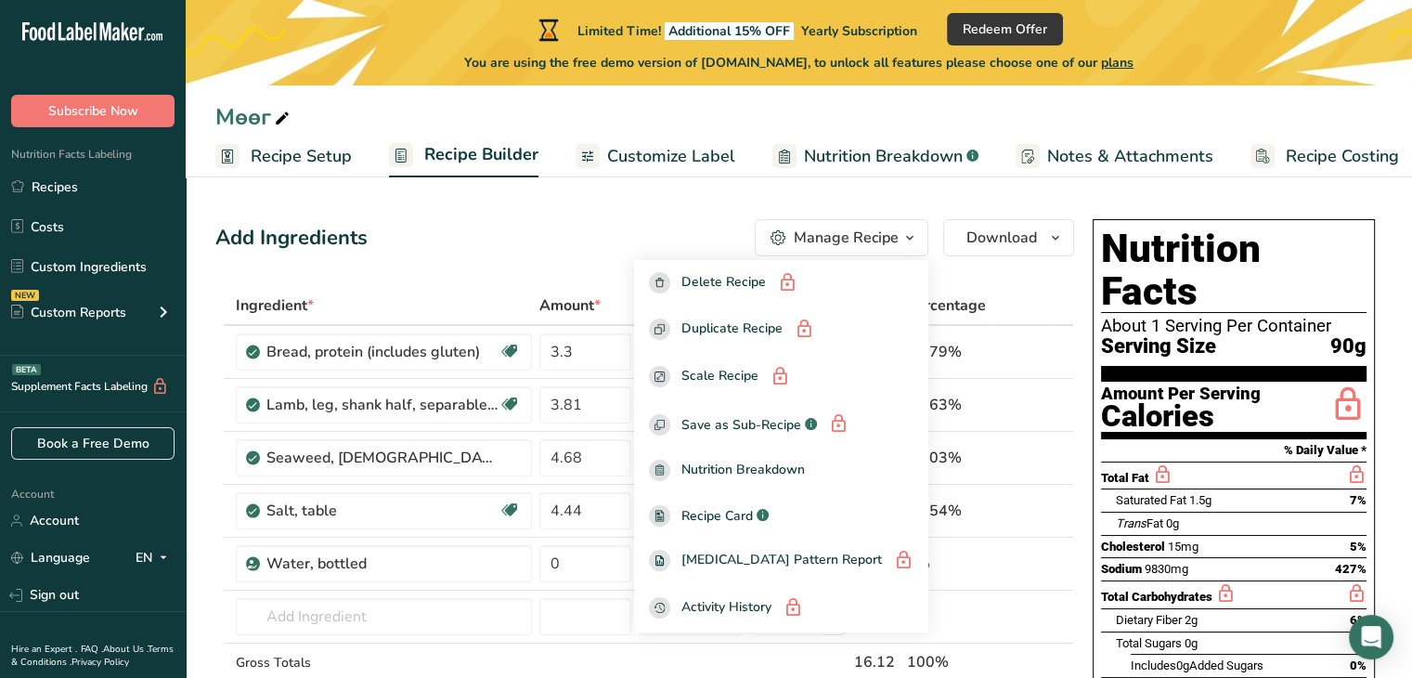
click at [910, 237] on icon "button" at bounding box center [909, 238] width 15 height 23
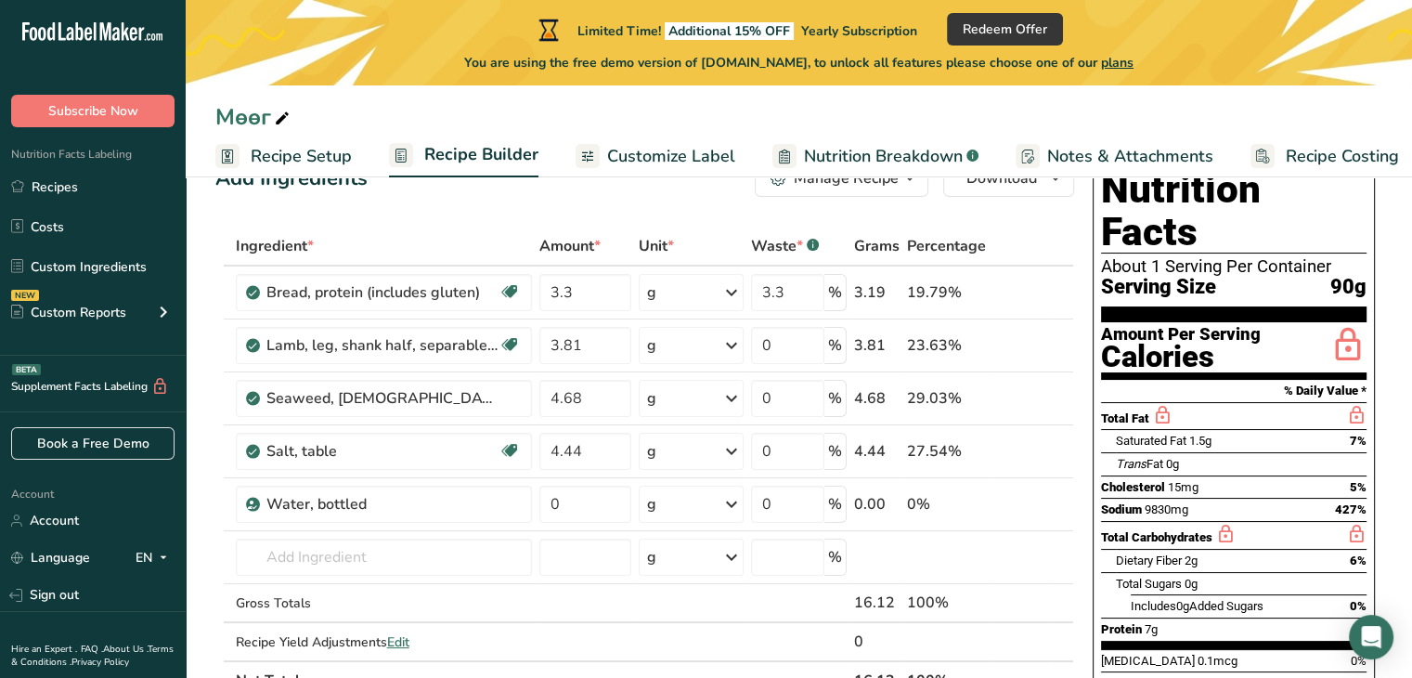
scroll to position [93, 0]
